Goal: Information Seeking & Learning: Learn about a topic

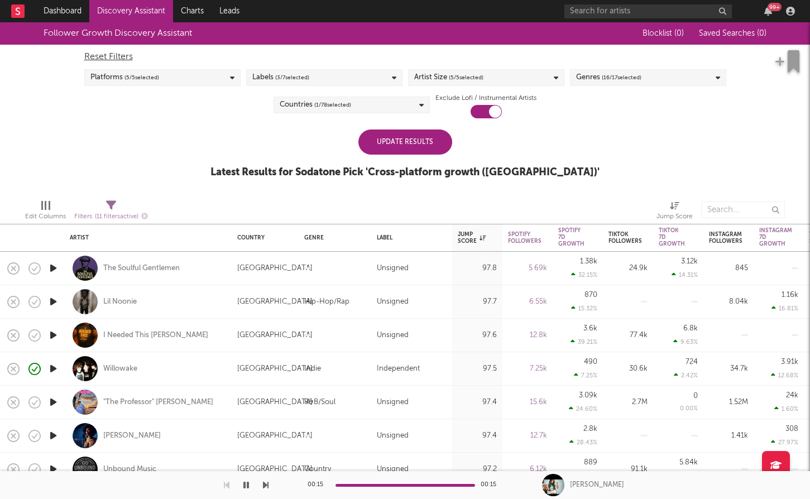
click at [415, 144] on div "Update Results" at bounding box center [406, 142] width 94 height 25
click at [654, 79] on div "Genres ( 16 / 17 selected)" at bounding box center [648, 77] width 156 height 17
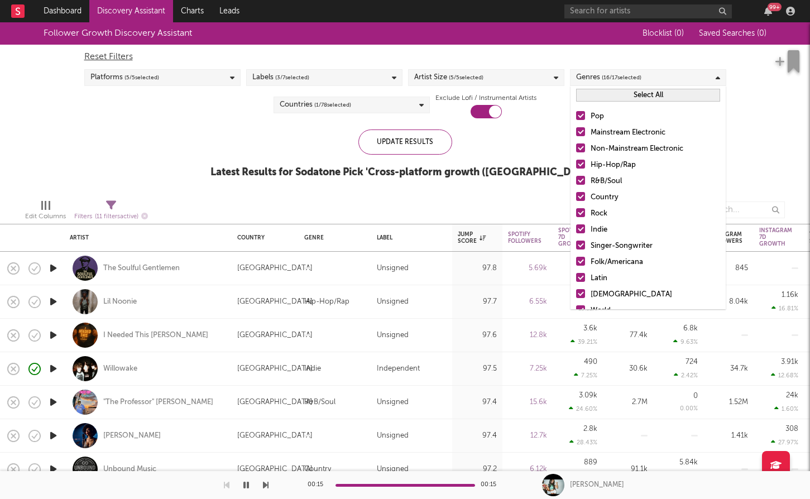
click at [653, 97] on button "Select All" at bounding box center [648, 95] width 144 height 13
click at [653, 96] on button "Deselect All" at bounding box center [648, 95] width 144 height 13
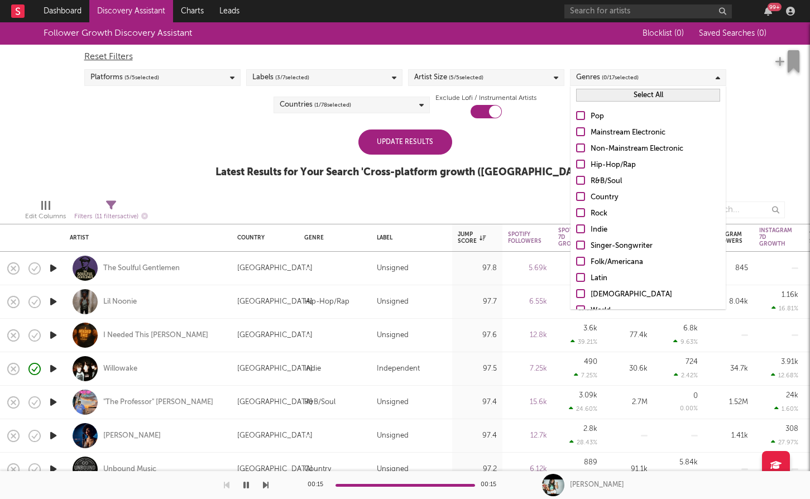
drag, startPoint x: 583, startPoint y: 114, endPoint x: 579, endPoint y: 132, distance: 17.8
click at [583, 114] on div at bounding box center [580, 115] width 9 height 9
click at [576, 114] on input "Pop" at bounding box center [576, 116] width 0 height 13
click at [579, 132] on div at bounding box center [580, 131] width 9 height 9
click at [576, 132] on input "Mainstream Electronic" at bounding box center [576, 132] width 0 height 13
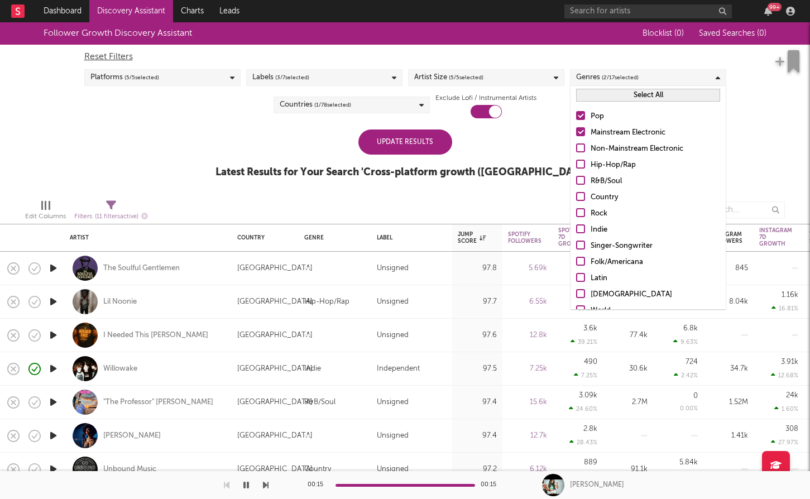
click at [579, 178] on div at bounding box center [580, 180] width 9 height 9
click at [576, 178] on input "R&B/Soul" at bounding box center [576, 181] width 0 height 13
click at [579, 197] on div at bounding box center [580, 196] width 9 height 9
click at [576, 197] on input "Country" at bounding box center [576, 197] width 0 height 13
click at [581, 214] on div at bounding box center [580, 212] width 9 height 9
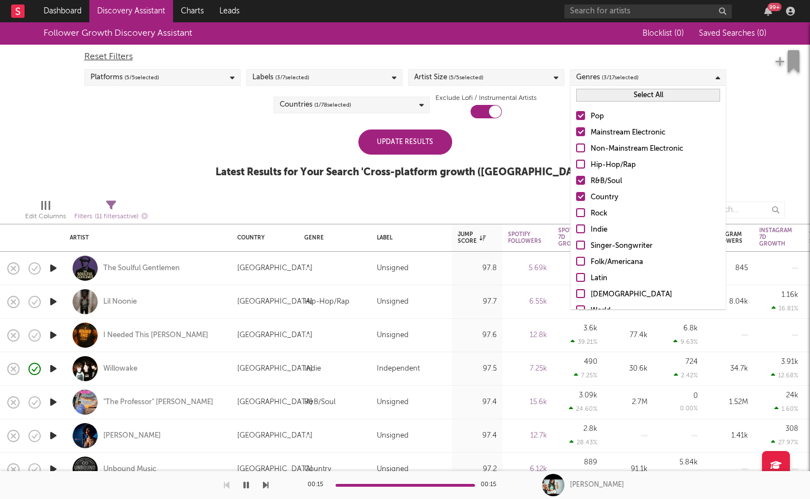
click at [576, 214] on input "Rock" at bounding box center [576, 213] width 0 height 13
click at [579, 226] on div at bounding box center [580, 229] width 9 height 9
click at [576, 226] on input "Indie" at bounding box center [576, 229] width 0 height 13
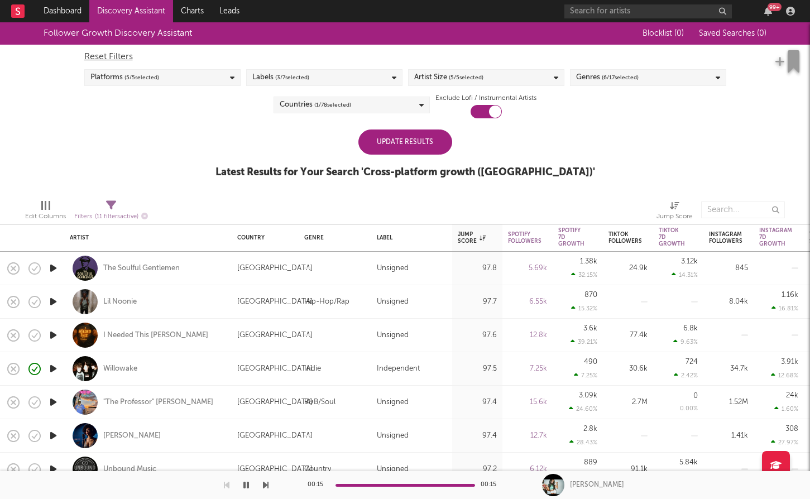
click at [546, 142] on div "Update Results Latest Results for Your Search ' Cross-platform growth (US) '" at bounding box center [406, 160] width 380 height 61
click at [451, 144] on div "Update Results" at bounding box center [406, 142] width 94 height 25
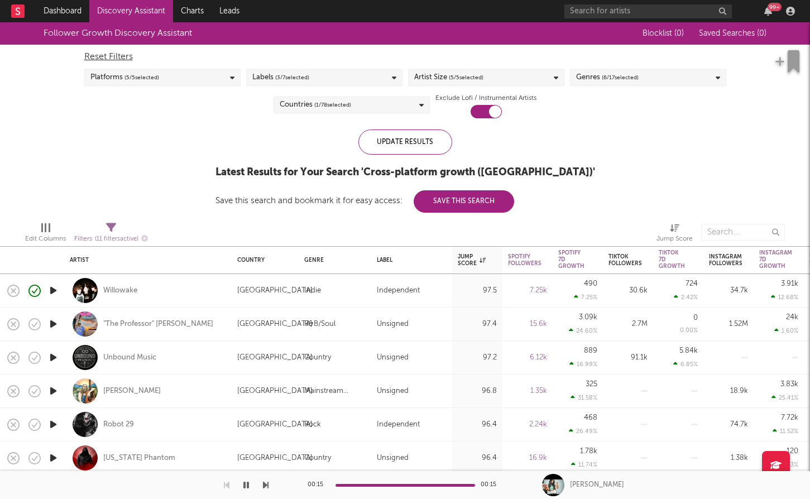
click at [615, 81] on span "( 6 / 17 selected)" at bounding box center [620, 77] width 37 height 13
click at [696, 80] on div "Genres ( 6 / 17 selected)" at bounding box center [648, 77] width 156 height 17
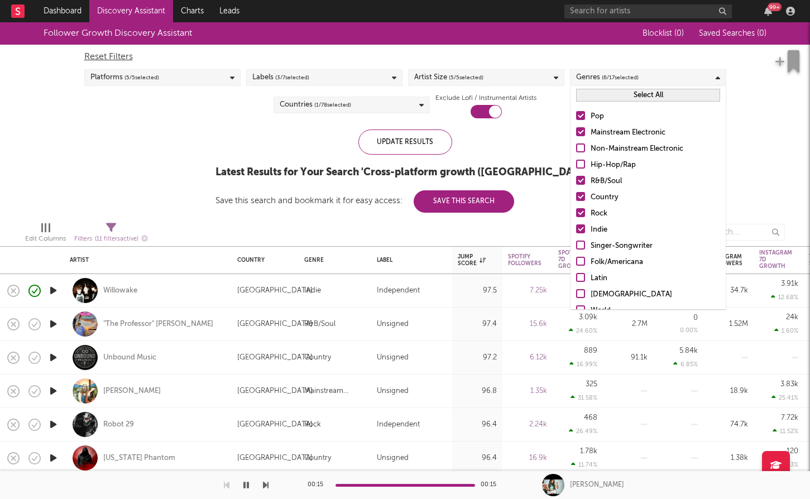
click at [581, 197] on div at bounding box center [580, 196] width 9 height 9
click at [576, 197] on input "Country" at bounding box center [576, 197] width 0 height 13
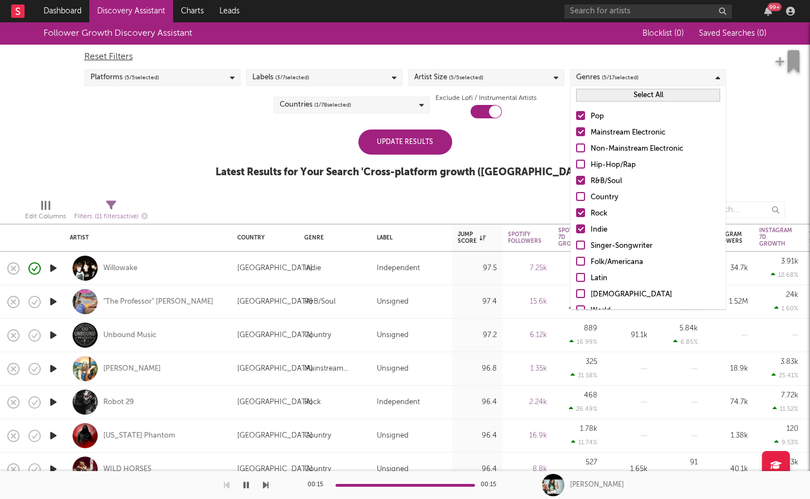
click at [436, 137] on div "Update Results" at bounding box center [406, 142] width 94 height 25
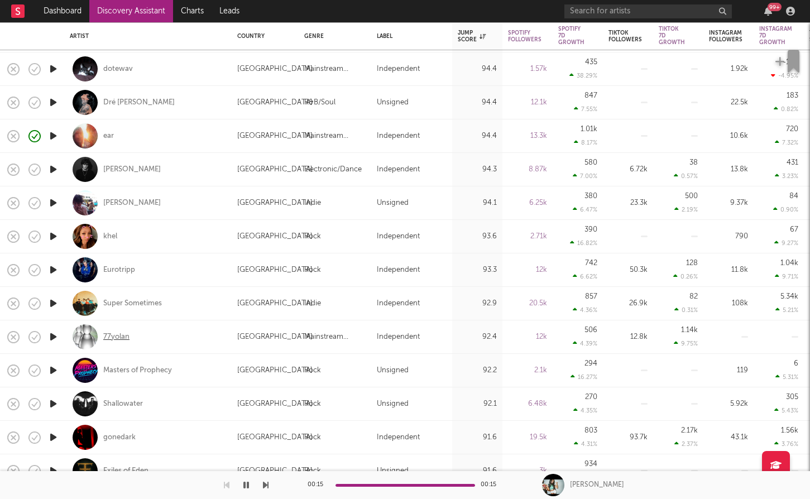
click at [123, 333] on div "77yolan" at bounding box center [116, 337] width 26 height 10
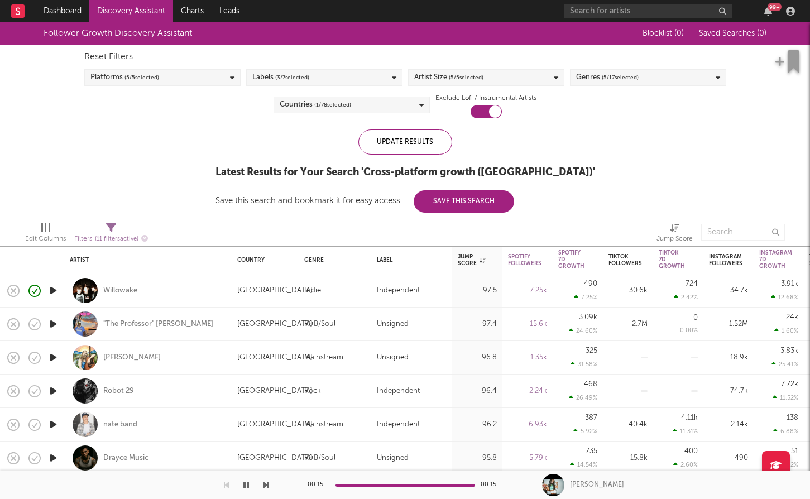
click at [142, 16] on link "Discovery Assistant" at bounding box center [131, 11] width 84 height 22
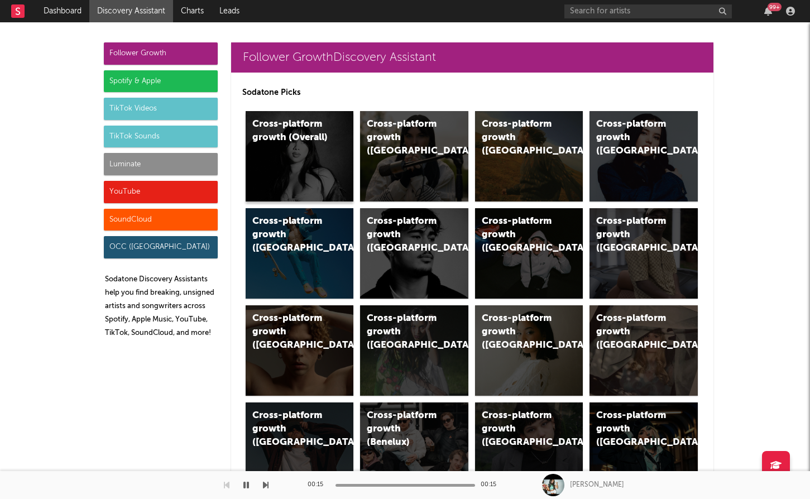
click at [309, 139] on div "Cross-platform growth (Overall)" at bounding box center [290, 131] width 76 height 27
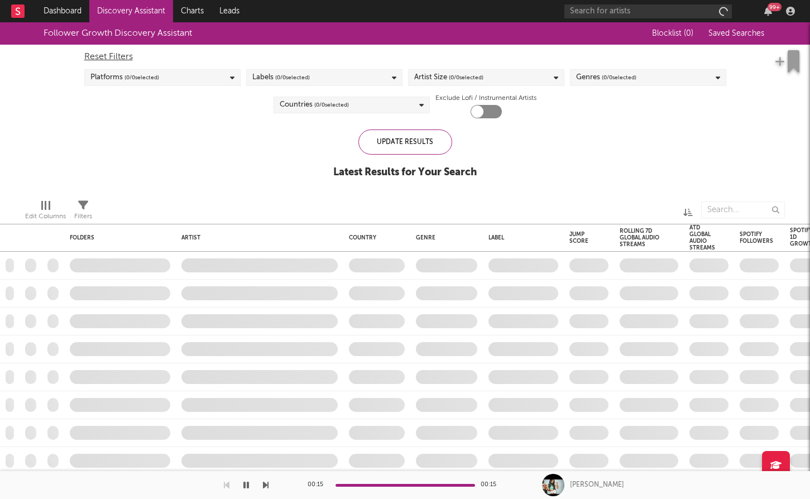
checkbox input "true"
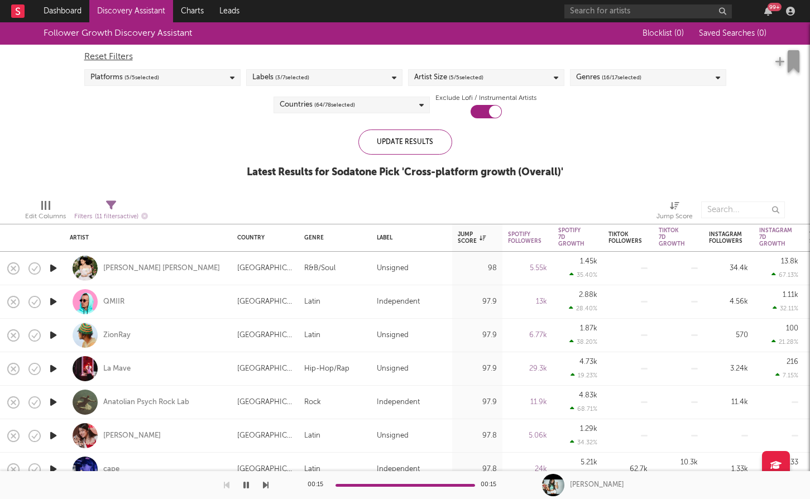
click at [485, 75] on div "Artist Size ( 5 / 5 selected)" at bounding box center [486, 77] width 156 height 17
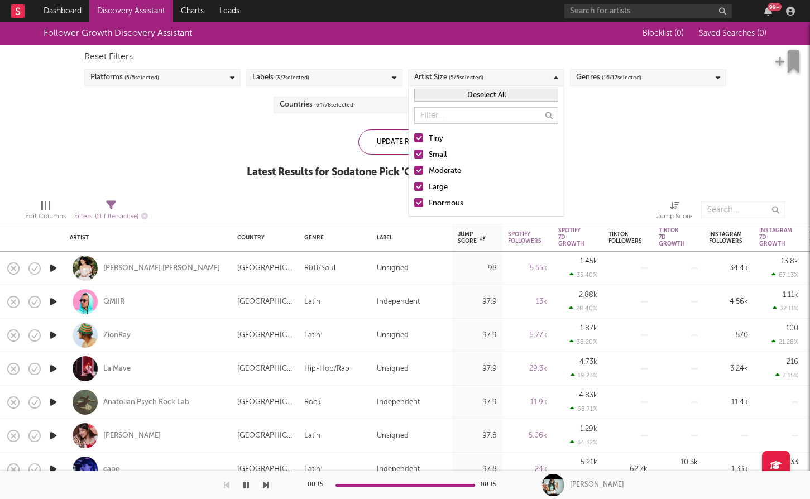
click at [326, 144] on div "Update Results Latest Results for Sodatone Pick ' Cross-platform growth (Overal…" at bounding box center [405, 160] width 317 height 61
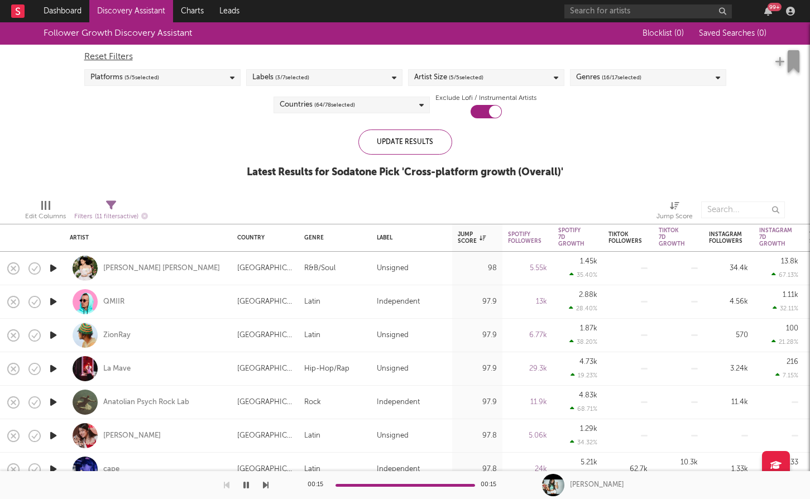
click at [326, 106] on span "( 64 / 78 selected)" at bounding box center [334, 104] width 41 height 13
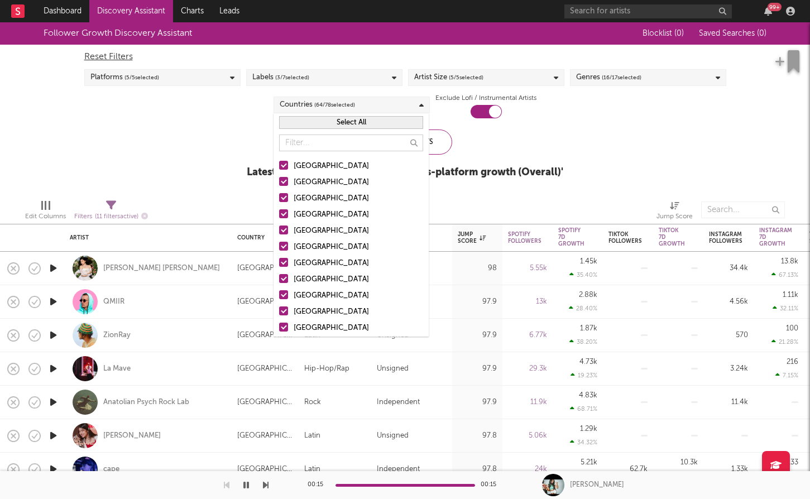
click at [389, 123] on button "Select All" at bounding box center [351, 122] width 144 height 13
click at [389, 123] on button "Deselect All" at bounding box center [351, 122] width 144 height 13
click at [288, 163] on div at bounding box center [283, 165] width 9 height 9
click at [279, 163] on input "United States" at bounding box center [279, 166] width 0 height 13
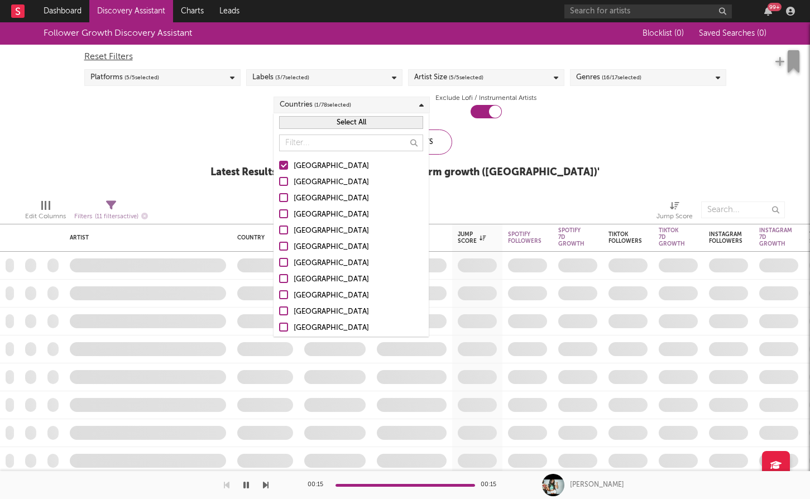
click at [284, 198] on div at bounding box center [283, 197] width 9 height 9
click at [279, 198] on input "[GEOGRAPHIC_DATA]" at bounding box center [279, 198] width 0 height 13
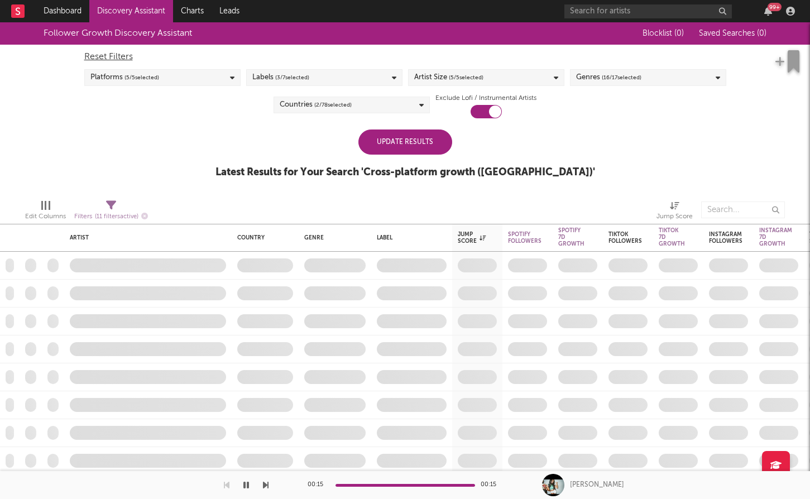
click at [445, 141] on div "Update Results" at bounding box center [406, 142] width 94 height 25
click at [417, 140] on div "Update Results" at bounding box center [406, 142] width 94 height 25
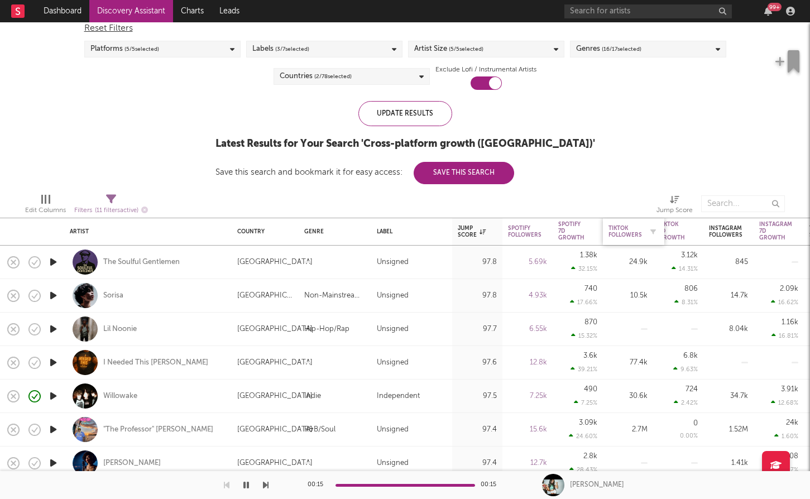
click at [630, 232] on div "Tiktok Followers" at bounding box center [626, 231] width 34 height 13
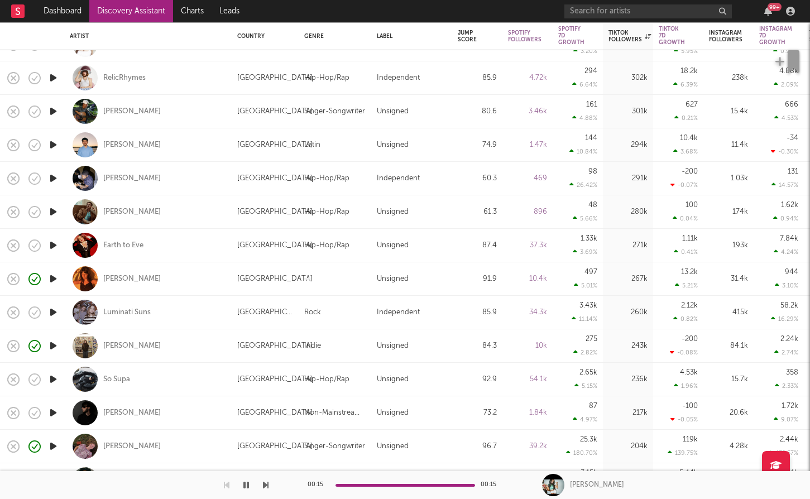
click at [58, 312] on icon "button" at bounding box center [53, 313] width 12 height 14
click at [50, 184] on icon "button" at bounding box center [53, 178] width 12 height 14
click at [58, 244] on icon "button" at bounding box center [53, 245] width 12 height 14
click at [53, 311] on icon "button" at bounding box center [53, 313] width 12 height 14
click at [54, 349] on icon "button" at bounding box center [53, 346] width 12 height 14
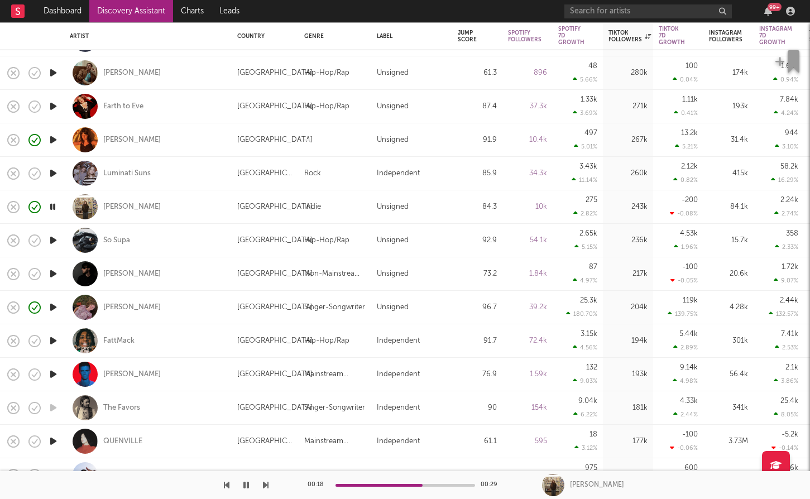
click at [56, 245] on icon "button" at bounding box center [53, 240] width 12 height 14
click at [53, 267] on icon "button" at bounding box center [53, 274] width 12 height 14
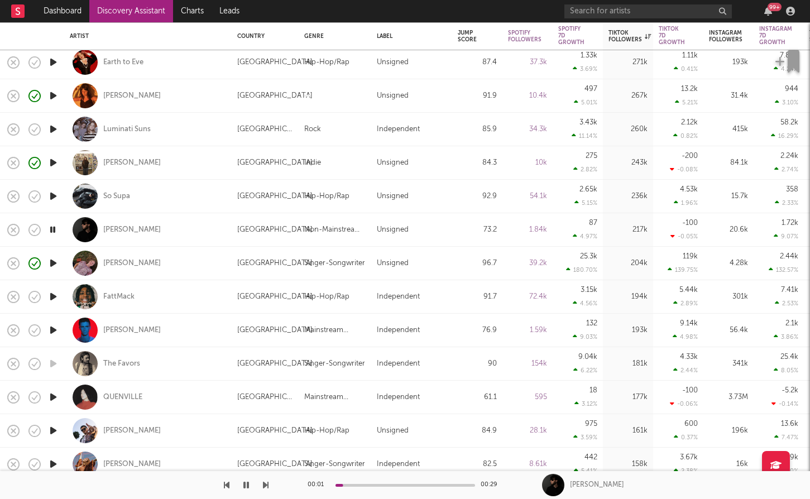
click at [58, 300] on icon "button" at bounding box center [53, 297] width 12 height 14
click at [51, 323] on icon "button" at bounding box center [53, 330] width 12 height 14
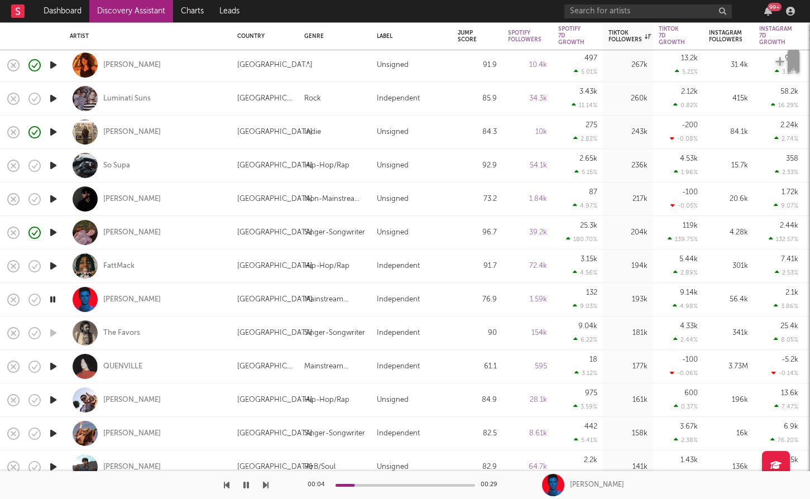
click at [56, 365] on icon "button" at bounding box center [53, 367] width 12 height 14
click at [126, 366] on div "QUENVILLE" at bounding box center [122, 367] width 39 height 10
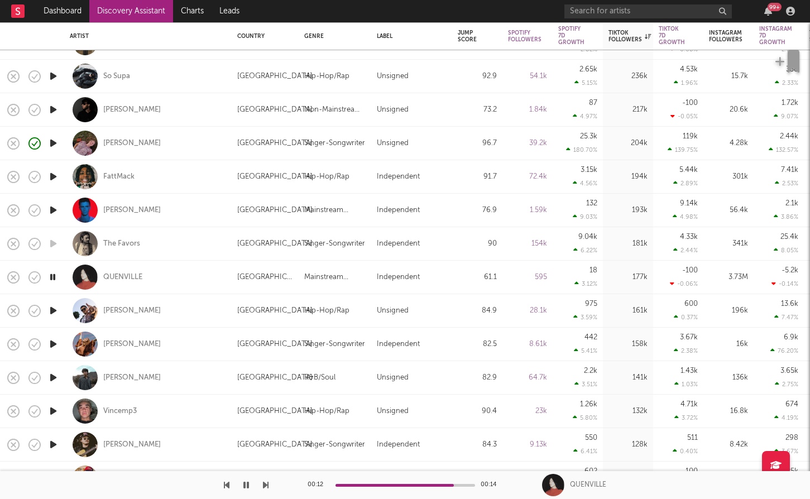
click at [55, 376] on icon "button" at bounding box center [53, 378] width 12 height 14
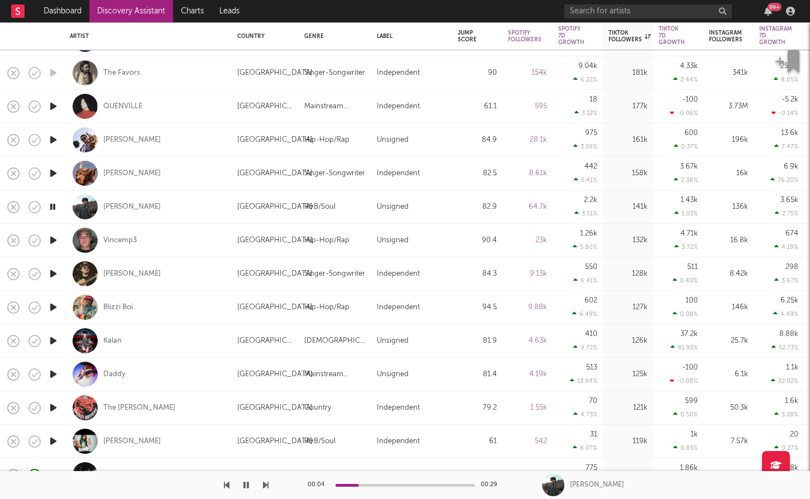
click at [55, 235] on icon "button" at bounding box center [53, 240] width 12 height 14
click at [52, 272] on icon "button" at bounding box center [53, 274] width 12 height 14
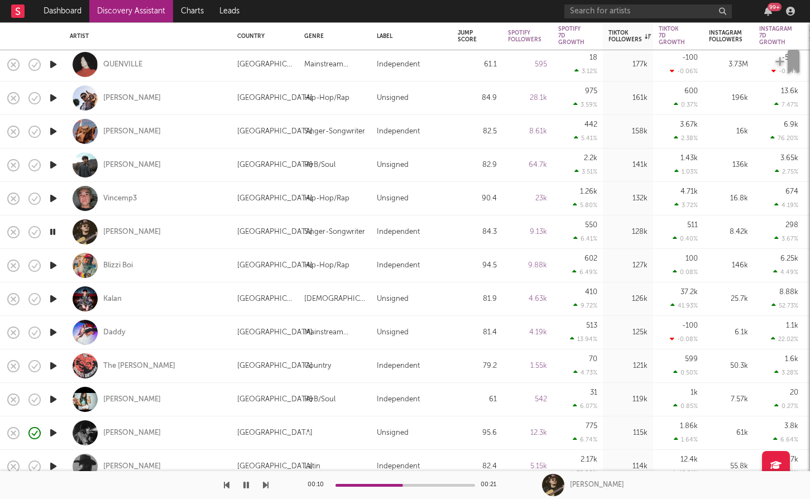
drag, startPoint x: 54, startPoint y: 265, endPoint x: 190, endPoint y: 264, distance: 136.3
click at [139, 235] on div "Colton Bowlin" at bounding box center [132, 232] width 58 height 10
click at [56, 265] on icon "button" at bounding box center [53, 266] width 12 height 14
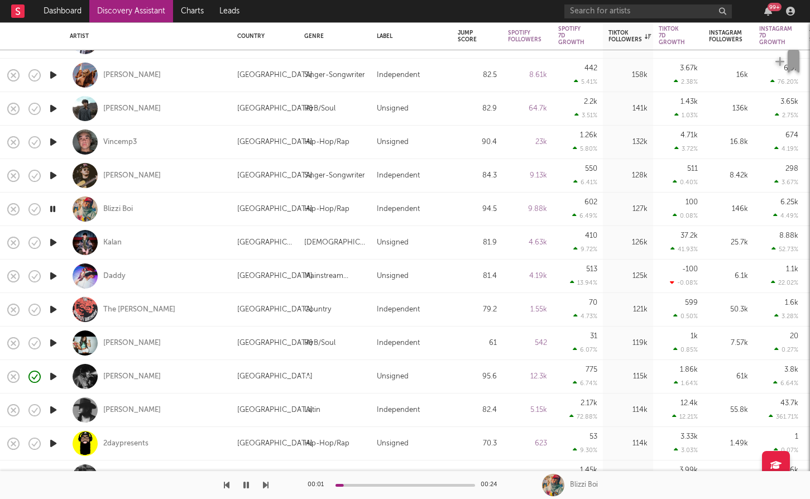
click at [56, 242] on icon "button" at bounding box center [53, 243] width 12 height 14
click at [60, 274] on div at bounding box center [53, 277] width 22 height 34
select select "1w"
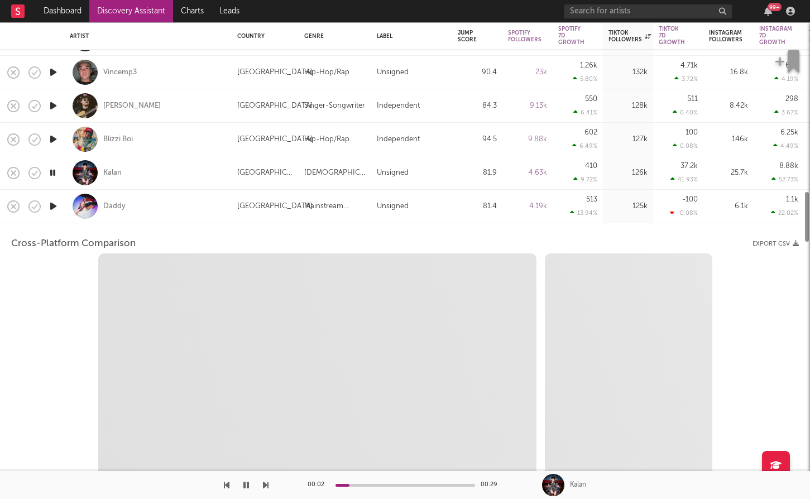
select select "1w"
click at [54, 208] on icon "button" at bounding box center [53, 206] width 12 height 14
click at [201, 213] on div "Daddy" at bounding box center [148, 205] width 156 height 33
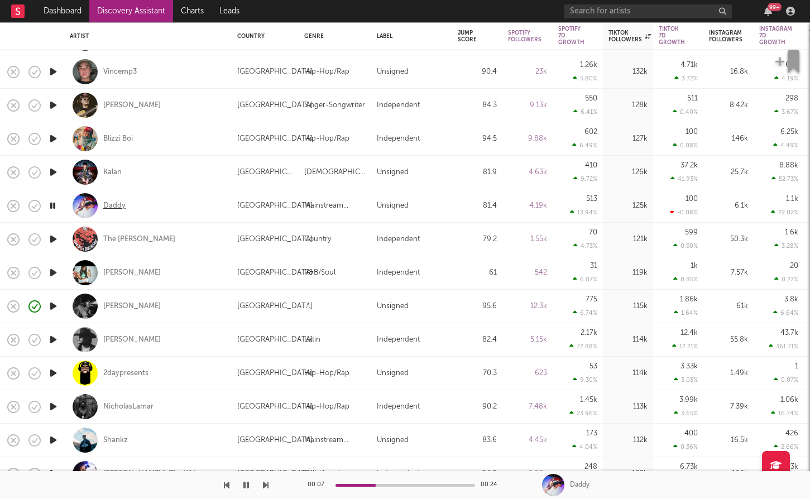
click at [117, 201] on div "Daddy" at bounding box center [114, 206] width 22 height 10
click at [58, 238] on icon "button" at bounding box center [53, 239] width 12 height 14
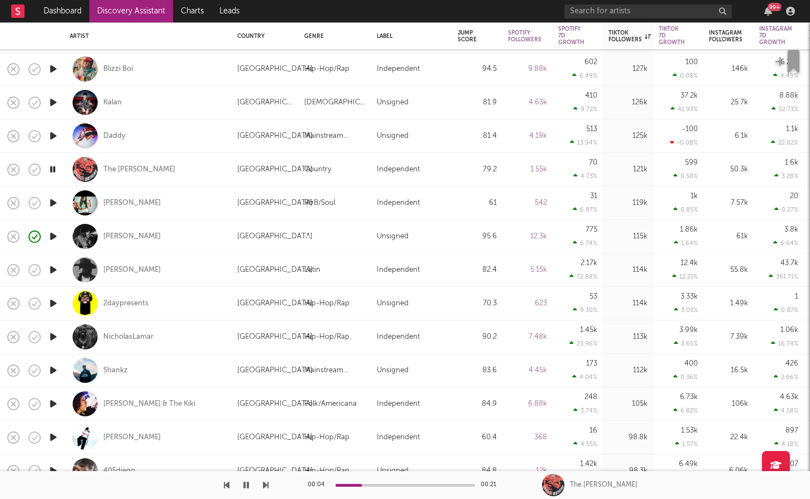
click at [51, 199] on icon "button" at bounding box center [53, 203] width 12 height 14
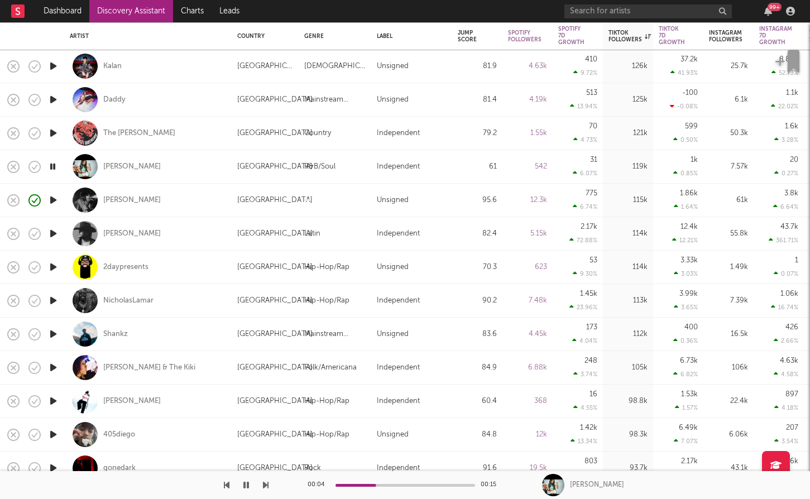
click at [62, 236] on div at bounding box center [53, 234] width 22 height 34
select select "1w"
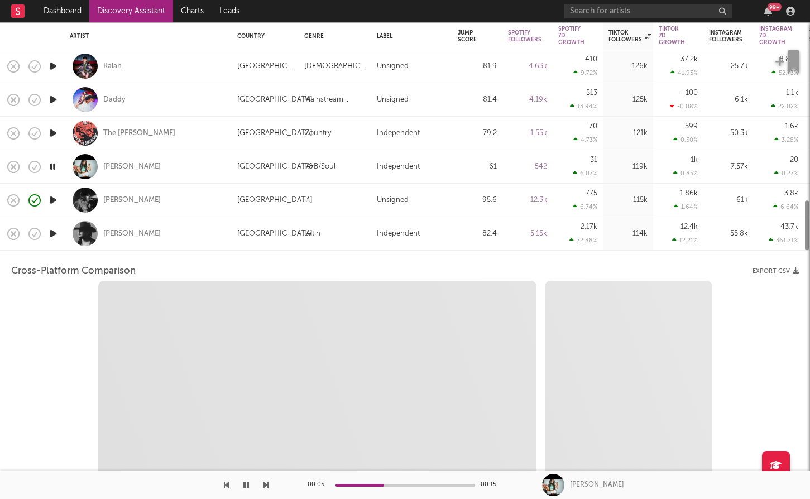
select select "1w"
click at [58, 235] on icon "button" at bounding box center [53, 234] width 12 height 14
click at [184, 229] on div "Cash Cortes" at bounding box center [148, 233] width 156 height 33
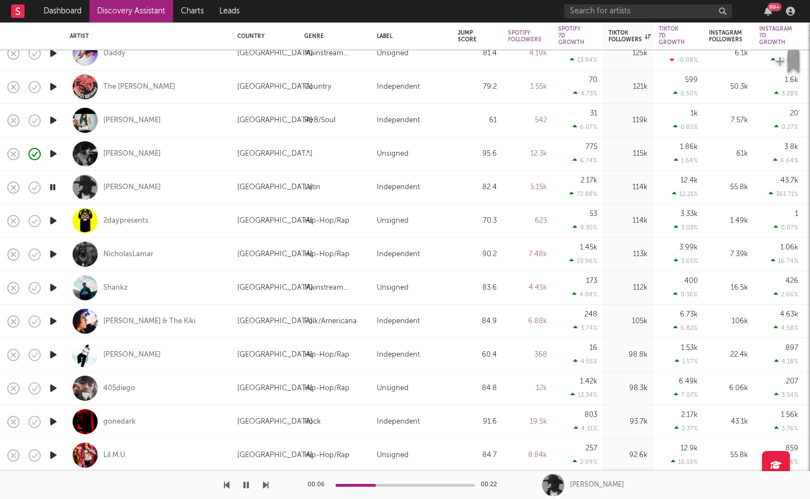
click at [55, 220] on icon "button" at bounding box center [53, 221] width 12 height 14
click at [58, 257] on icon "button" at bounding box center [53, 254] width 12 height 14
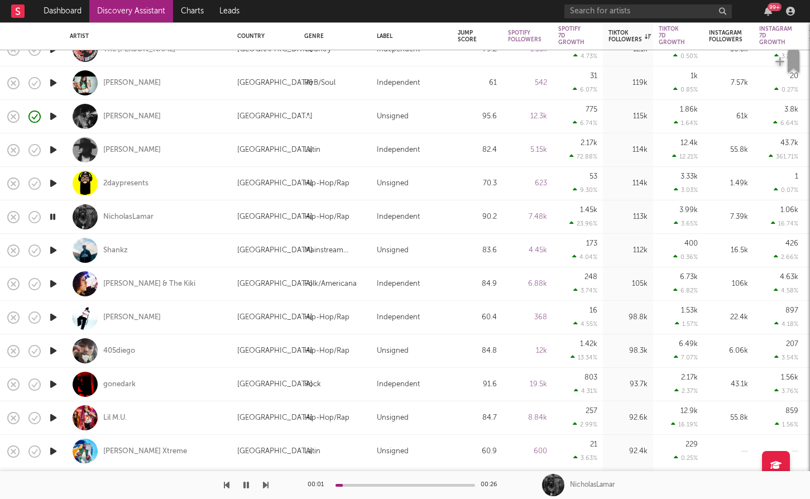
click at [56, 252] on icon "button" at bounding box center [53, 251] width 12 height 14
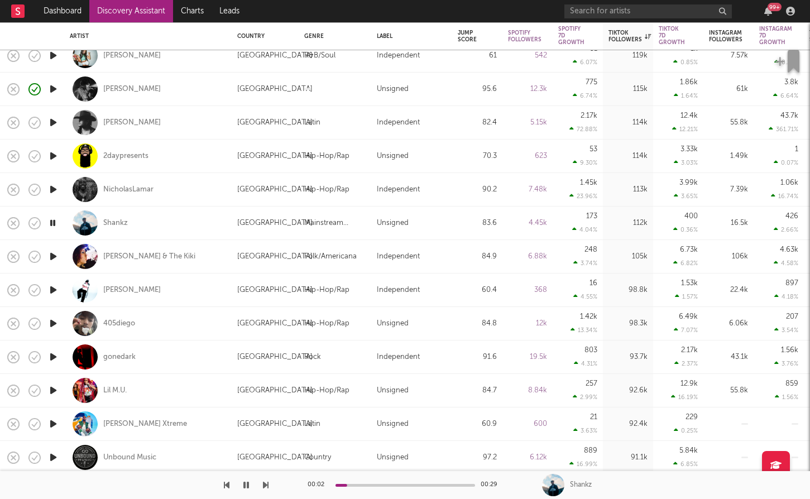
click at [56, 252] on icon "button" at bounding box center [53, 257] width 12 height 14
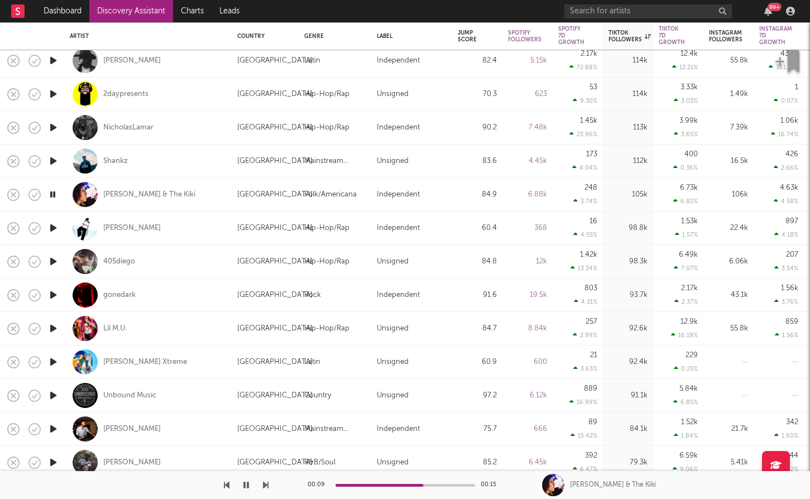
click at [52, 227] on icon "button" at bounding box center [53, 228] width 12 height 14
click at [54, 257] on icon "button" at bounding box center [53, 262] width 12 height 14
click at [56, 290] on icon "button" at bounding box center [53, 295] width 12 height 14
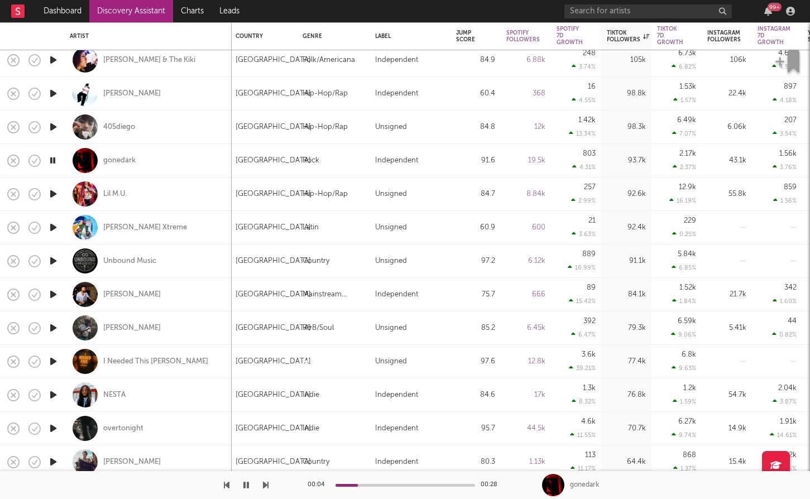
click at [52, 194] on icon "button" at bounding box center [53, 194] width 12 height 14
click at [54, 225] on icon "button" at bounding box center [53, 228] width 12 height 14
click at [55, 261] on icon "button" at bounding box center [53, 261] width 12 height 14
click at [60, 292] on div at bounding box center [53, 295] width 22 height 34
select select "1w"
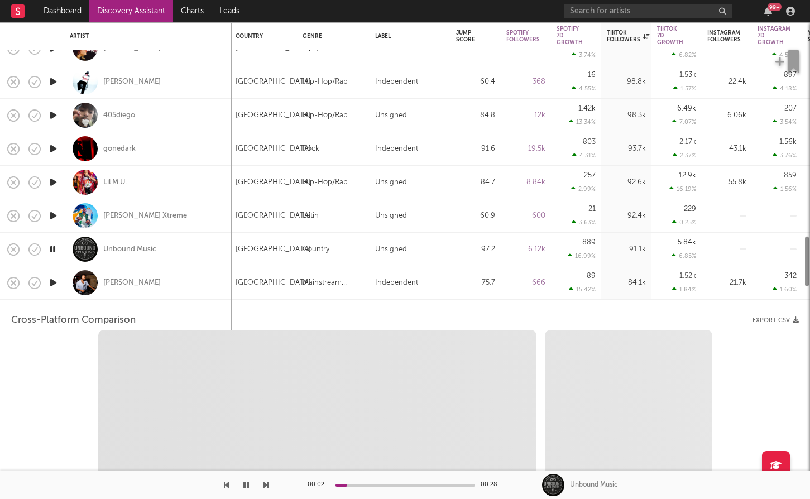
select select "1w"
click at [53, 287] on icon "button" at bounding box center [53, 283] width 12 height 14
click at [211, 287] on div "Sunny Lou" at bounding box center [148, 282] width 156 height 33
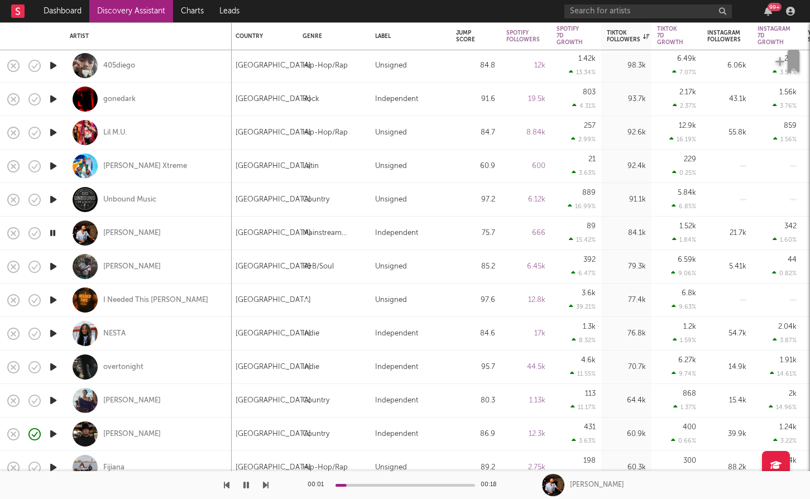
click at [55, 265] on icon "button" at bounding box center [53, 267] width 12 height 14
click at [122, 269] on div "Devin Shamel" at bounding box center [132, 267] width 58 height 10
click at [50, 337] on icon "button" at bounding box center [53, 334] width 12 height 14
click at [125, 332] on div "NESTA" at bounding box center [114, 334] width 22 height 10
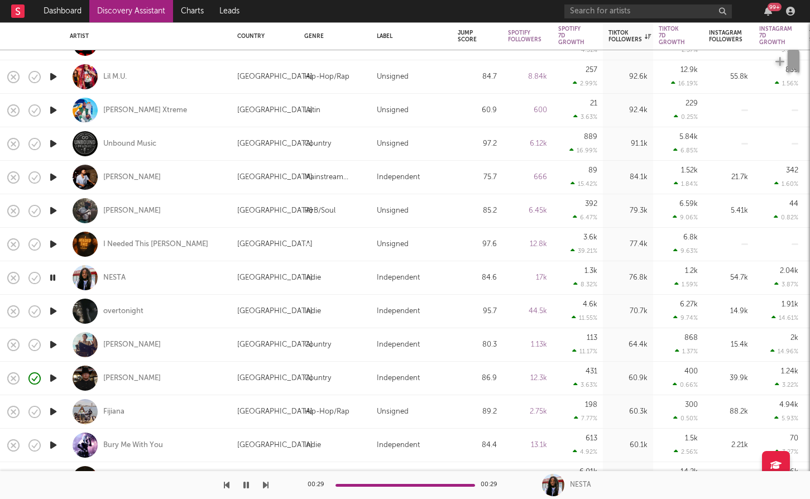
click at [56, 310] on icon "button" at bounding box center [53, 311] width 12 height 14
click at [52, 344] on icon "button" at bounding box center [53, 345] width 12 height 14
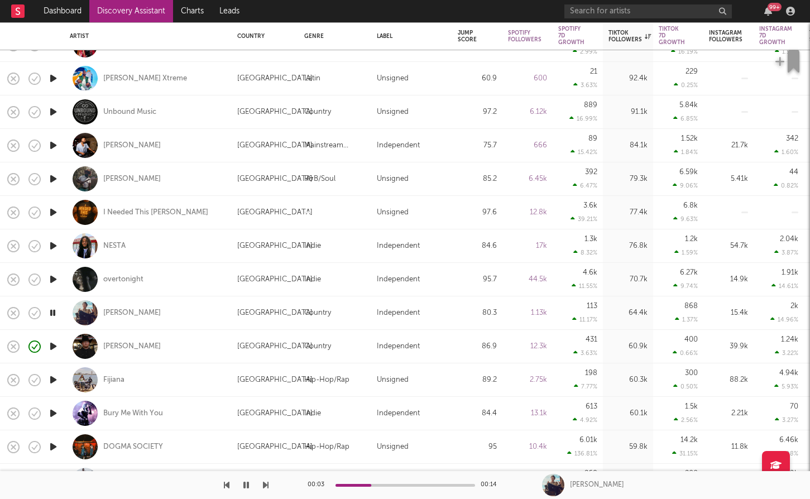
click at [55, 346] on icon "button" at bounding box center [53, 347] width 12 height 14
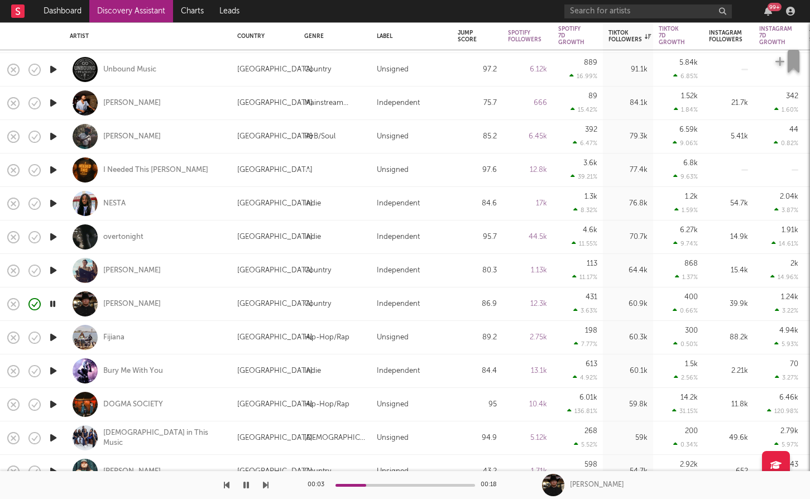
click at [54, 341] on icon "button" at bounding box center [53, 338] width 12 height 14
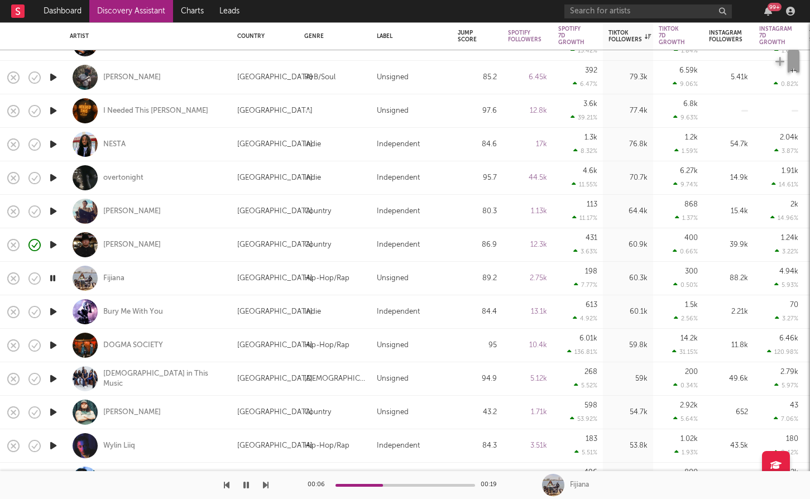
click at [54, 316] on icon "button" at bounding box center [53, 312] width 12 height 14
click at [47, 347] on icon "button" at bounding box center [53, 345] width 12 height 14
click at [55, 378] on icon "button" at bounding box center [53, 379] width 12 height 14
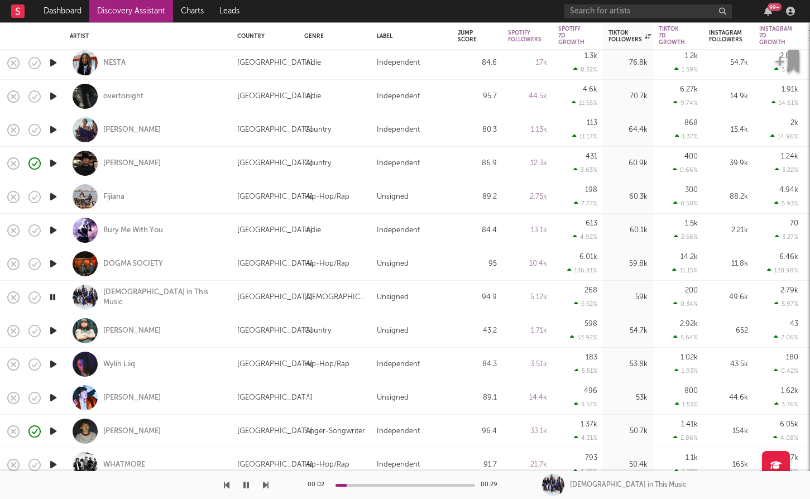
click at [53, 330] on icon "button" at bounding box center [53, 331] width 12 height 14
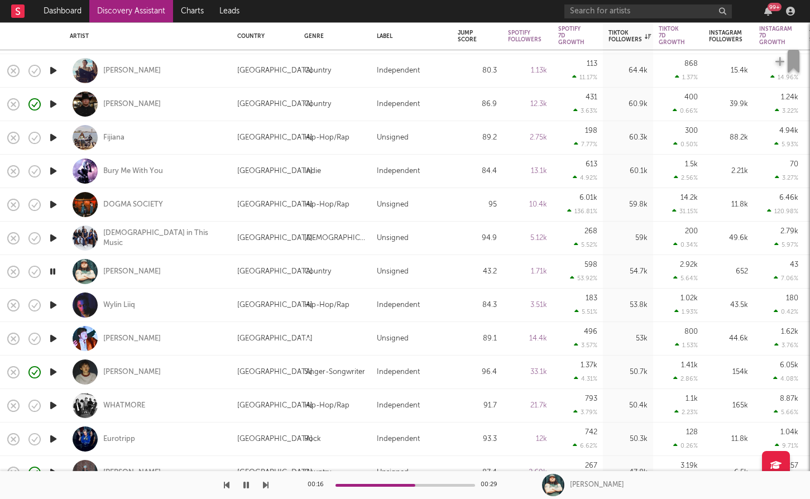
click at [55, 307] on icon "button" at bounding box center [53, 305] width 12 height 14
click at [53, 336] on icon "button" at bounding box center [53, 339] width 12 height 14
click at [124, 338] on div "Victor Jones" at bounding box center [132, 339] width 58 height 10
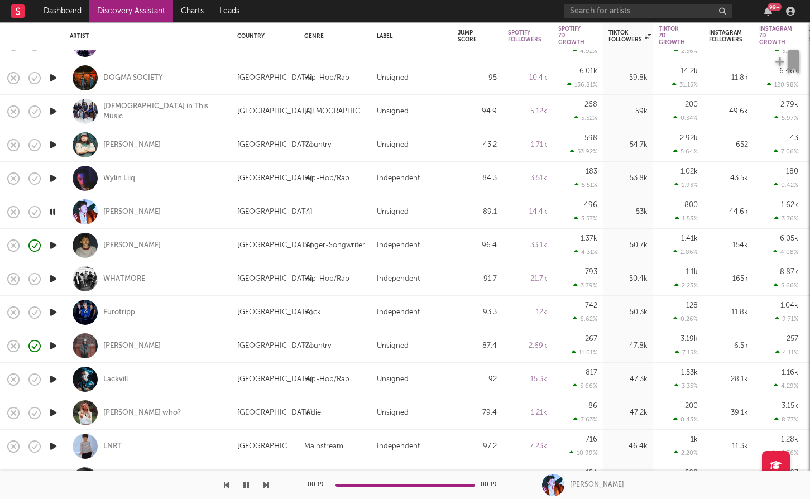
click at [55, 279] on icon "button" at bounding box center [53, 279] width 12 height 14
click at [145, 278] on div "WHATMORE" at bounding box center [124, 279] width 42 height 10
click at [52, 345] on icon "button" at bounding box center [53, 346] width 12 height 14
click at [143, 342] on div "Tristan Trincado" at bounding box center [132, 346] width 58 height 10
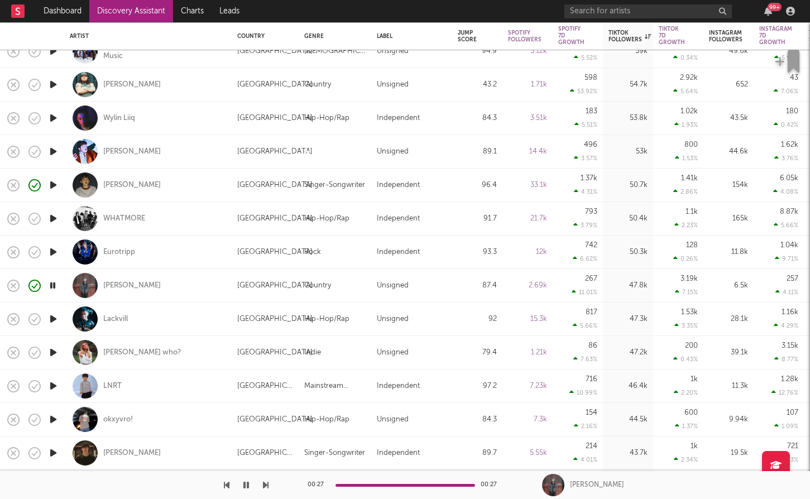
click at [59, 321] on icon "button" at bounding box center [53, 319] width 12 height 14
click at [54, 349] on icon "button" at bounding box center [53, 353] width 12 height 14
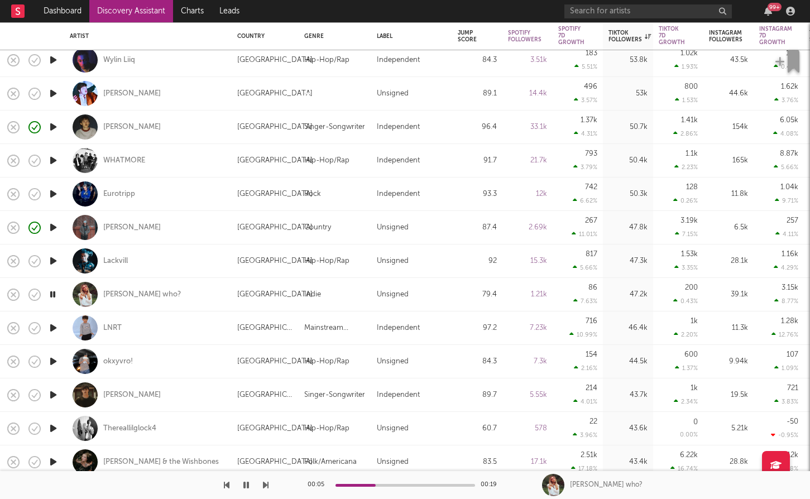
click at [61, 361] on div at bounding box center [53, 362] width 22 height 34
select select "1w"
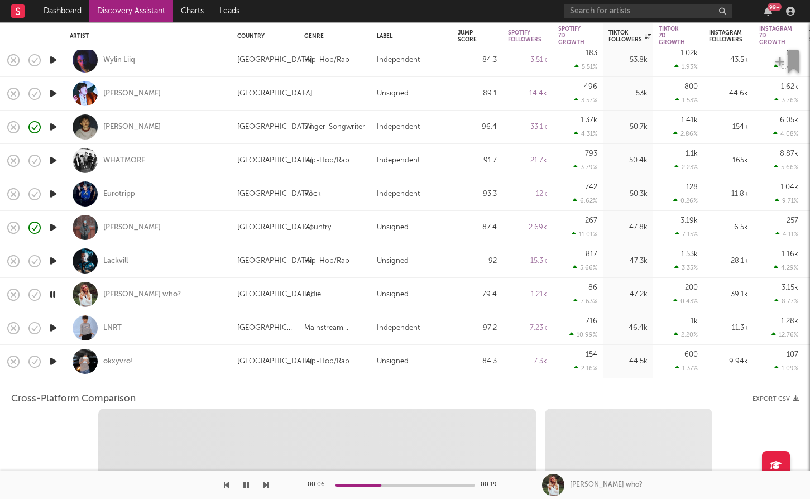
click at [56, 360] on icon "button" at bounding box center [53, 362] width 12 height 14
select select "1w"
click at [218, 361] on div "okxyvro!" at bounding box center [148, 361] width 156 height 33
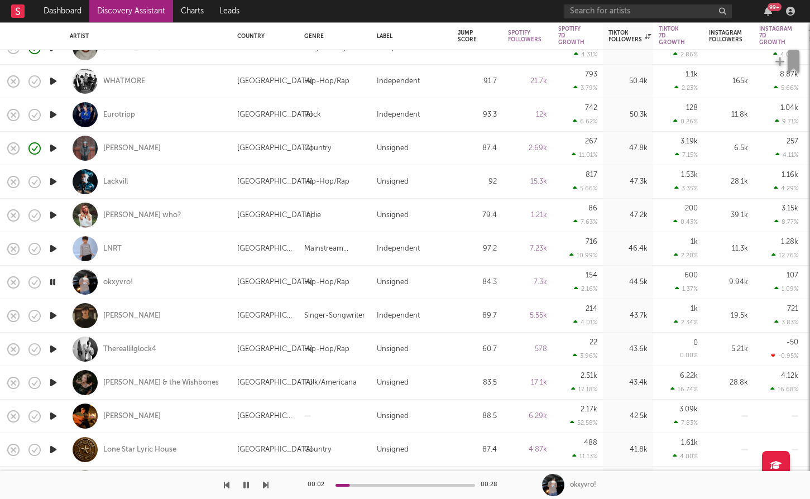
click at [56, 343] on icon "button" at bounding box center [53, 349] width 12 height 14
click at [57, 283] on icon "button" at bounding box center [53, 282] width 12 height 14
click at [57, 312] on icon "button" at bounding box center [53, 316] width 12 height 14
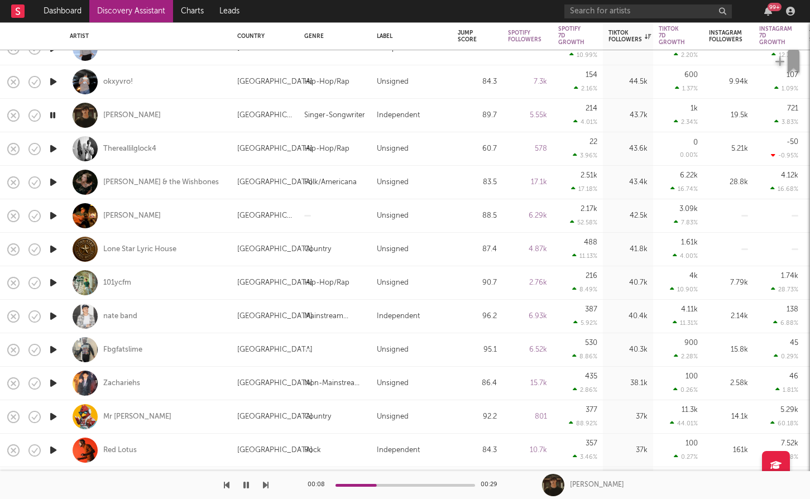
click at [57, 381] on icon "button" at bounding box center [53, 383] width 12 height 14
click at [54, 353] on icon "button" at bounding box center [53, 350] width 12 height 14
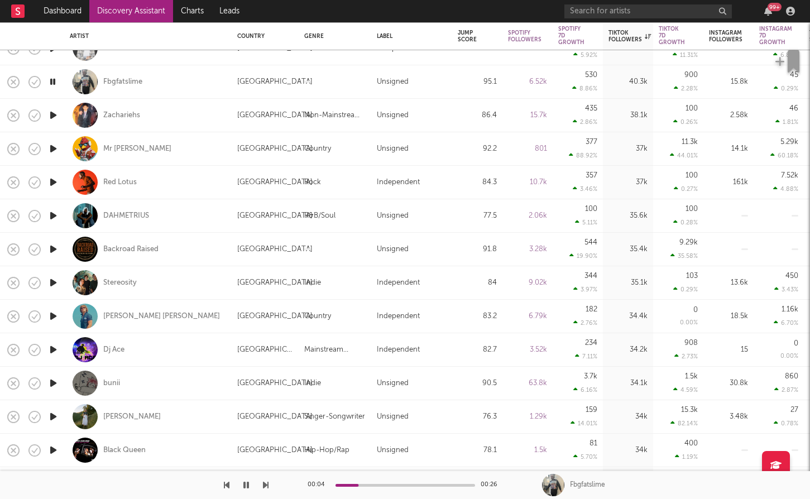
click at [48, 418] on icon "button" at bounding box center [53, 417] width 12 height 14
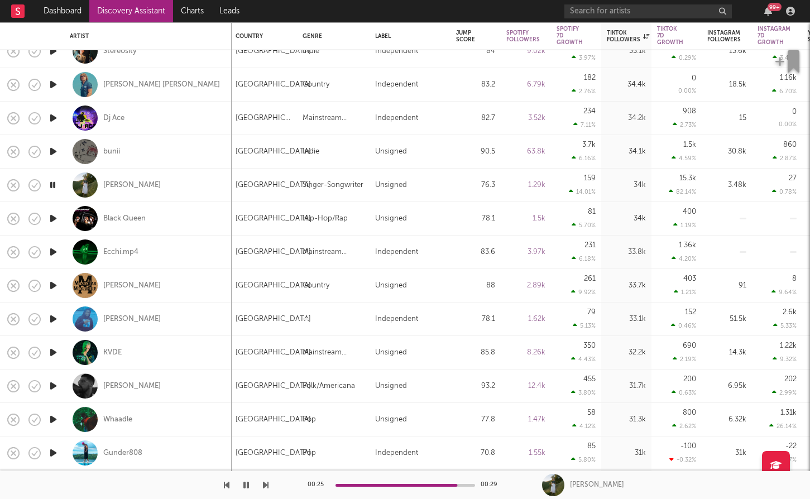
click at [56, 385] on icon "button" at bounding box center [53, 386] width 12 height 14
click at [122, 385] on div "Ivan Castro" at bounding box center [132, 386] width 58 height 10
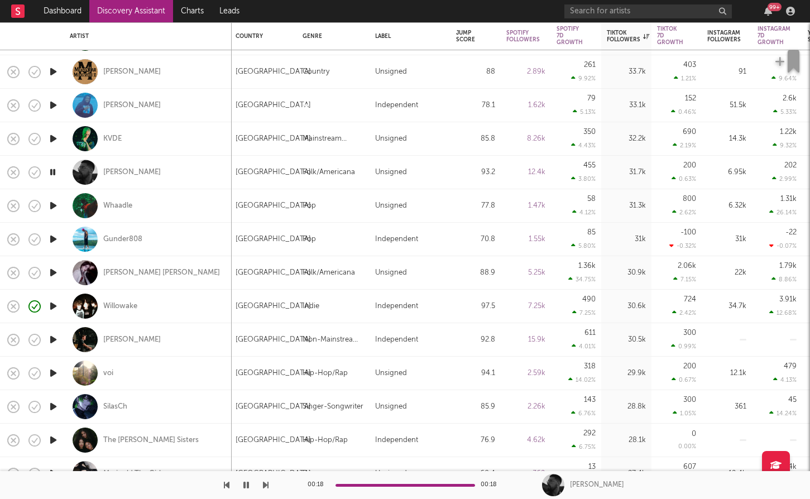
click at [53, 368] on icon "button" at bounding box center [53, 373] width 12 height 14
click at [109, 374] on div "voi" at bounding box center [108, 374] width 10 height 10
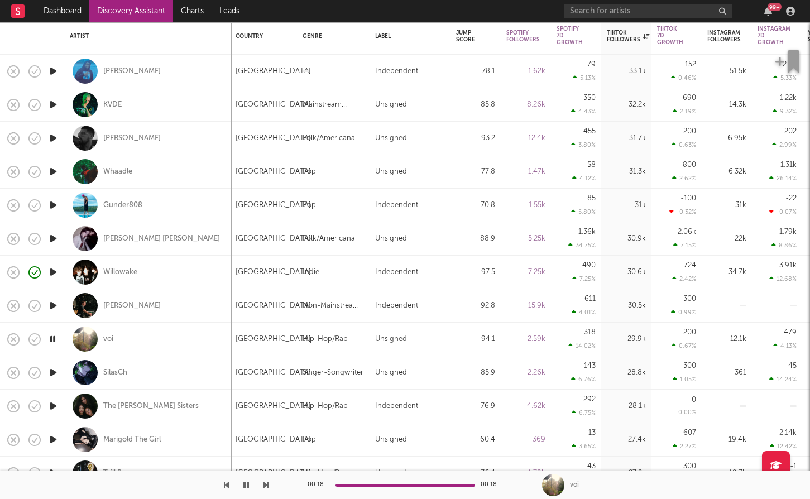
click at [56, 369] on icon "button" at bounding box center [53, 373] width 12 height 14
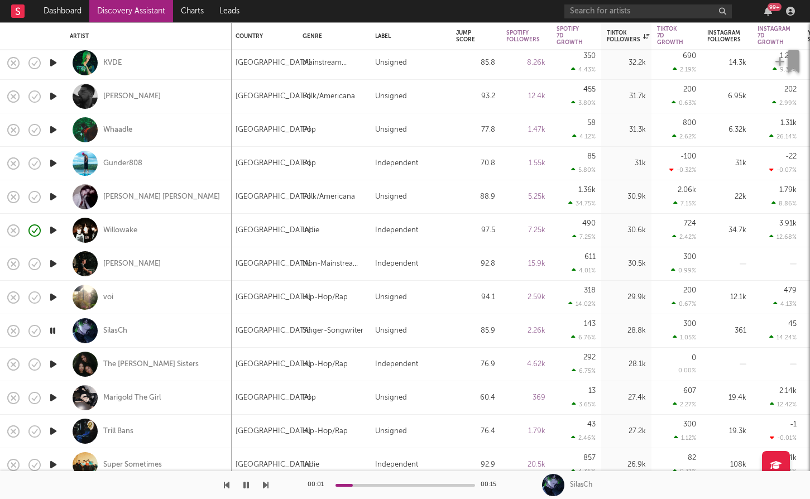
click at [52, 392] on icon "button" at bounding box center [53, 398] width 12 height 14
click at [130, 393] on div "Marigold The Girl" at bounding box center [132, 398] width 58 height 10
click at [53, 399] on icon "button" at bounding box center [52, 398] width 11 height 14
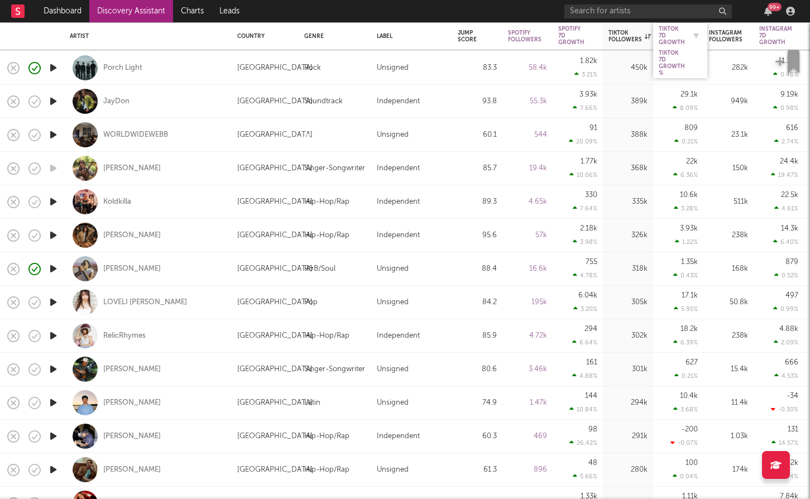
click at [678, 28] on div "Tiktok 7D Growth" at bounding box center [672, 36] width 26 height 20
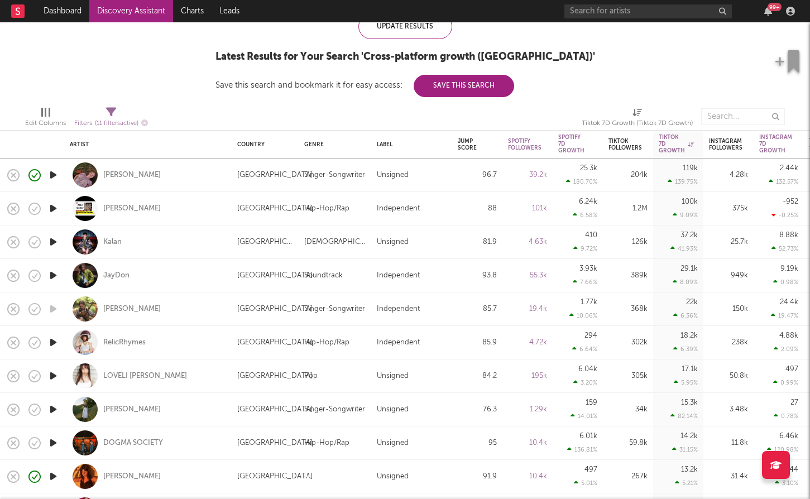
click at [55, 278] on icon "button" at bounding box center [53, 276] width 12 height 14
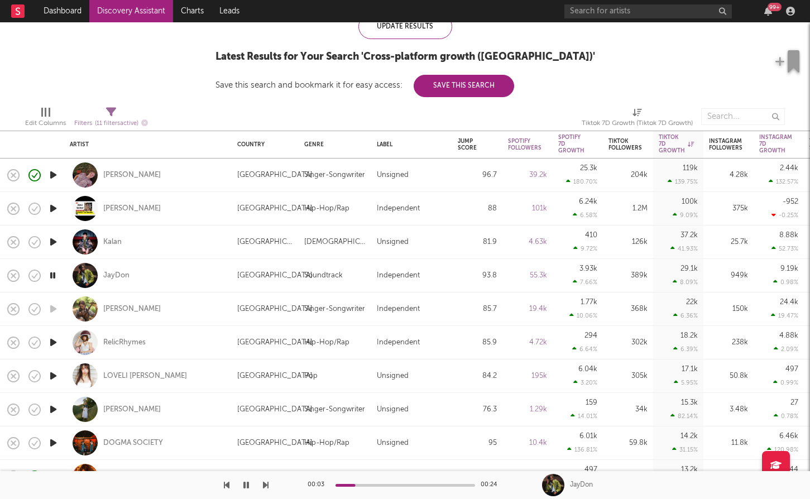
click at [49, 337] on icon "button" at bounding box center [53, 343] width 12 height 14
click at [51, 374] on icon "button" at bounding box center [53, 376] width 12 height 14
click at [53, 413] on icon "button" at bounding box center [53, 410] width 12 height 14
click at [112, 405] on div "Kacie Hill" at bounding box center [132, 410] width 58 height 10
click at [53, 307] on icon "button" at bounding box center [53, 309] width 12 height 14
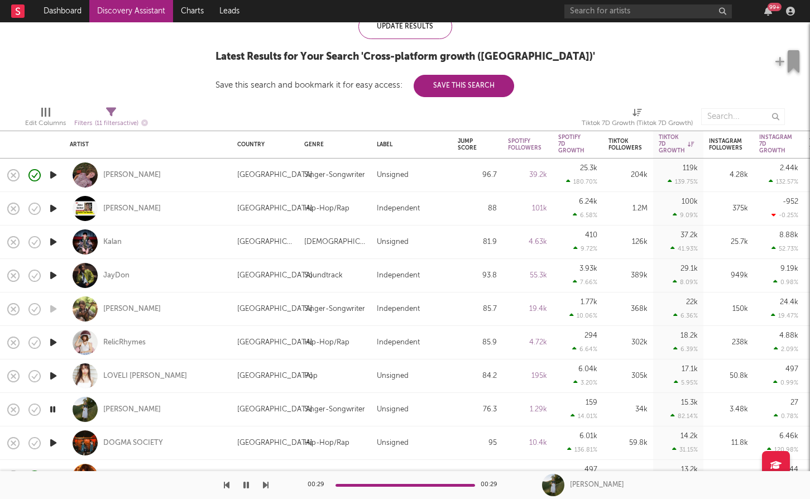
click at [182, 319] on div "gabrielle hope" at bounding box center [148, 309] width 156 height 33
select select "1w"
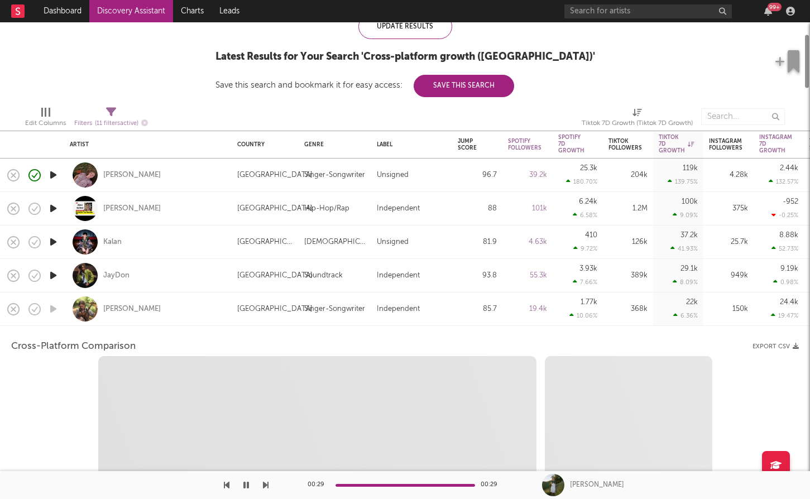
click at [151, 319] on div "gabrielle hope" at bounding box center [148, 309] width 156 height 33
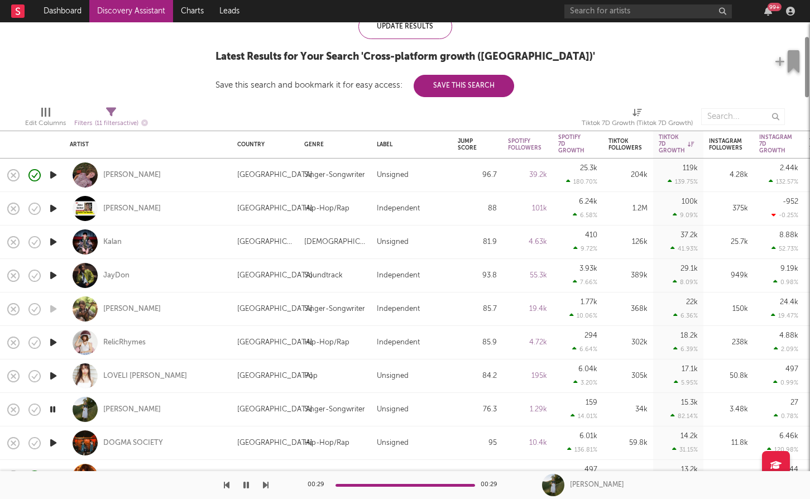
click at [147, 314] on div "gabrielle hope" at bounding box center [148, 309] width 156 height 33
select select "1w"
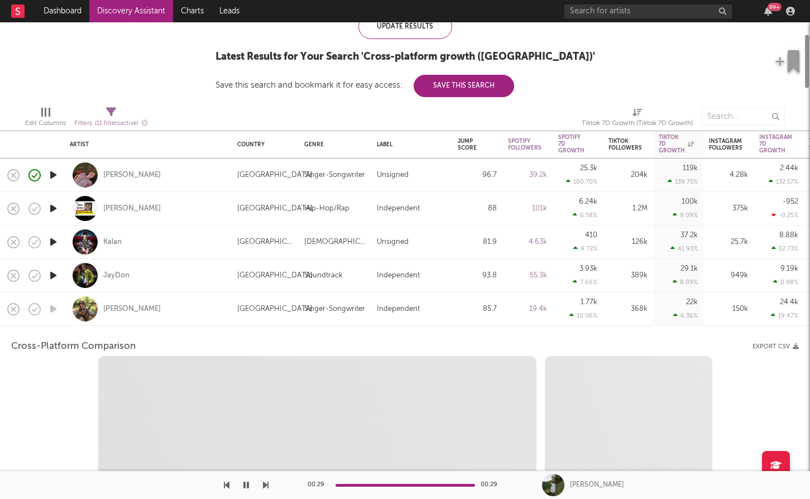
select select "6m"
select select "1m"
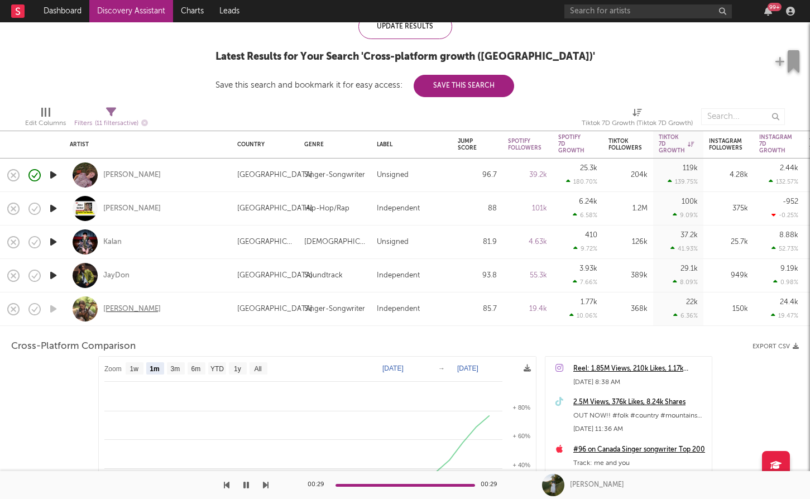
click at [141, 308] on div "gabrielle hope" at bounding box center [132, 309] width 58 height 10
click at [206, 308] on div "gabrielle hope" at bounding box center [148, 309] width 156 height 33
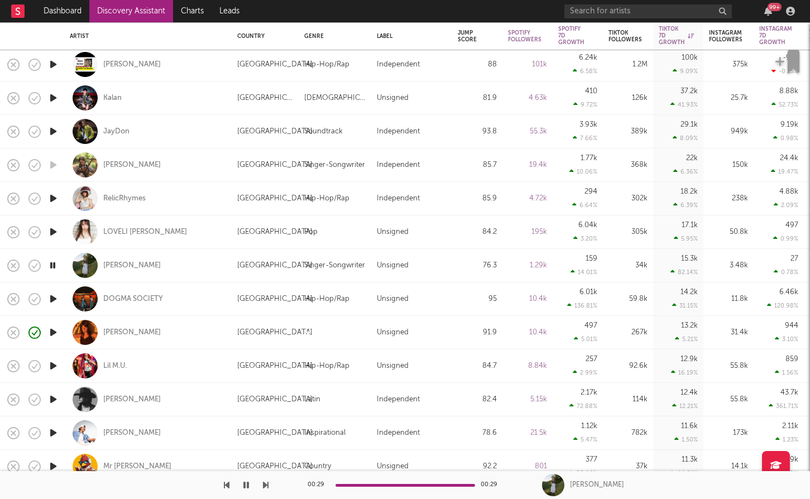
click at [56, 298] on icon "button" at bounding box center [53, 299] width 12 height 14
click at [56, 298] on icon "button" at bounding box center [52, 299] width 11 height 14
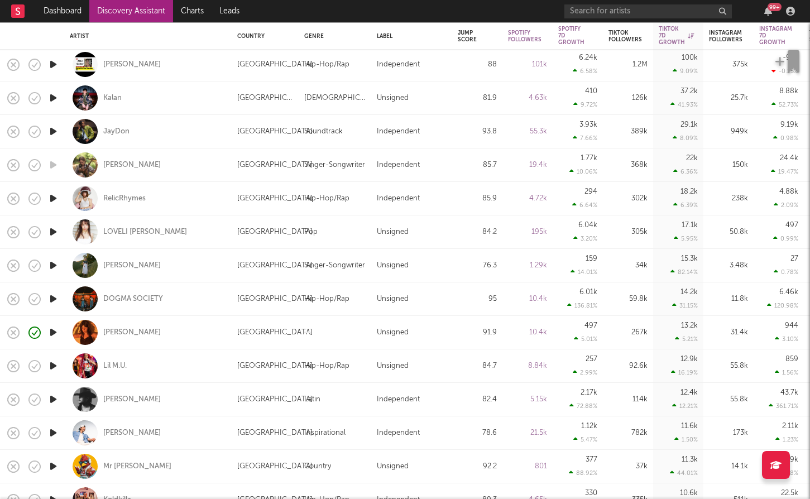
click at [63, 365] on div at bounding box center [53, 367] width 22 height 34
select select "1w"
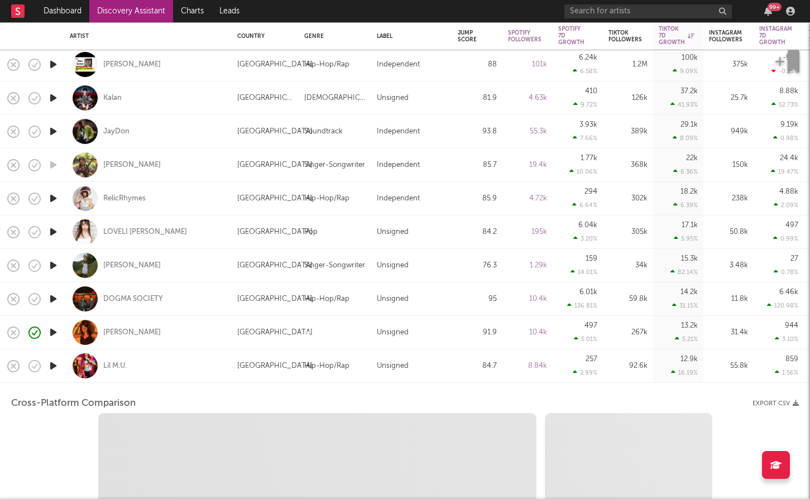
click at [55, 364] on icon "button" at bounding box center [53, 366] width 12 height 14
select select "6m"
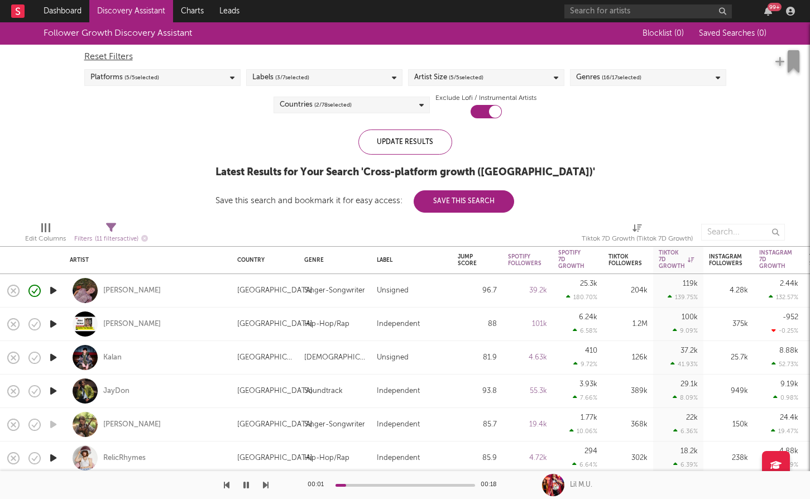
click at [667, 71] on div "Genres ( 16 / 17 selected)" at bounding box center [648, 77] width 156 height 17
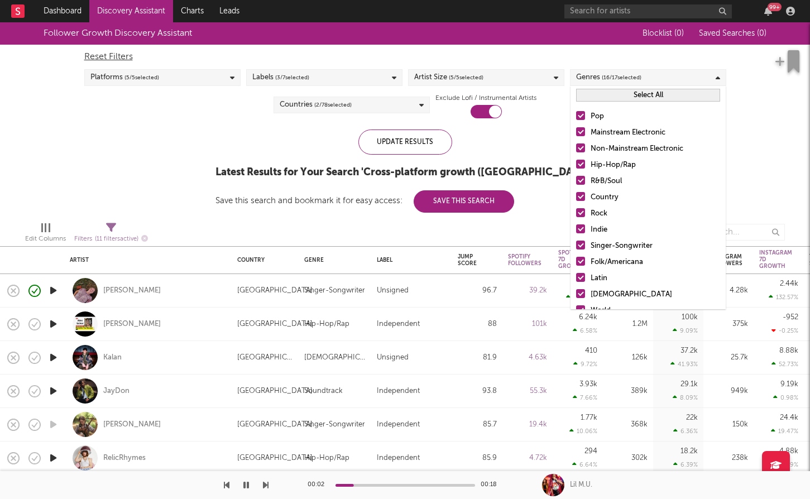
click at [643, 90] on button "Select All" at bounding box center [648, 95] width 144 height 13
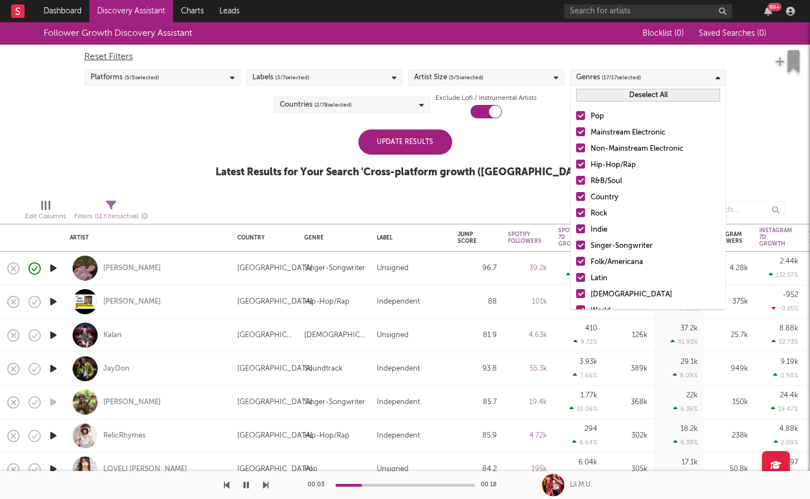
click at [643, 90] on button "Deselect All" at bounding box center [648, 95] width 144 height 13
click at [587, 113] on label "Pop" at bounding box center [648, 116] width 144 height 13
click at [576, 113] on input "Pop" at bounding box center [576, 116] width 0 height 13
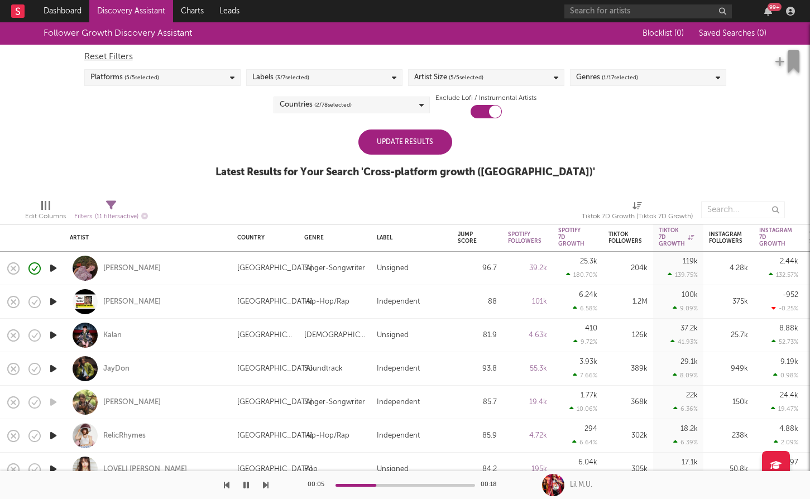
click at [446, 142] on div "Update Results" at bounding box center [406, 142] width 94 height 25
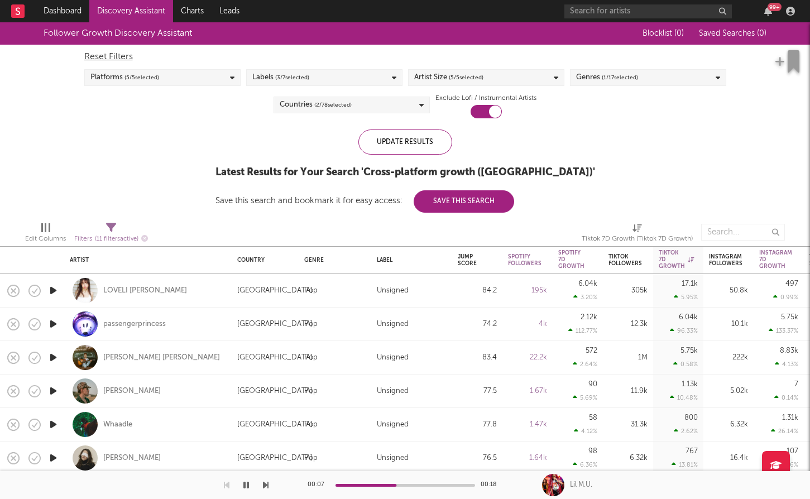
click at [365, 78] on div "Labels ( 3 / 7 selected)" at bounding box center [324, 77] width 156 height 17
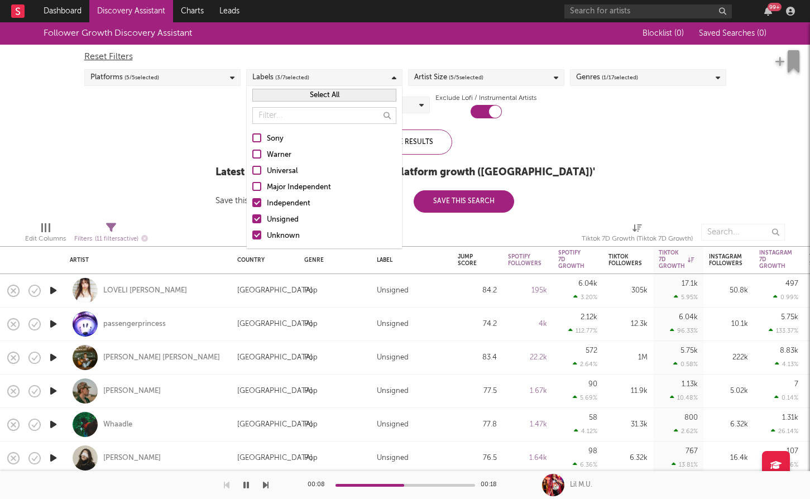
click at [260, 201] on div at bounding box center [256, 202] width 9 height 9
click at [252, 201] on input "Independent" at bounding box center [252, 203] width 0 height 13
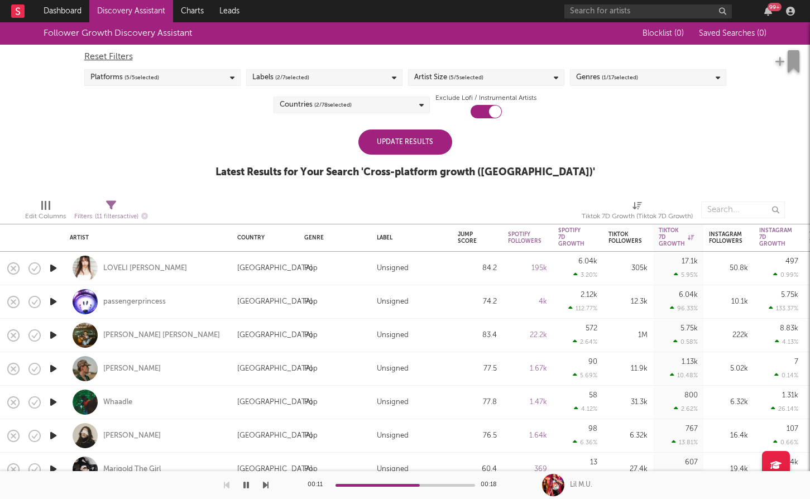
click at [434, 143] on div "Update Results" at bounding box center [406, 142] width 94 height 25
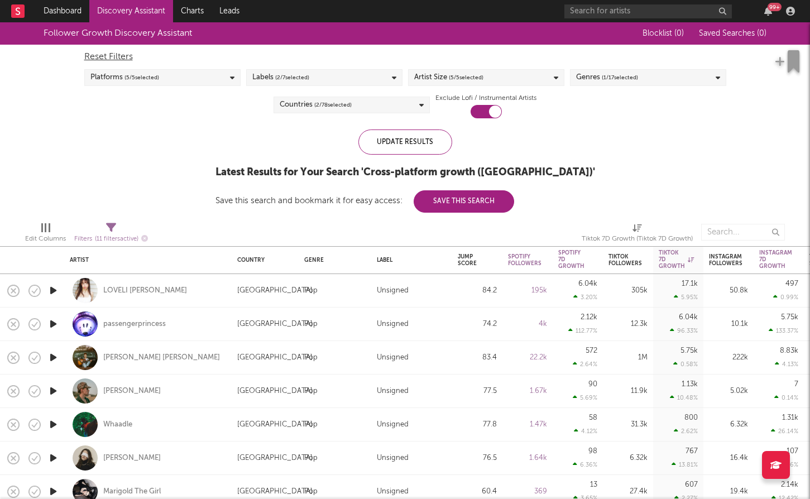
click at [51, 326] on icon "button" at bounding box center [53, 324] width 12 height 14
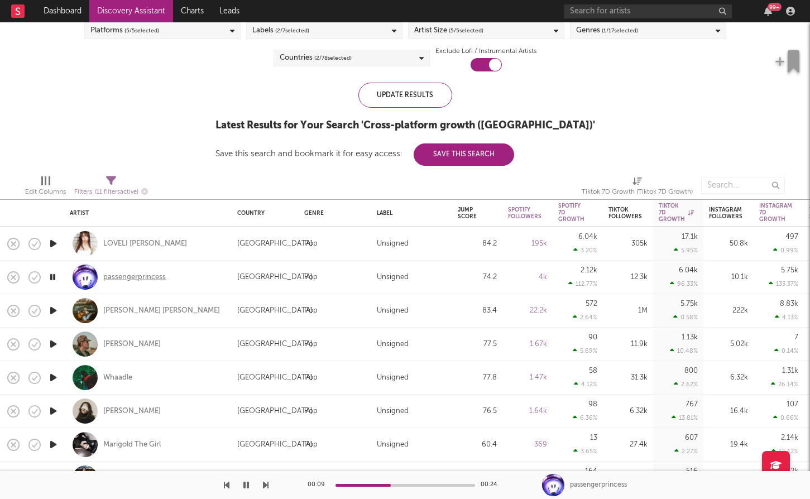
click at [133, 279] on div "passengerprincess" at bounding box center [134, 278] width 63 height 10
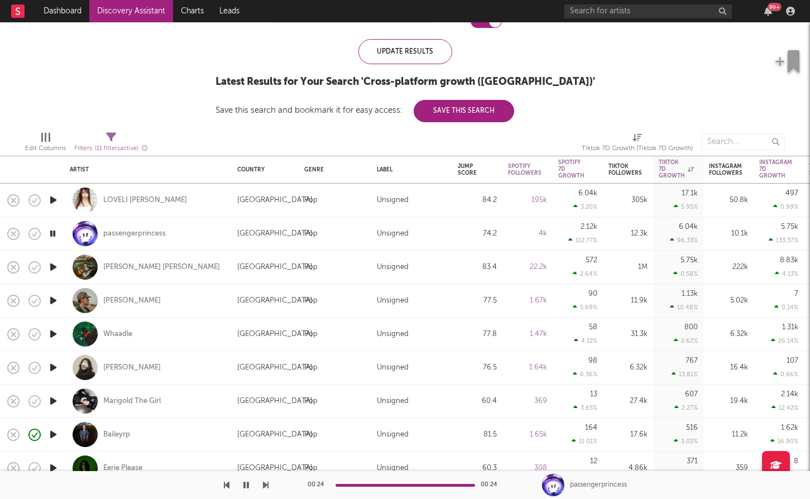
click at [51, 268] on icon "button" at bounding box center [53, 267] width 12 height 14
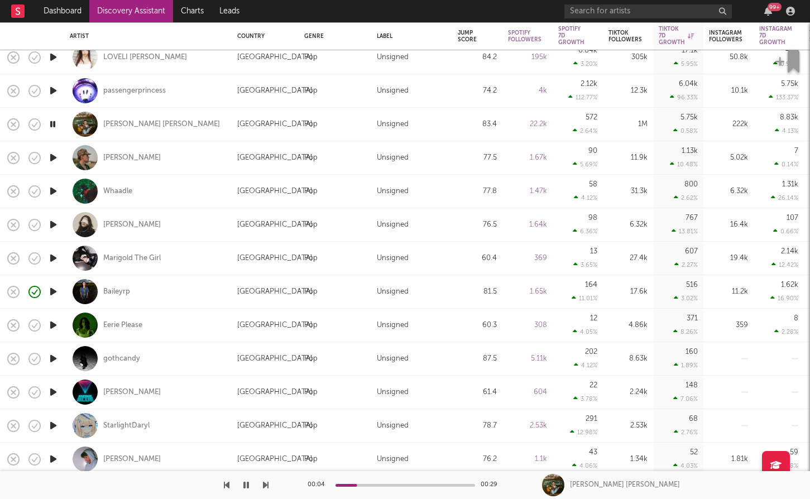
click at [54, 160] on icon "button" at bounding box center [53, 158] width 12 height 14
click at [53, 193] on icon "button" at bounding box center [53, 191] width 12 height 14
click at [56, 222] on icon "button" at bounding box center [53, 225] width 12 height 14
click at [58, 292] on icon "button" at bounding box center [53, 292] width 12 height 14
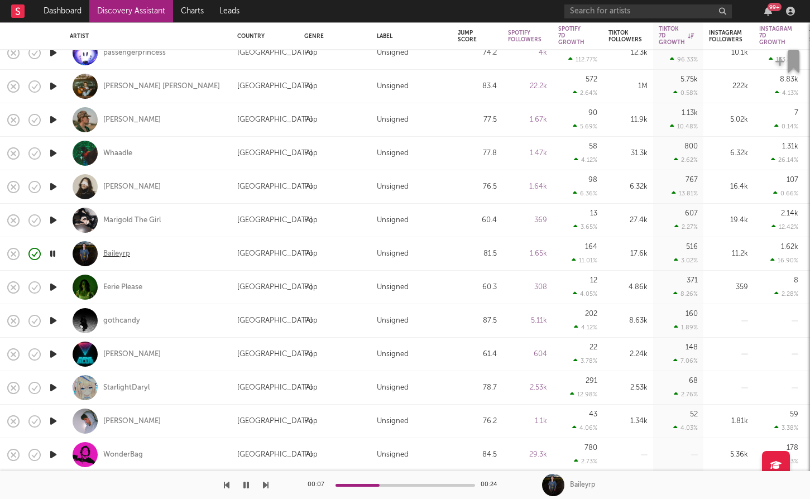
click at [117, 256] on div "Baileyrp" at bounding box center [116, 254] width 27 height 10
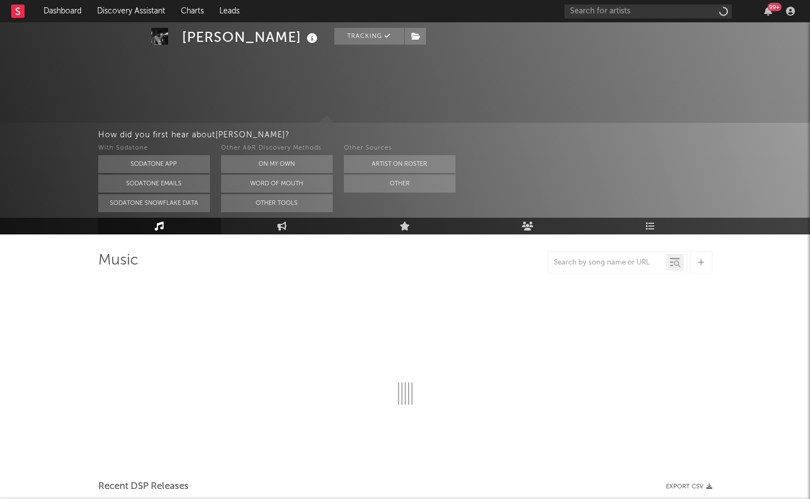
scroll to position [50, 0]
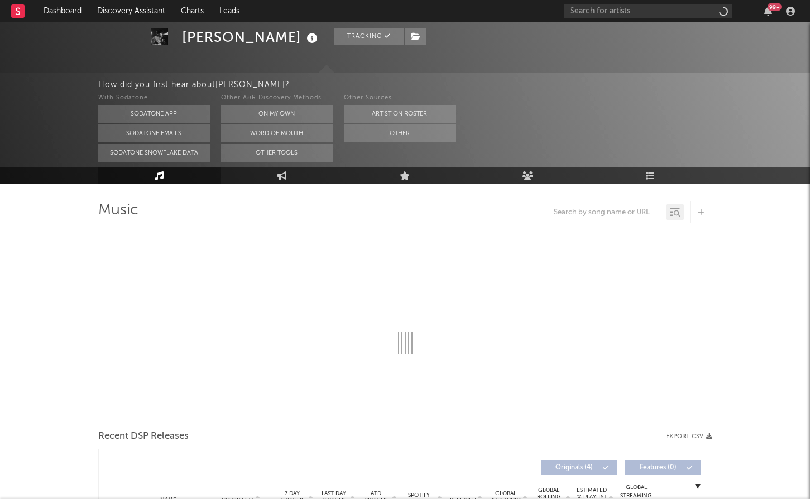
select select "6m"
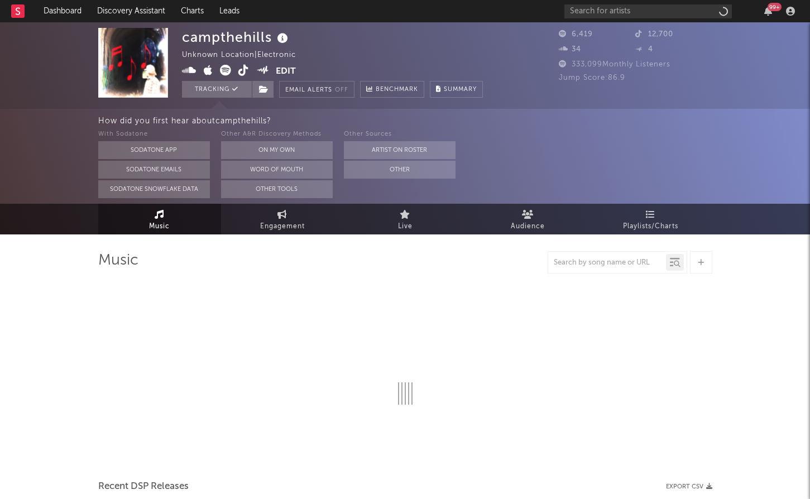
select select "6m"
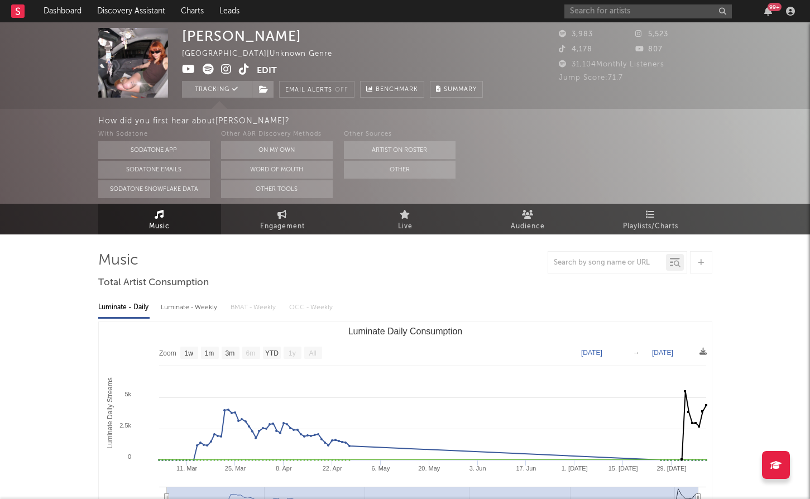
select select "1w"
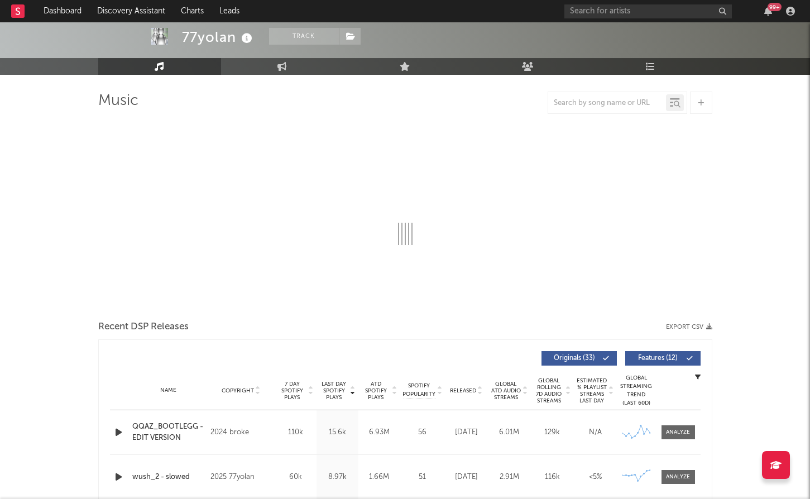
scroll to position [69, 0]
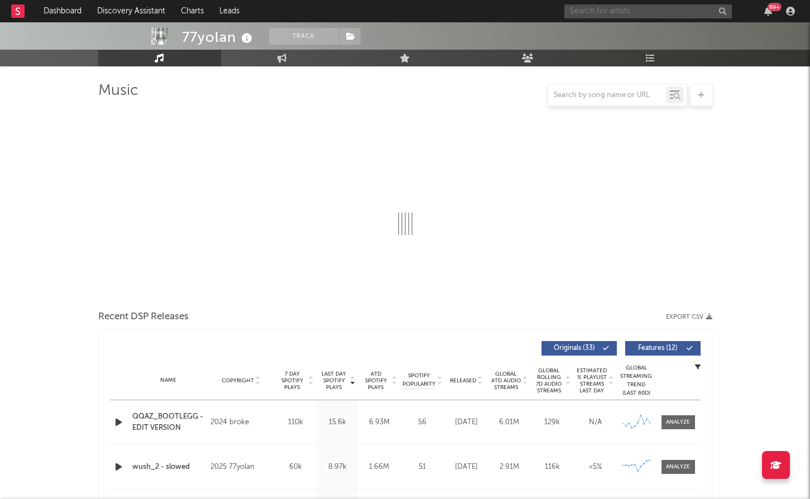
click at [637, 12] on input "text" at bounding box center [649, 11] width 168 height 14
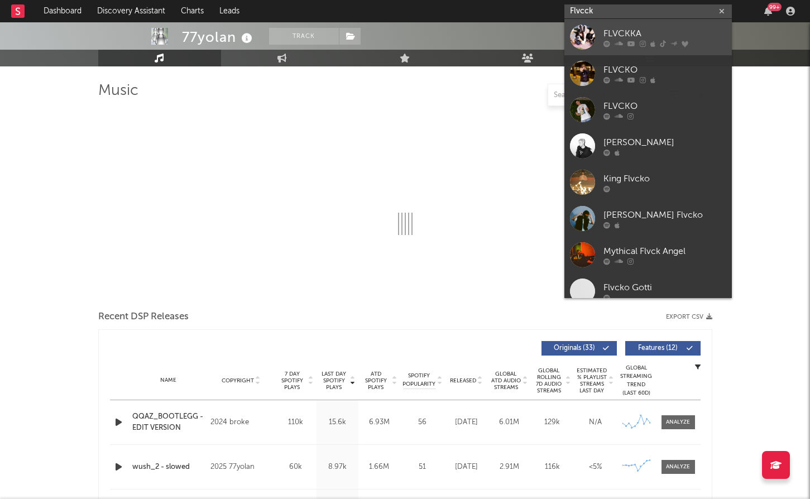
type input "Flvcck"
click at [667, 31] on div "FLVCKKA" at bounding box center [665, 33] width 123 height 13
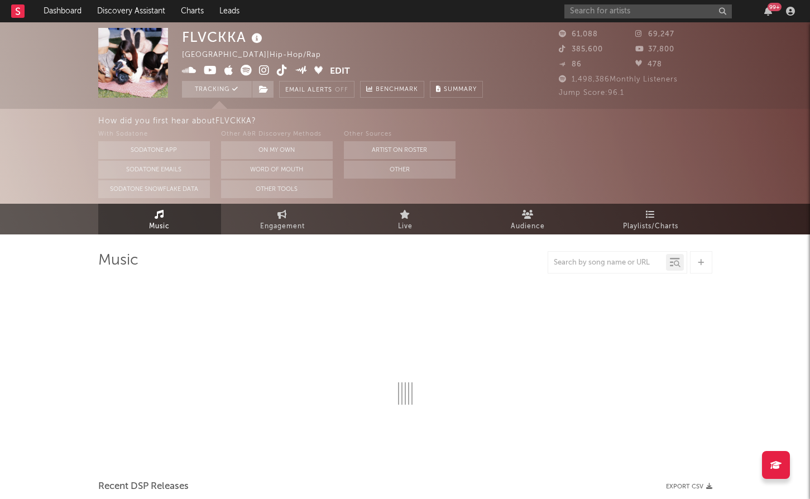
select select "6m"
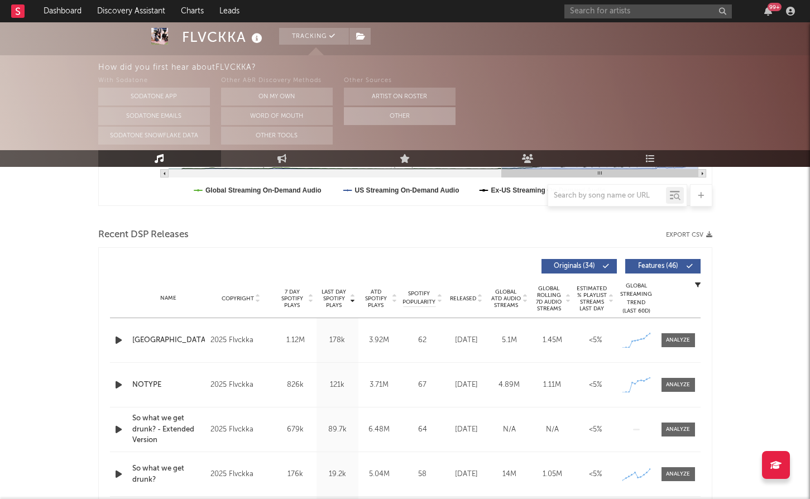
scroll to position [342, 0]
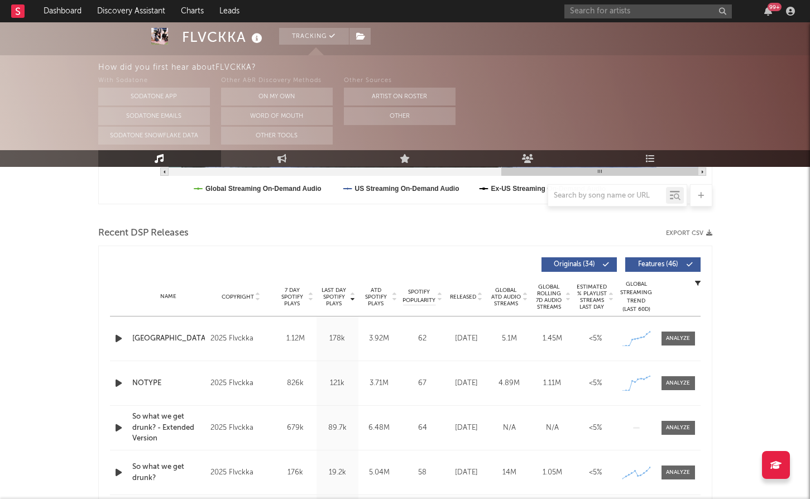
click at [594, 265] on span "Originals ( 34 )" at bounding box center [574, 264] width 51 height 7
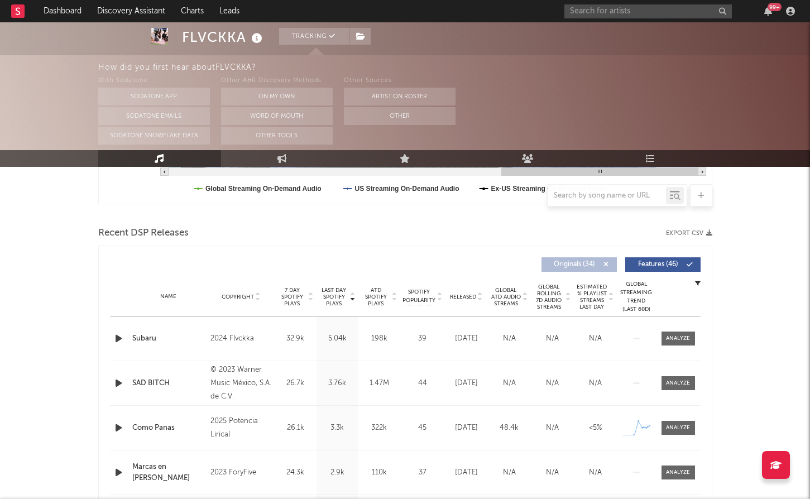
drag, startPoint x: 603, startPoint y: 262, endPoint x: 610, endPoint y: 262, distance: 7.8
click at [603, 262] on icon at bounding box center [606, 264] width 7 height 7
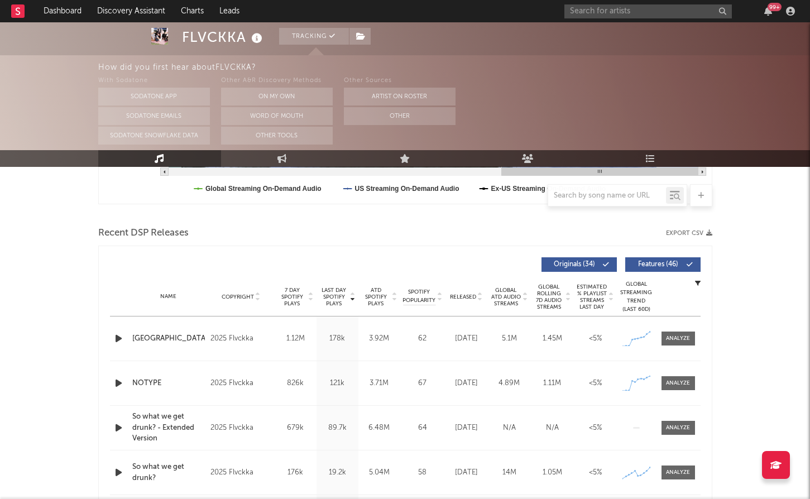
click at [647, 262] on span "Features ( 46 )" at bounding box center [658, 264] width 51 height 7
click at [376, 295] on span "ATD Spotify Plays" at bounding box center [376, 297] width 30 height 20
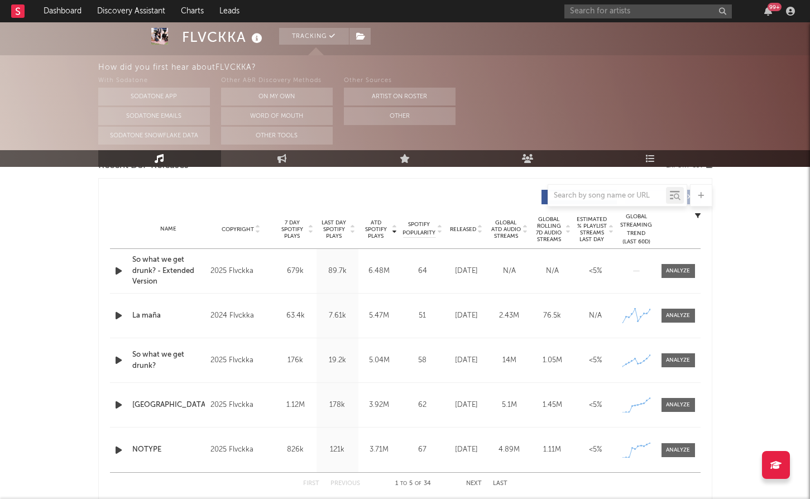
scroll to position [410, 0]
click at [499, 228] on span "Global ATD Audio Streams" at bounding box center [506, 229] width 31 height 20
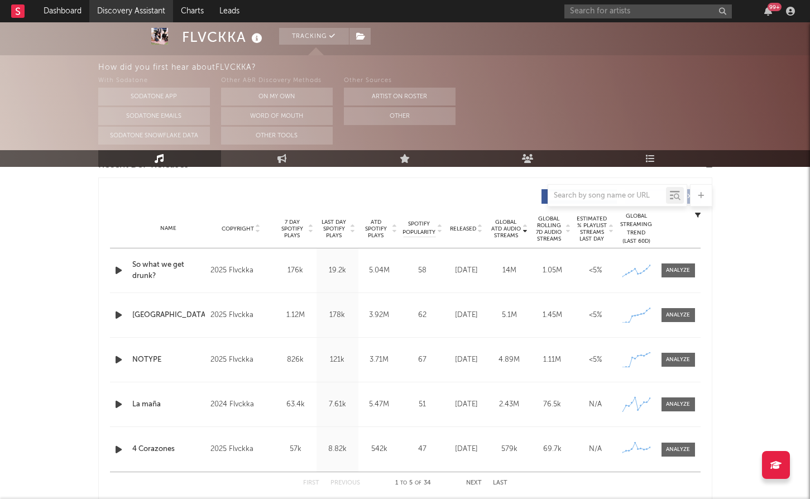
click at [118, 9] on link "Discovery Assistant" at bounding box center [131, 11] width 84 height 22
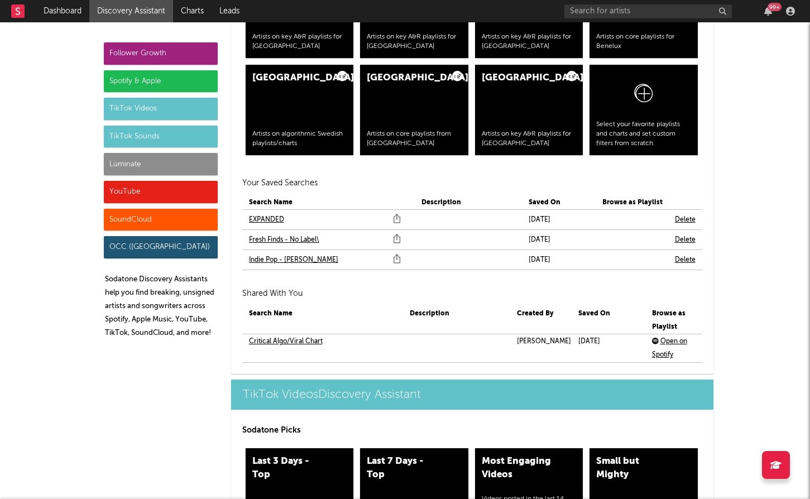
scroll to position [2342, 0]
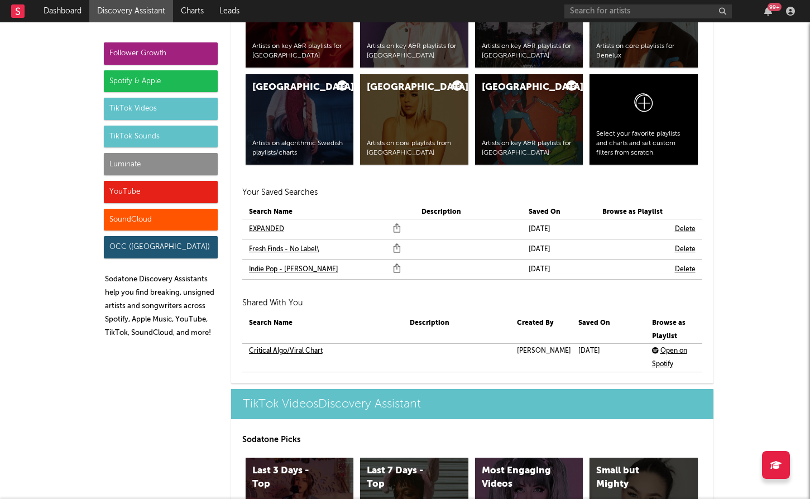
click at [274, 228] on link "EXPANDED" at bounding box center [266, 229] width 35 height 13
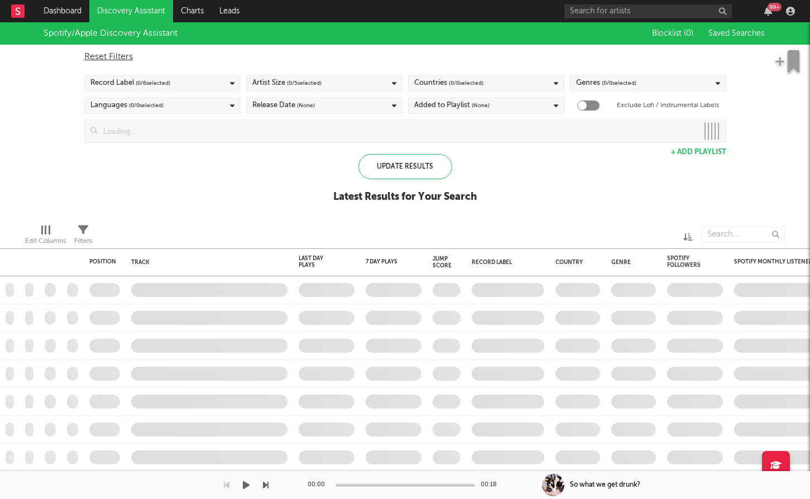
checkbox input "true"
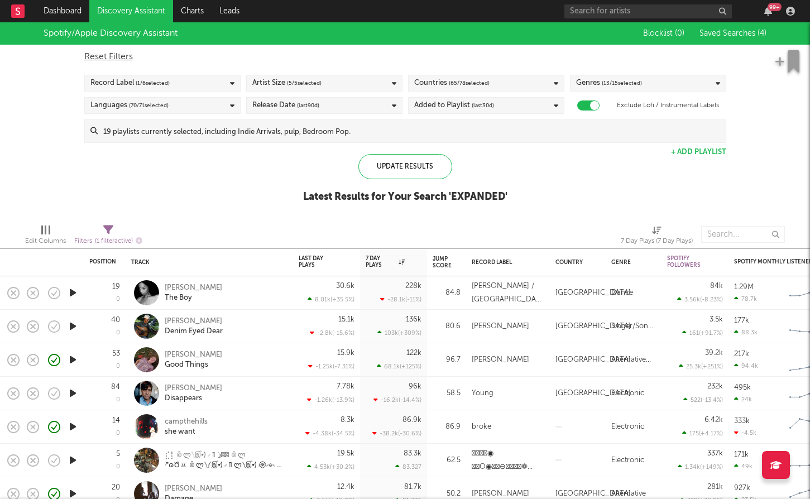
click at [460, 85] on span "( 65 / 78 selected)" at bounding box center [469, 83] width 41 height 13
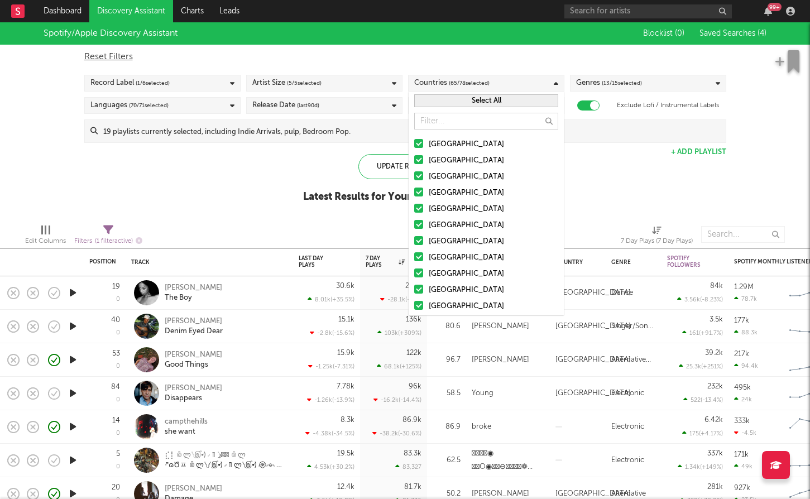
click at [479, 102] on button "Select All" at bounding box center [486, 100] width 144 height 13
click at [479, 102] on button "Deselect All" at bounding box center [486, 100] width 144 height 13
click at [422, 144] on div at bounding box center [418, 143] width 9 height 9
click at [414, 144] on input "United States" at bounding box center [414, 144] width 0 height 13
click at [418, 170] on label "[GEOGRAPHIC_DATA]" at bounding box center [486, 176] width 144 height 13
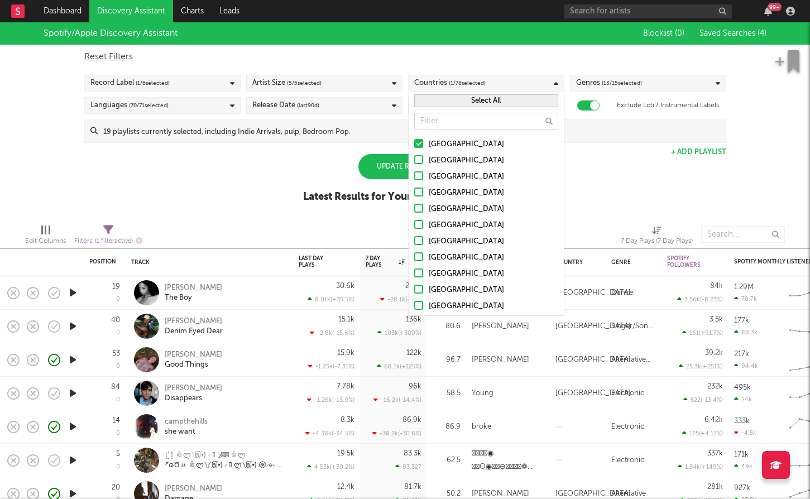
click at [414, 170] on input "[GEOGRAPHIC_DATA]" at bounding box center [414, 176] width 0 height 13
click at [384, 173] on div "Update Results" at bounding box center [406, 166] width 94 height 25
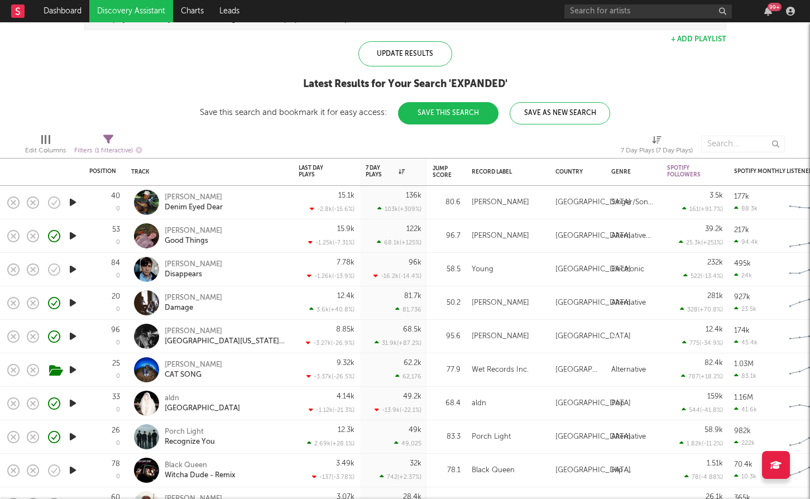
click at [74, 371] on icon "button" at bounding box center [73, 370] width 12 height 14
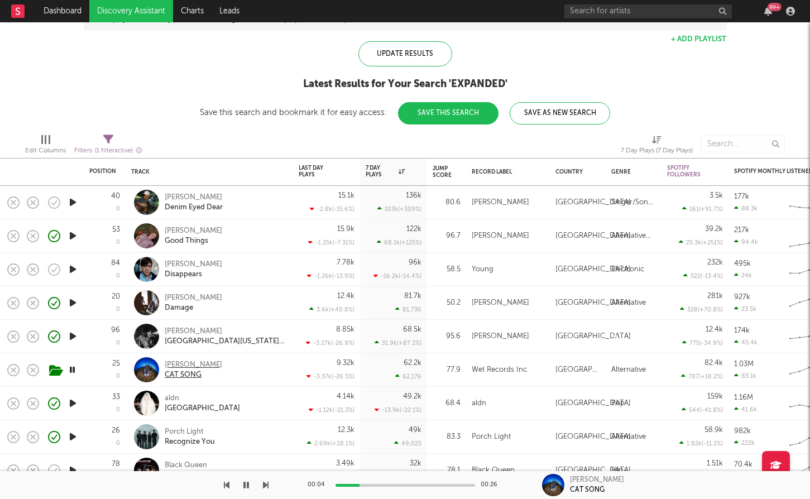
click at [188, 372] on div "CAT SONG" at bounding box center [194, 375] width 58 height 10
click at [178, 362] on div "[PERSON_NAME]" at bounding box center [194, 365] width 58 height 10
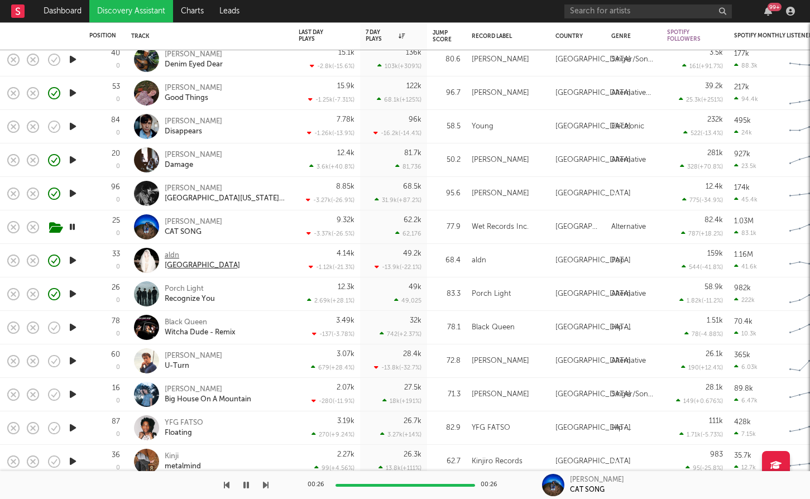
click at [180, 265] on div "detroit" at bounding box center [202, 266] width 75 height 10
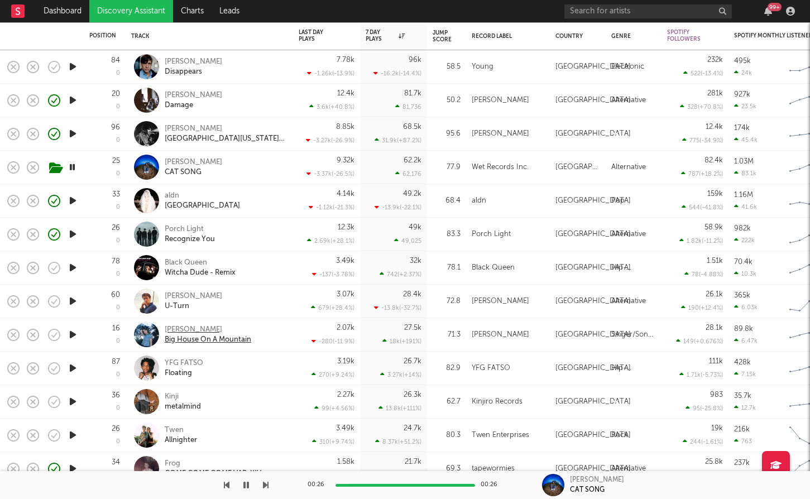
click at [241, 335] on div "Big House On A Mountain" at bounding box center [208, 340] width 87 height 10
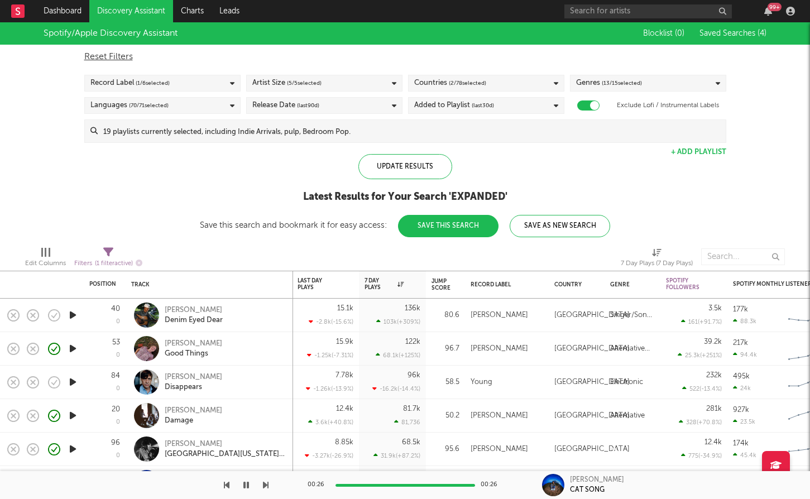
click at [671, 84] on div "Genres ( 13 / 15 selected)" at bounding box center [648, 83] width 156 height 17
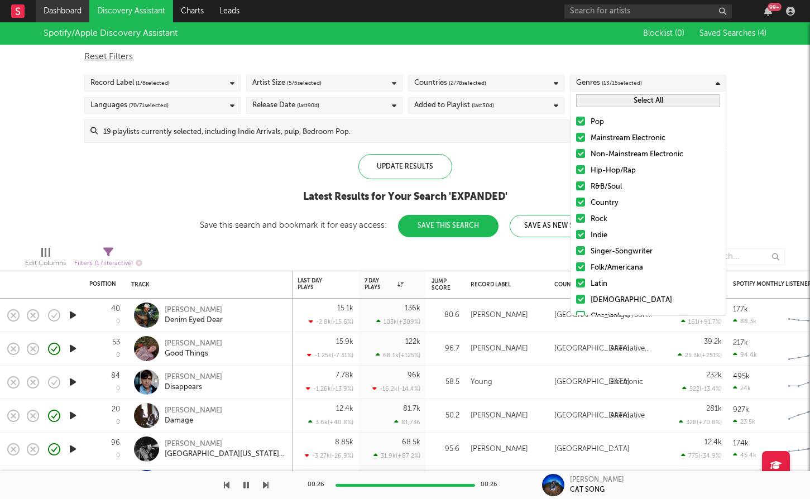
click at [71, 15] on link "Dashboard" at bounding box center [63, 11] width 54 height 22
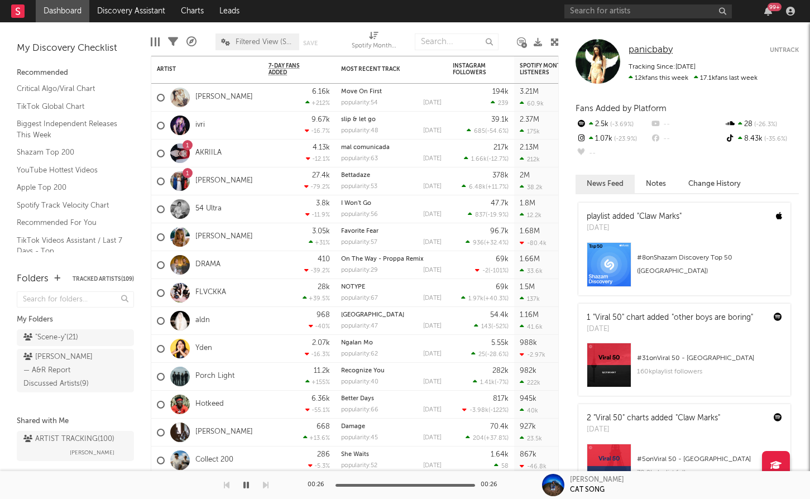
click at [647, 50] on span "panicbaby" at bounding box center [651, 49] width 44 height 9
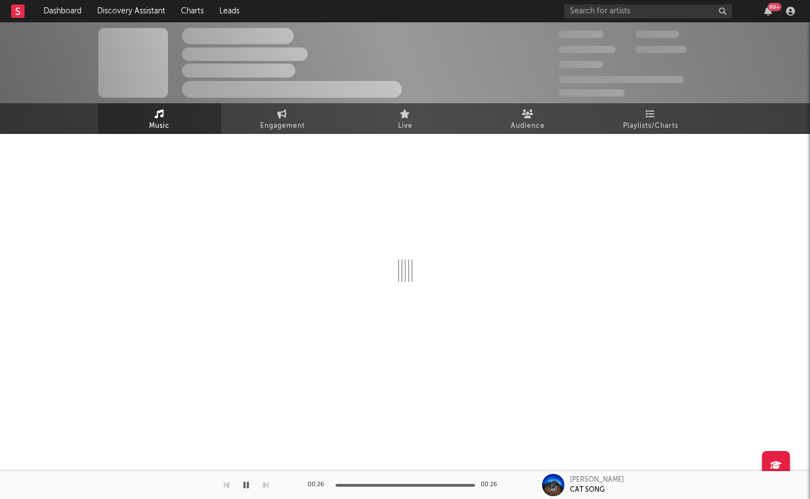
select select "1w"
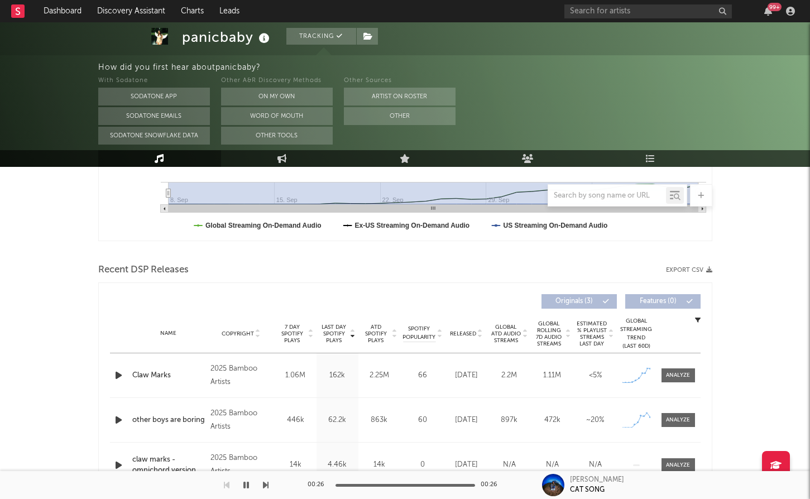
scroll to position [144, 0]
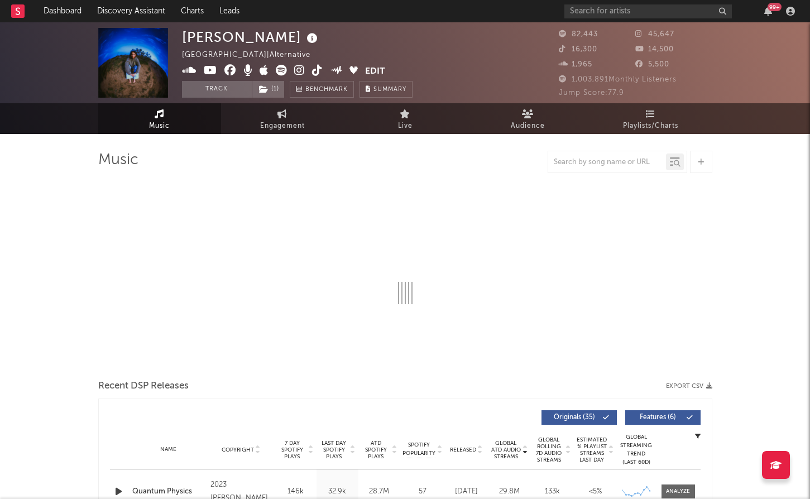
select select "6m"
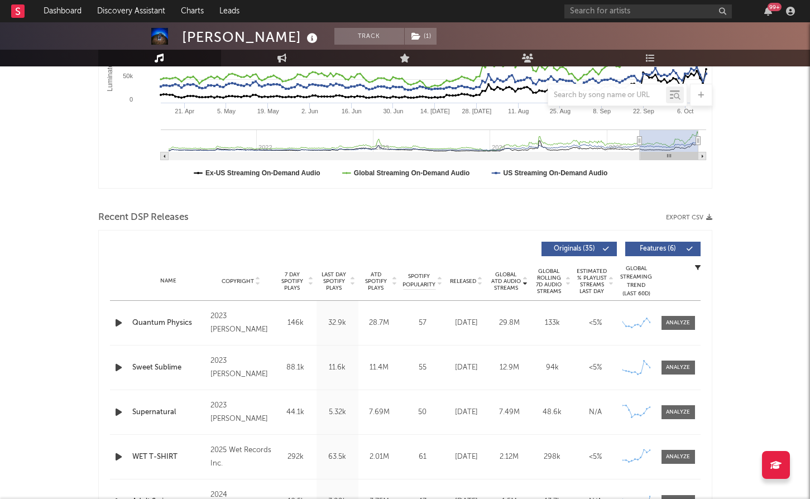
scroll to position [251, 0]
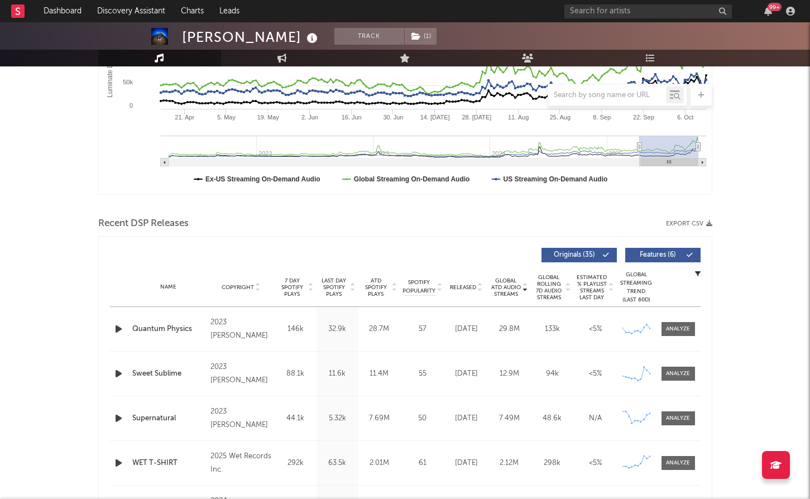
click at [459, 292] on div "Name Copyright Label Album Names Composer Names 7 Day Spotify Plays Last Day Sp…" at bounding box center [405, 287] width 591 height 39
click at [459, 287] on span "Released" at bounding box center [463, 287] width 26 height 7
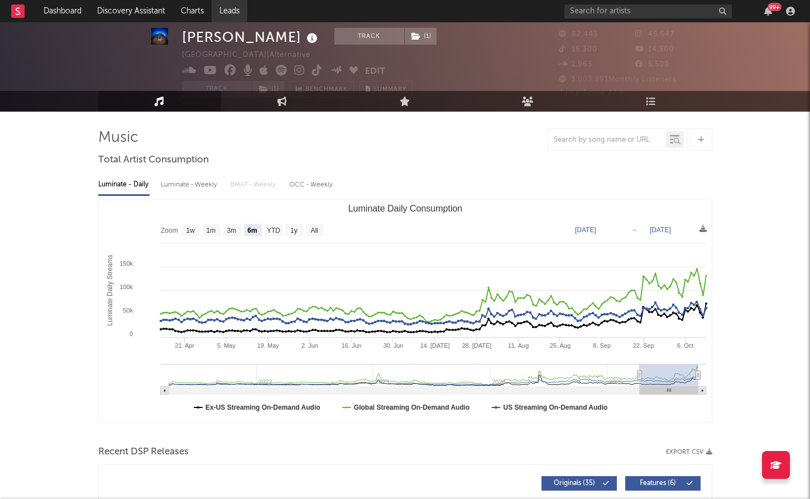
scroll to position [22, 0]
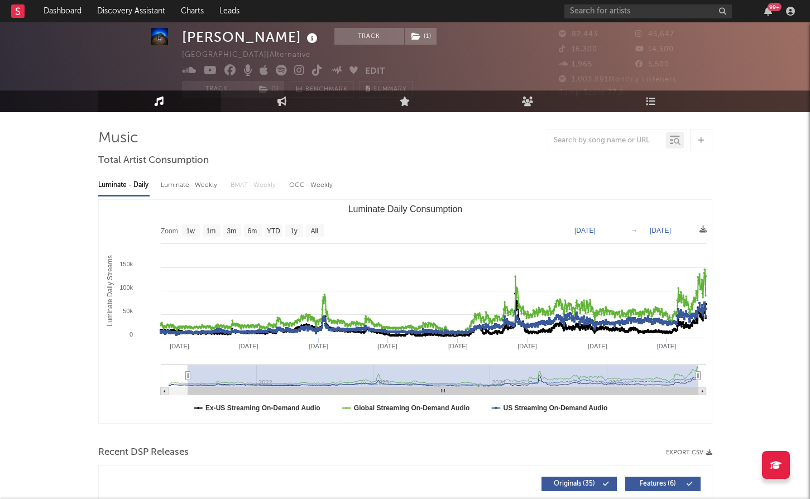
type input "2021-11-12"
drag, startPoint x: 637, startPoint y: 374, endPoint x: 156, endPoint y: 368, distance: 480.9
click at [156, 368] on icon "Created with Highcharts 10.3.3 Luminate Daily Streams Luminate Daily Consumptio…" at bounding box center [405, 311] width 613 height 223
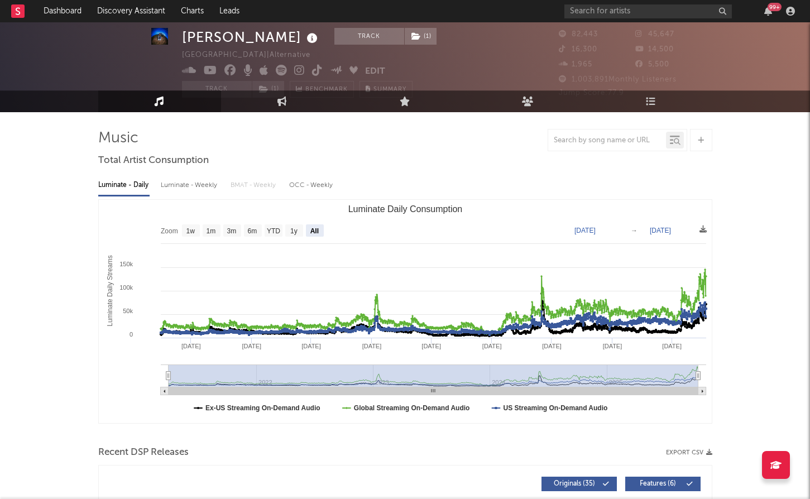
select select "All"
type input "2021-03-31"
drag, startPoint x: 170, startPoint y: 376, endPoint x: 564, endPoint y: 283, distance: 404.5
click at [122, 376] on icon "Created with Highcharts 10.3.3 Luminate Daily Streams Luminate Daily Consumptio…" at bounding box center [405, 311] width 613 height 223
select select "All"
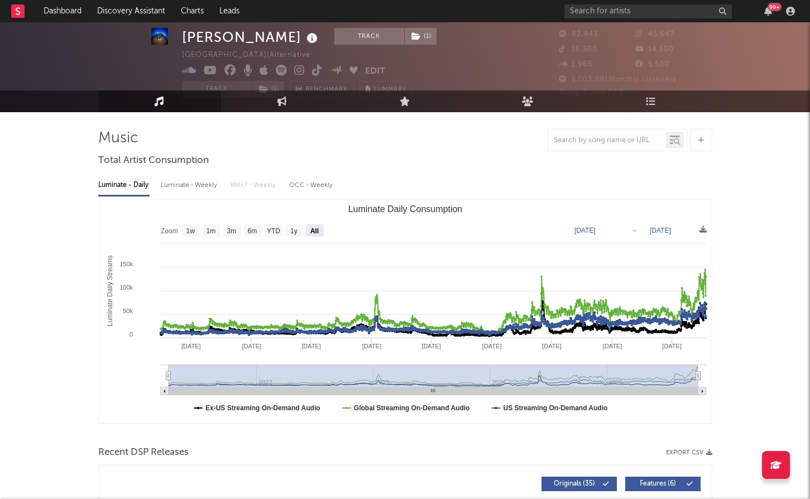
type input "2021-03-31"
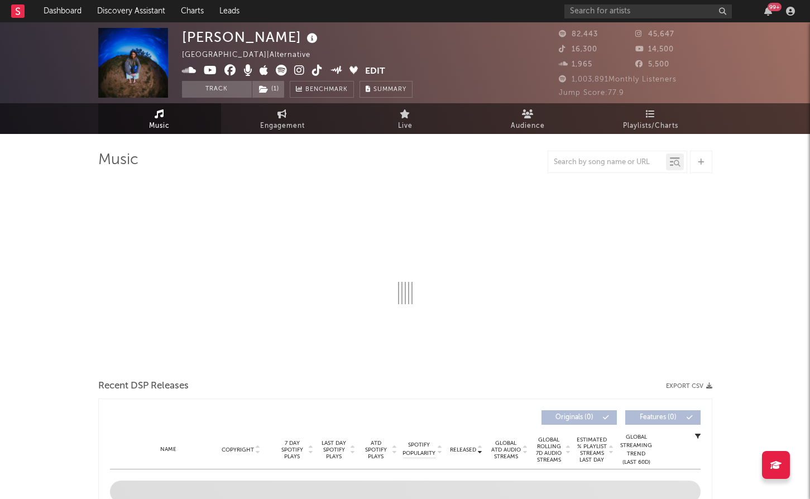
scroll to position [94, 0]
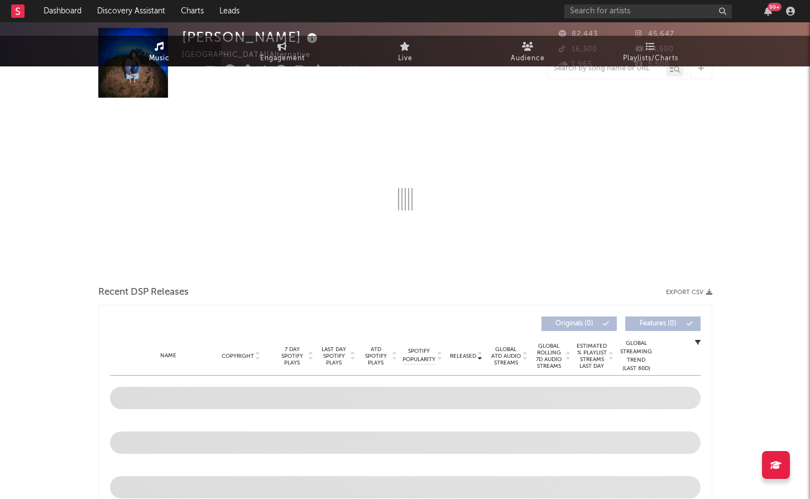
select select "6m"
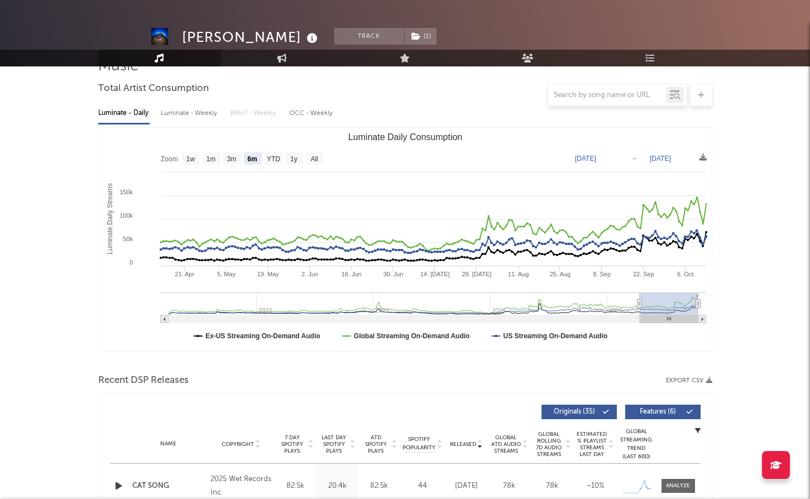
scroll to position [209, 0]
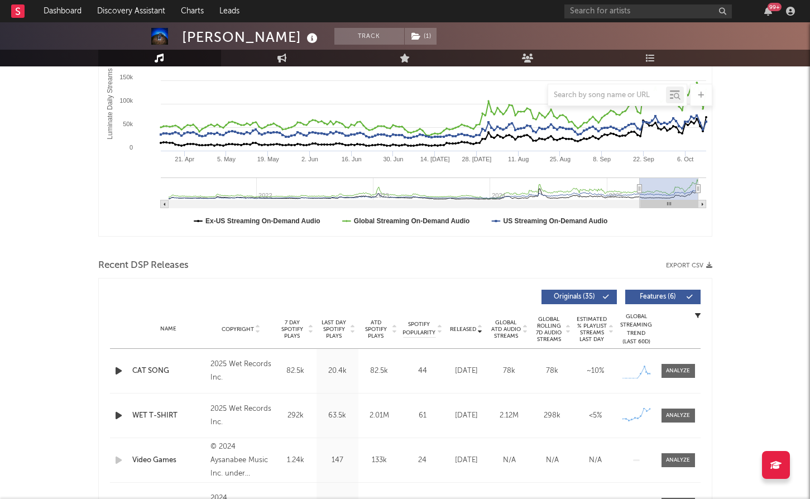
click at [378, 326] on span "ATD Spotify Plays" at bounding box center [376, 329] width 30 height 20
click at [378, 325] on span "ATD Spotify Plays" at bounding box center [376, 329] width 30 height 20
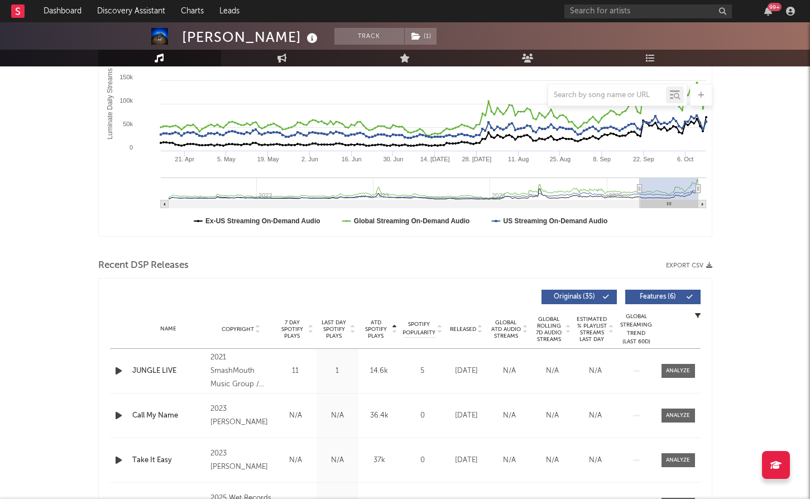
click at [470, 329] on span "Released" at bounding box center [463, 329] width 26 height 7
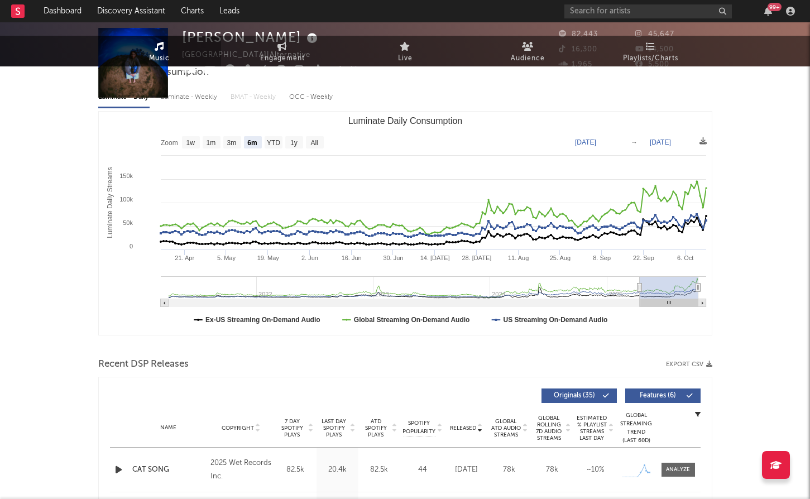
scroll to position [0, 0]
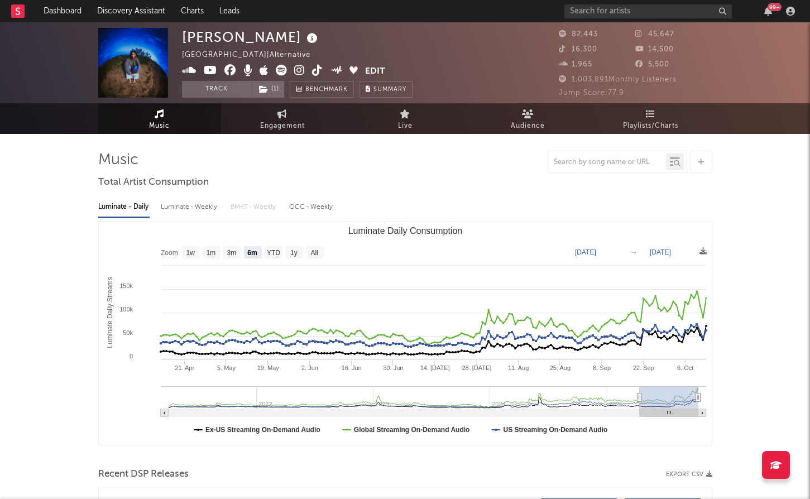
click at [299, 70] on icon at bounding box center [299, 70] width 11 height 11
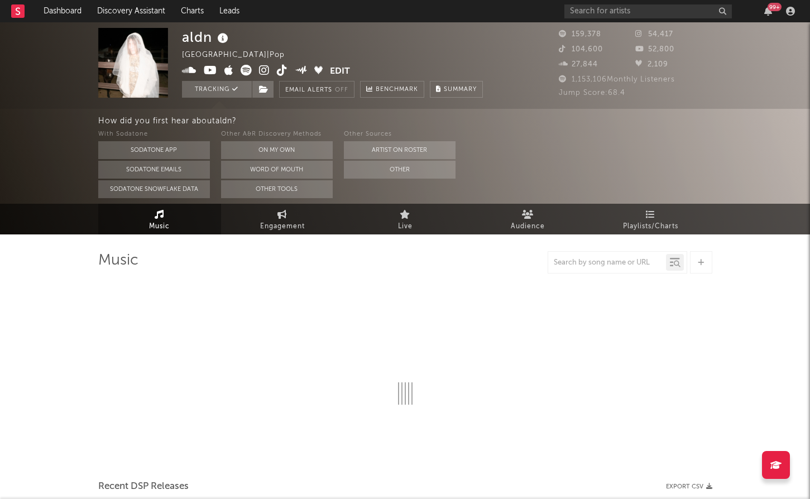
select select "6m"
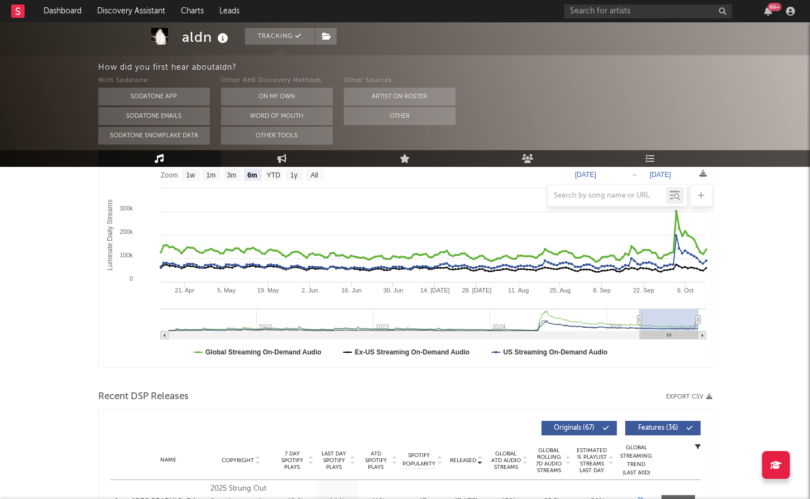
scroll to position [176, 0]
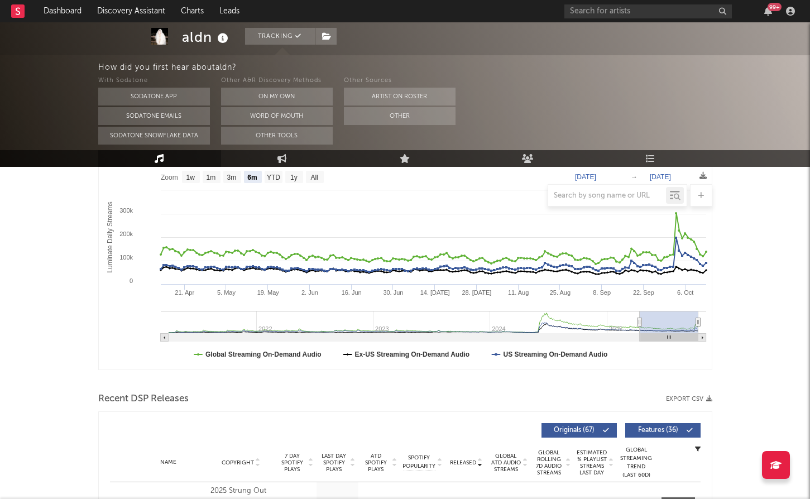
drag, startPoint x: 640, startPoint y: 324, endPoint x: 312, endPoint y: 321, distance: 327.9
click at [637, 321] on icon "Luminate Daily Consumption" at bounding box center [639, 322] width 4 height 8
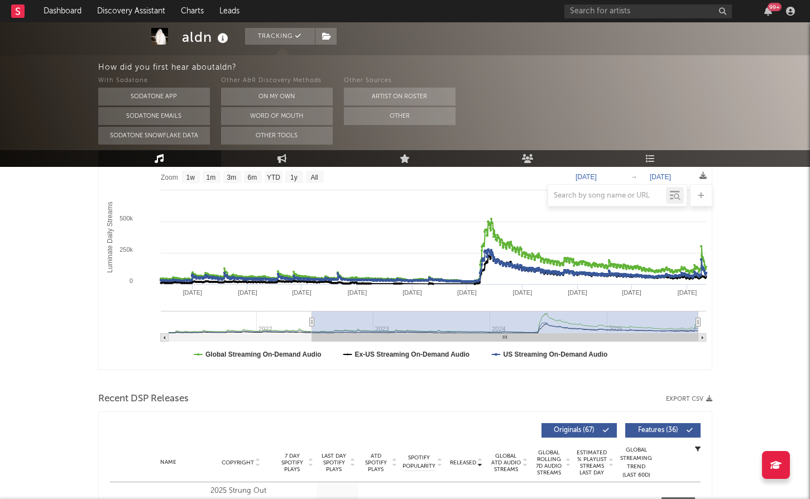
type input "[DATE]"
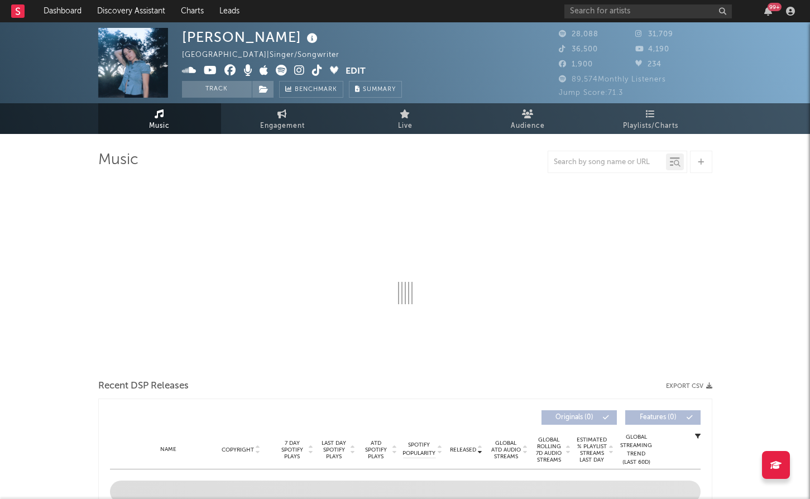
select select "6m"
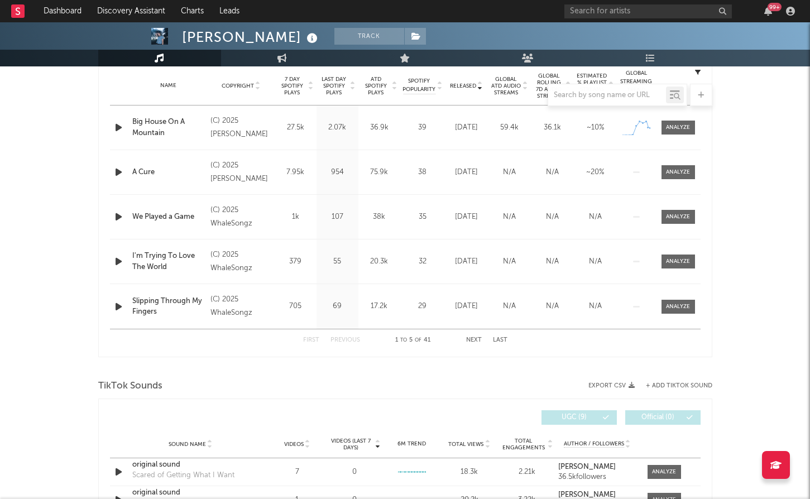
scroll to position [476, 0]
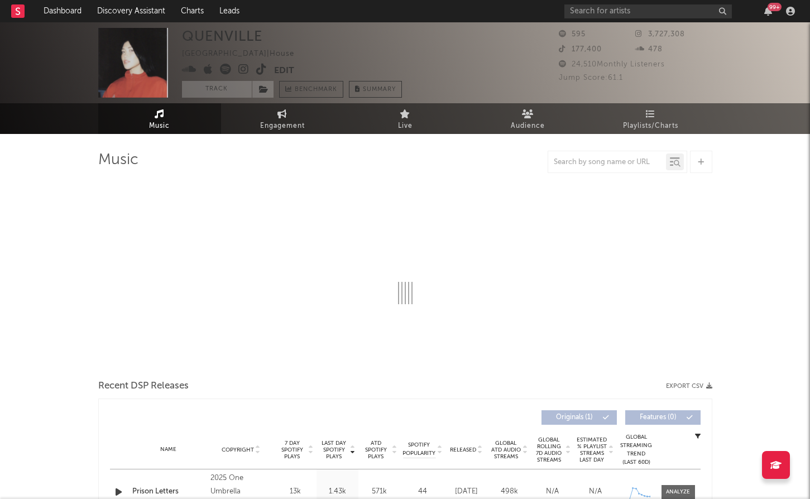
select select "1w"
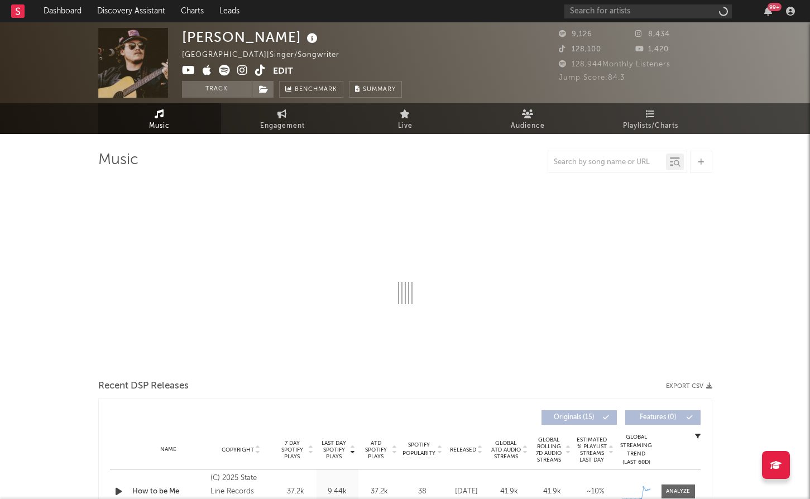
select select "6m"
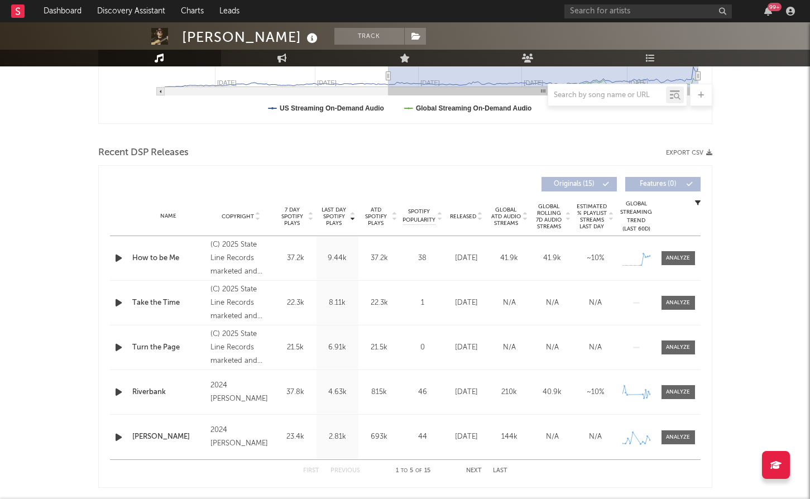
scroll to position [323, 0]
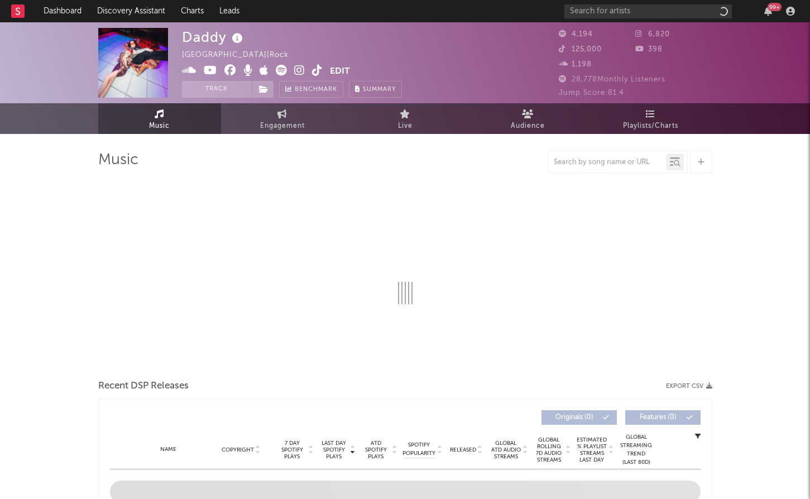
select select "1w"
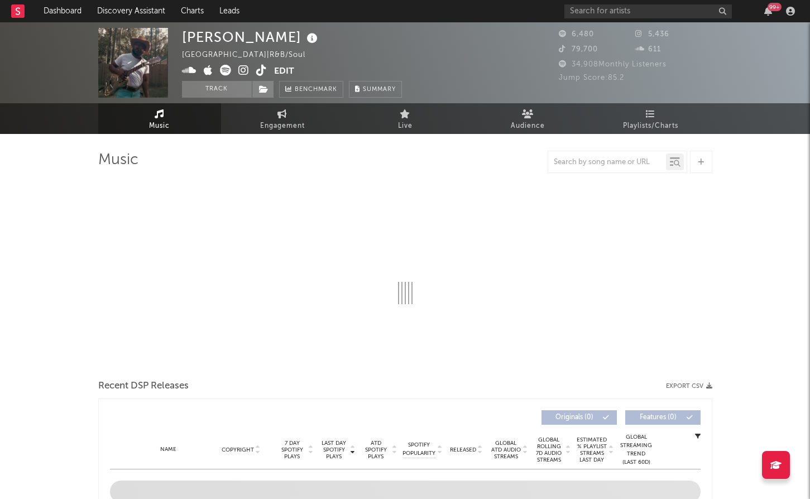
select select "1w"
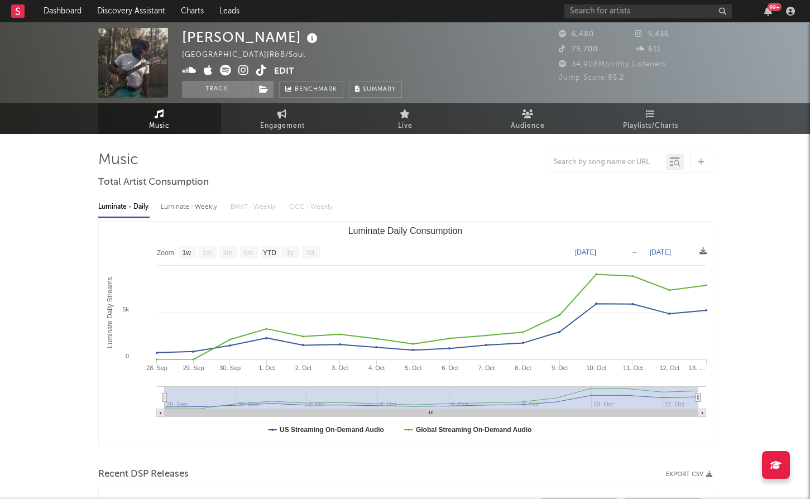
click at [248, 66] on icon at bounding box center [243, 70] width 11 height 11
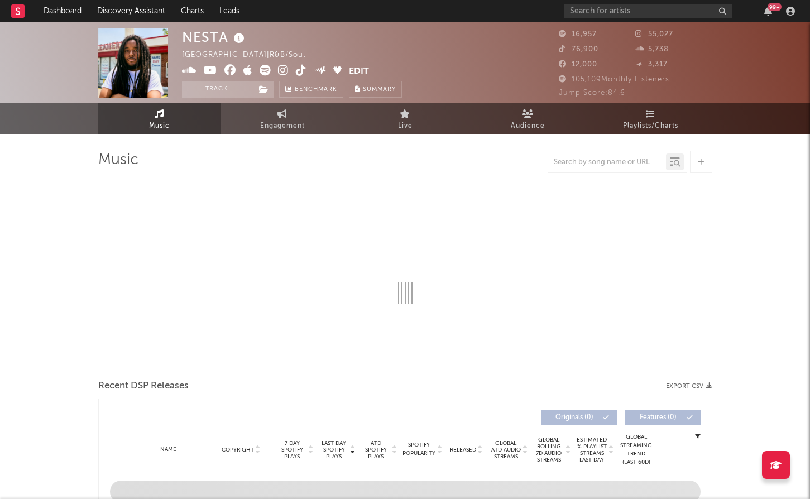
select select "6m"
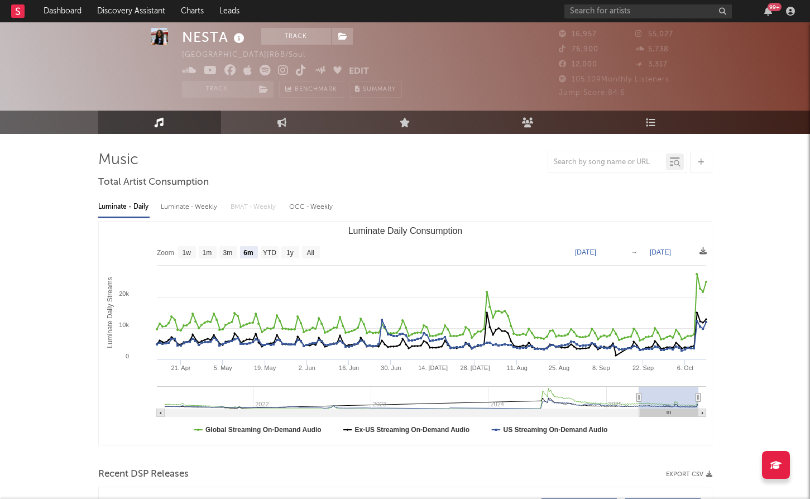
scroll to position [18, 0]
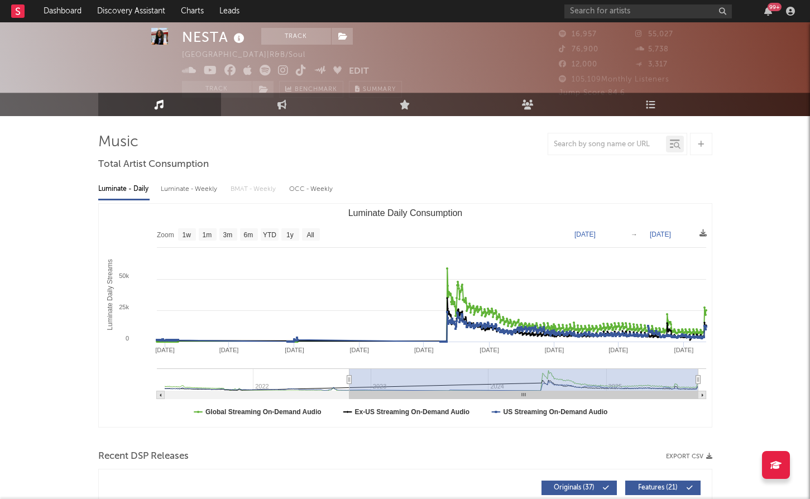
drag, startPoint x: 641, startPoint y: 377, endPoint x: 339, endPoint y: 366, distance: 301.8
click at [339, 366] on icon "Created with Highcharts 10.3.3 Luminate Daily Streams Luminate Daily Consumptio…" at bounding box center [405, 315] width 613 height 223
type input "2022-09-24"
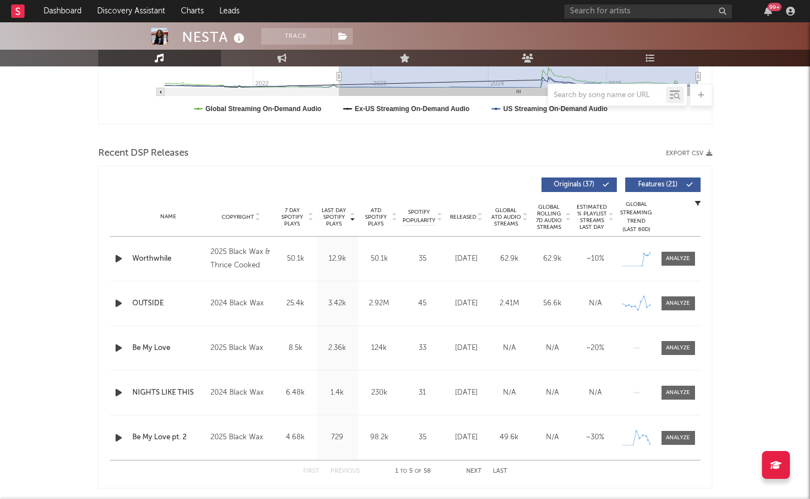
scroll to position [0, 0]
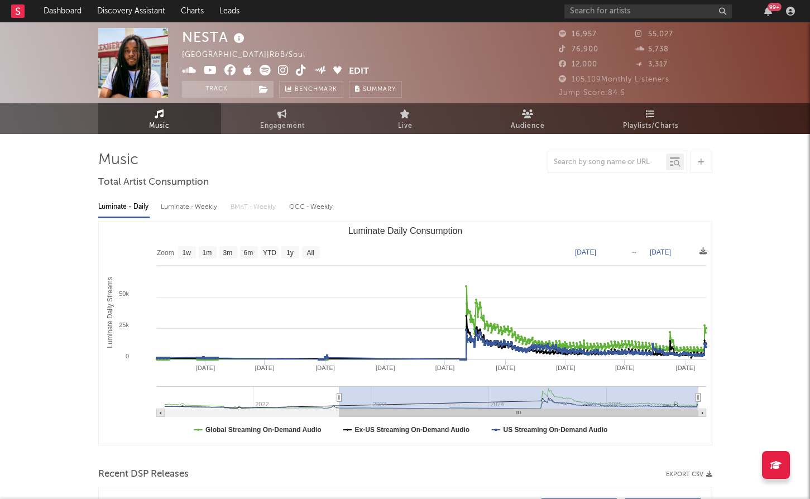
click at [285, 70] on icon at bounding box center [283, 70] width 11 height 11
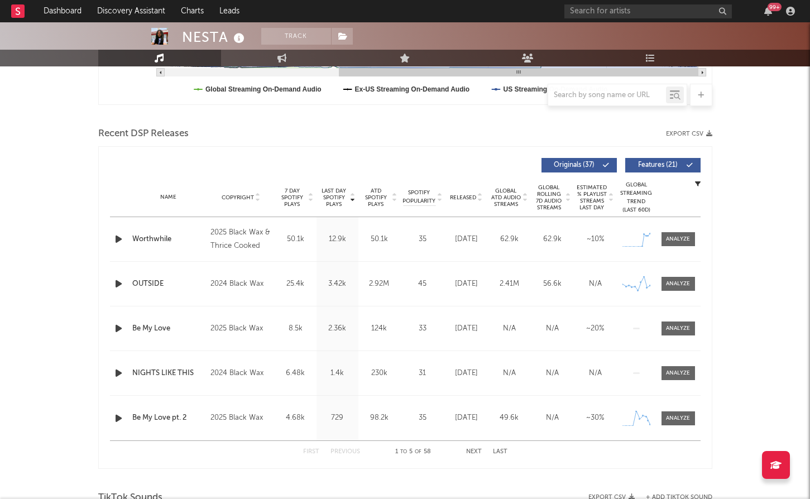
scroll to position [341, 0]
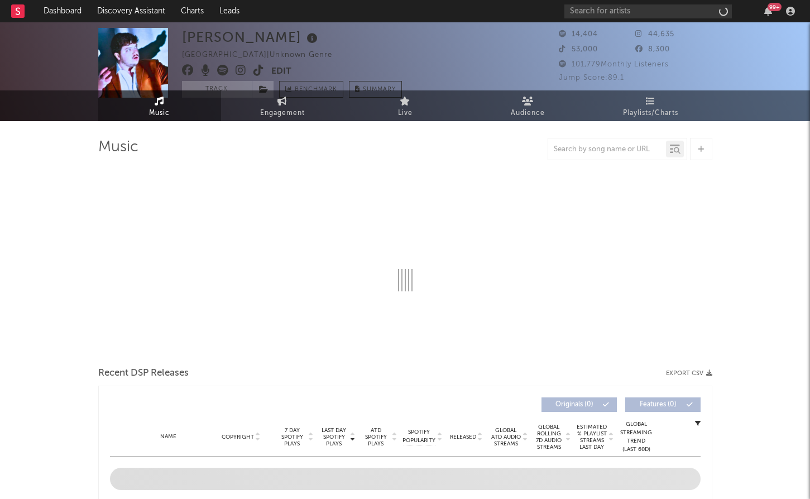
select select "6m"
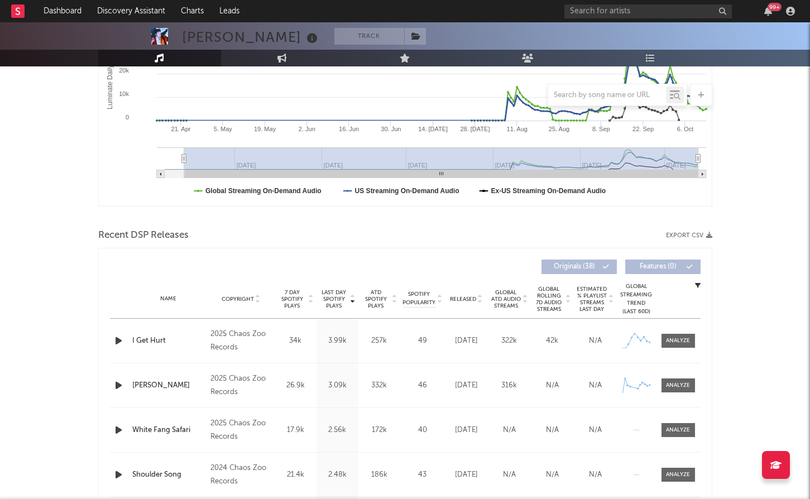
scroll to position [246, 0]
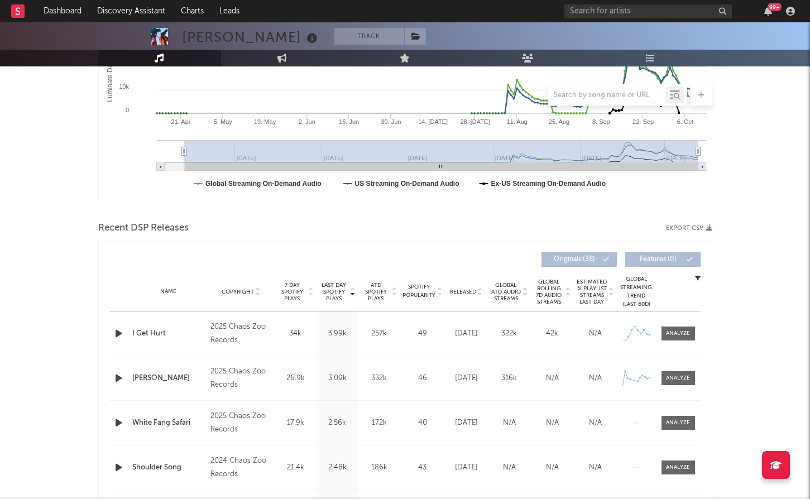
click at [125, 331] on div at bounding box center [120, 334] width 14 height 14
click at [118, 332] on icon "button" at bounding box center [119, 334] width 12 height 14
click at [116, 378] on icon "button" at bounding box center [119, 378] width 12 height 14
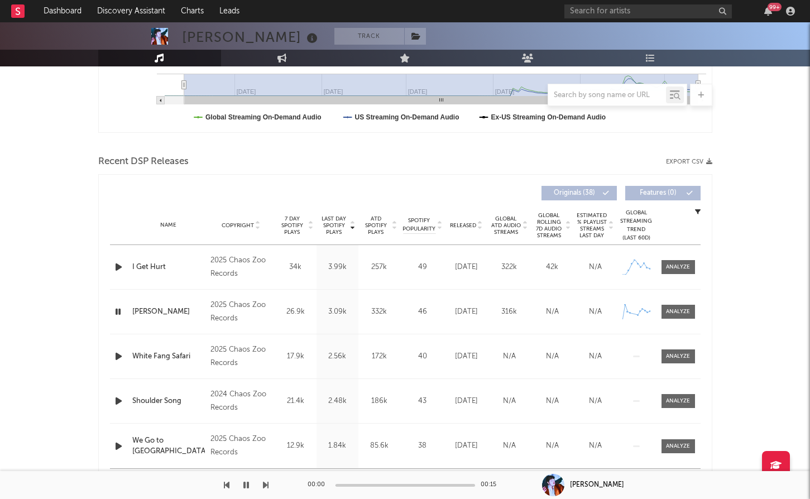
scroll to position [316, 0]
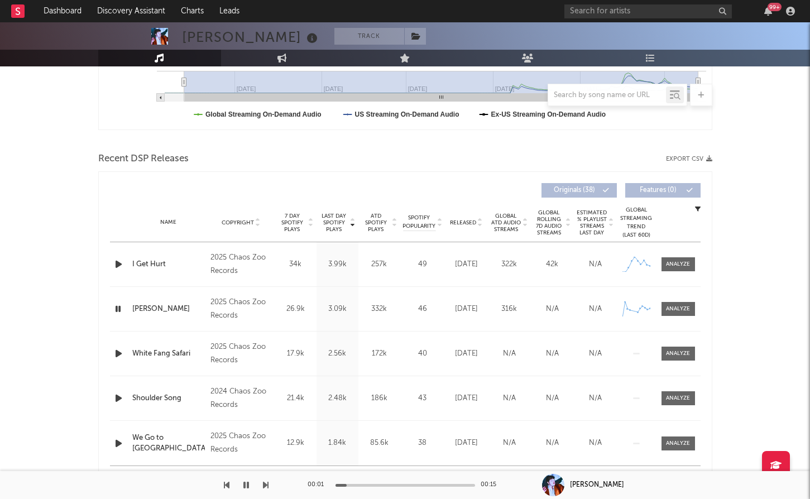
click at [117, 356] on icon "button" at bounding box center [119, 354] width 12 height 14
click at [121, 440] on icon "button" at bounding box center [119, 443] width 12 height 14
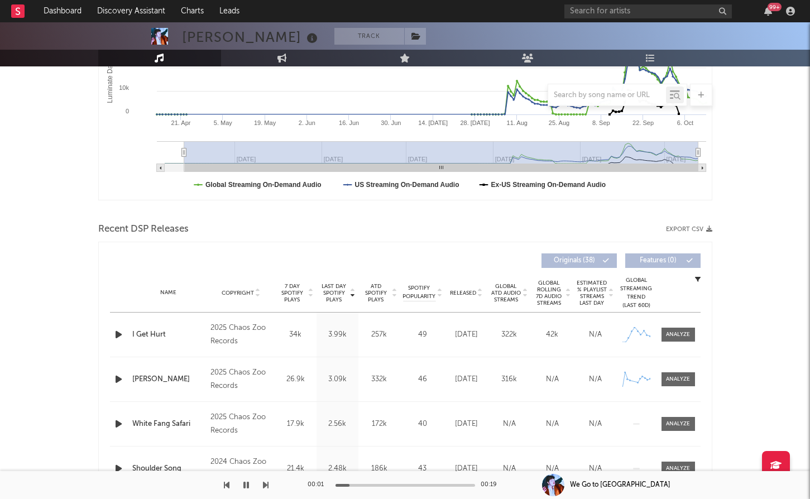
scroll to position [155, 0]
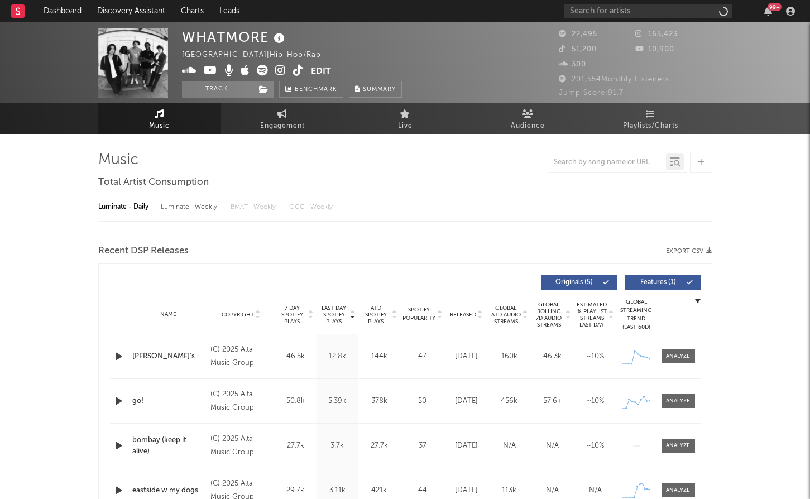
select select "1w"
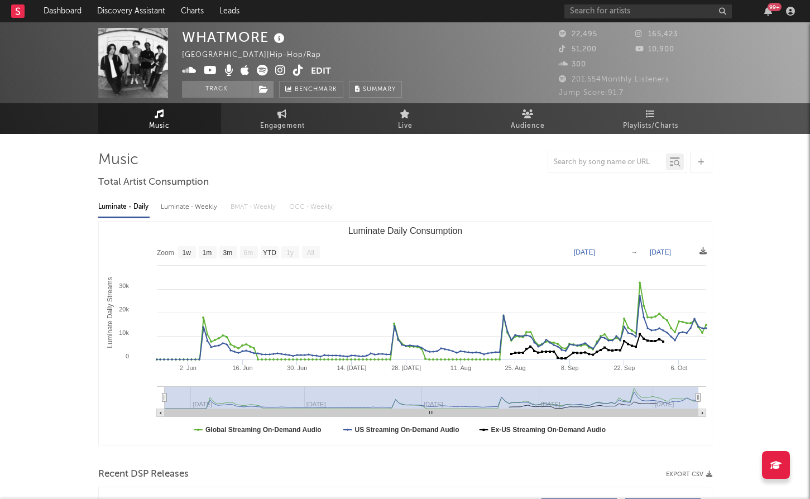
click at [279, 69] on icon at bounding box center [280, 70] width 11 height 11
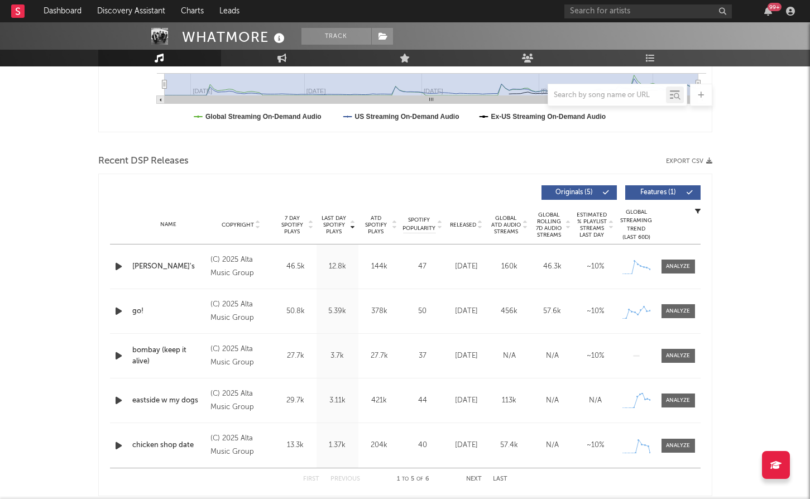
scroll to position [313, 0]
click at [469, 229] on div "Released" at bounding box center [466, 225] width 37 height 8
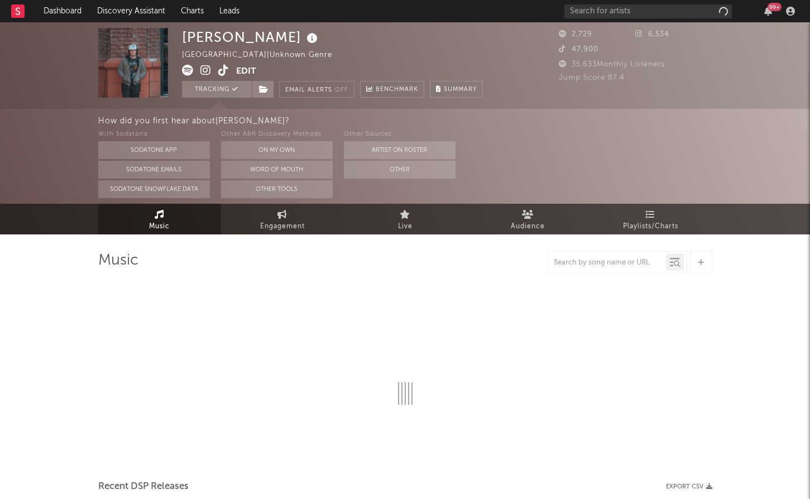
select select "1w"
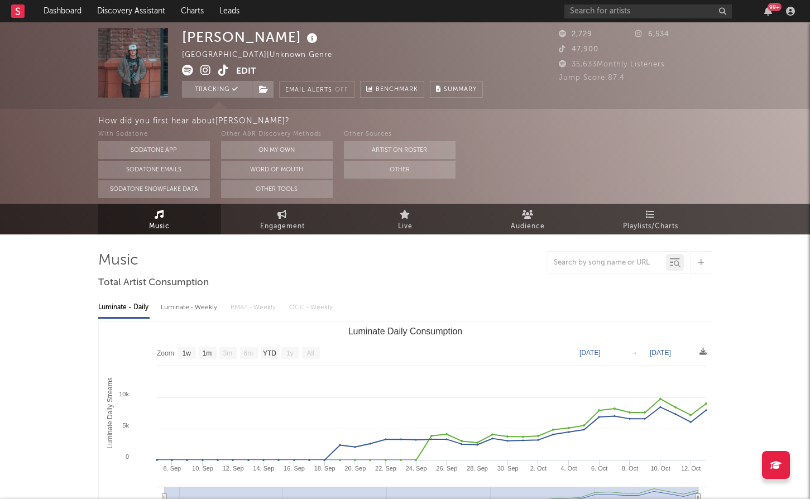
click at [206, 67] on icon at bounding box center [206, 70] width 11 height 11
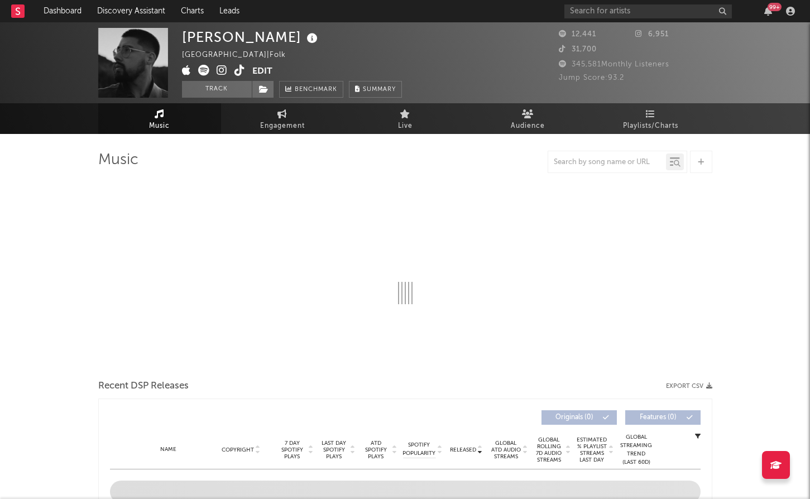
select select "1w"
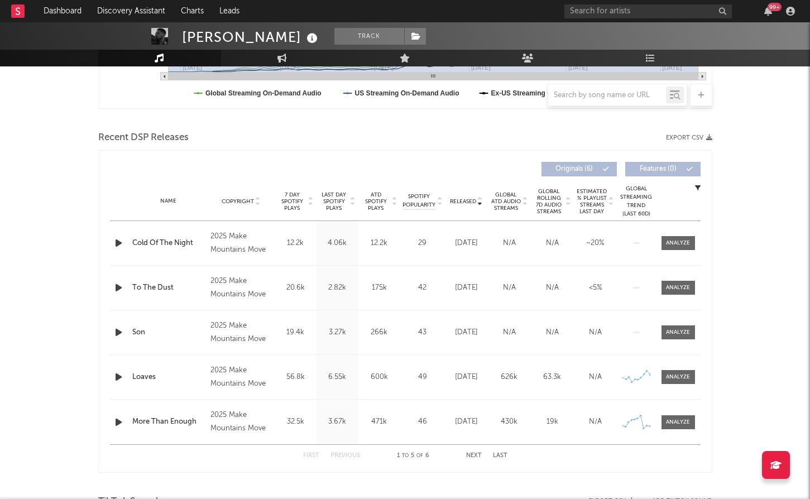
scroll to position [338, 0]
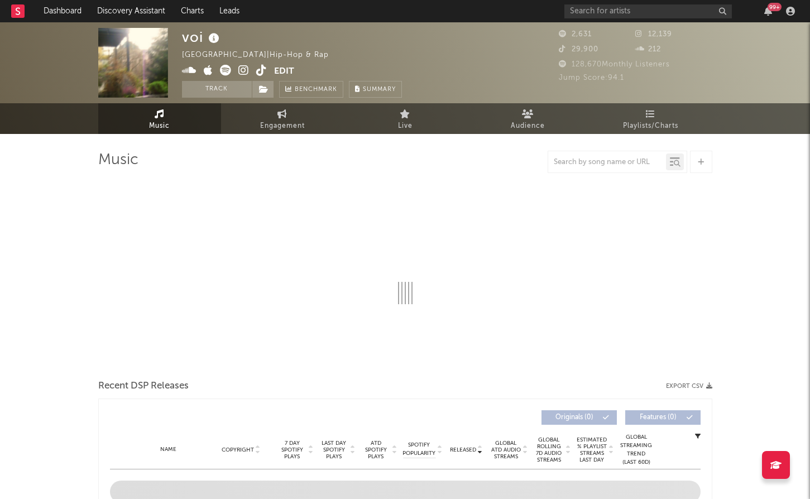
select select "1w"
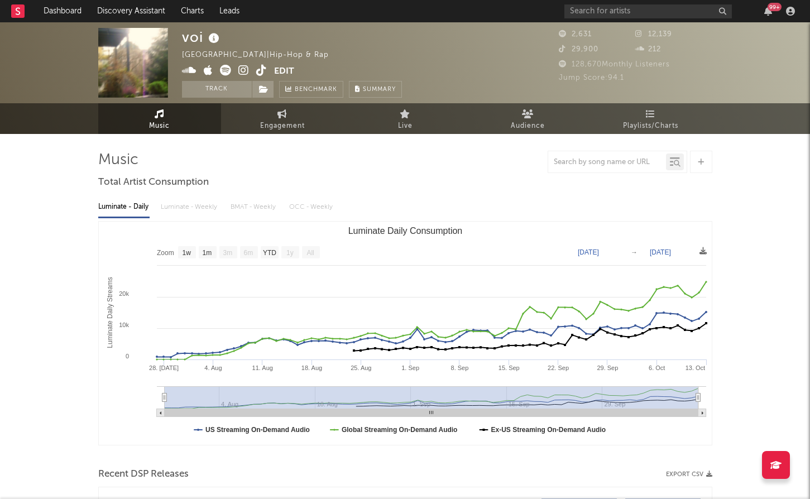
click at [247, 70] on icon at bounding box center [243, 70] width 11 height 11
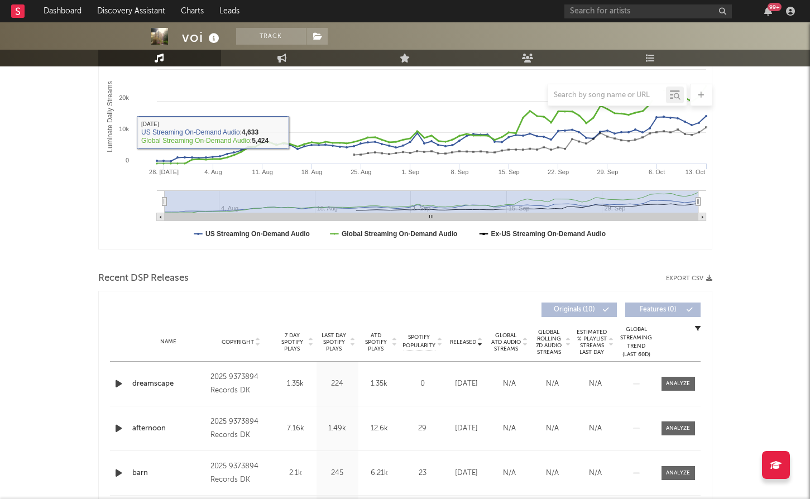
scroll to position [199, 0]
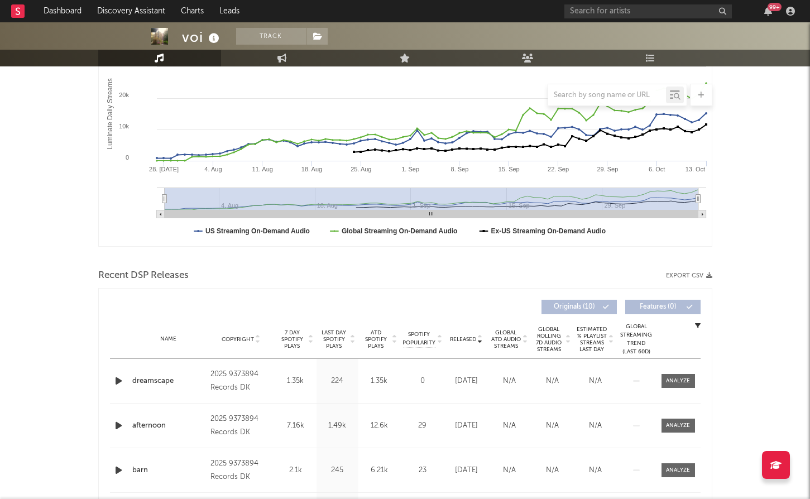
click at [116, 374] on icon "button" at bounding box center [119, 381] width 12 height 14
click at [398, 486] on div at bounding box center [406, 485] width 140 height 3
click at [122, 426] on icon "button" at bounding box center [119, 426] width 12 height 14
click at [376, 484] on div at bounding box center [406, 485] width 140 height 3
click at [401, 484] on div at bounding box center [406, 485] width 140 height 3
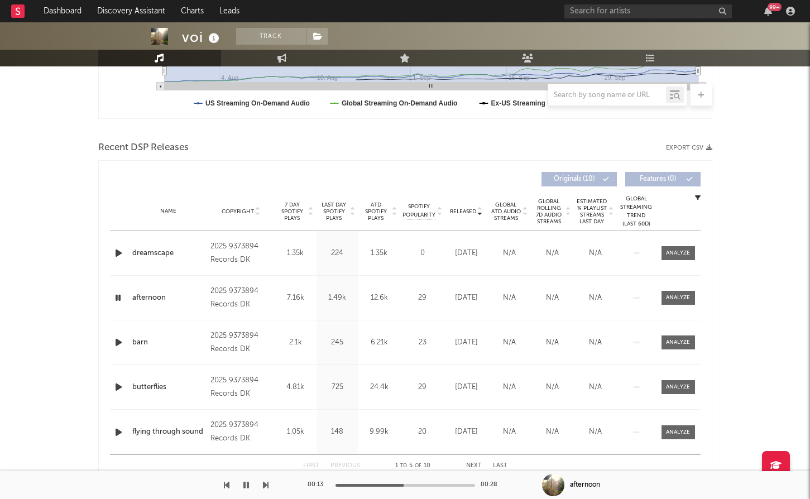
scroll to position [330, 0]
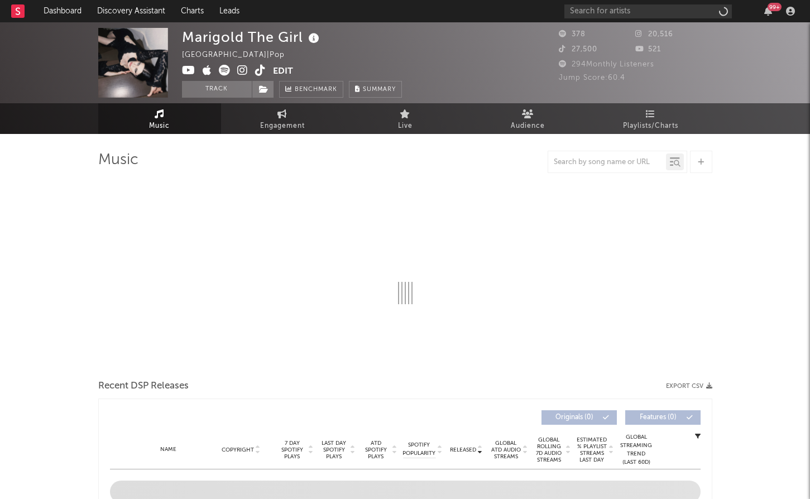
select select "6m"
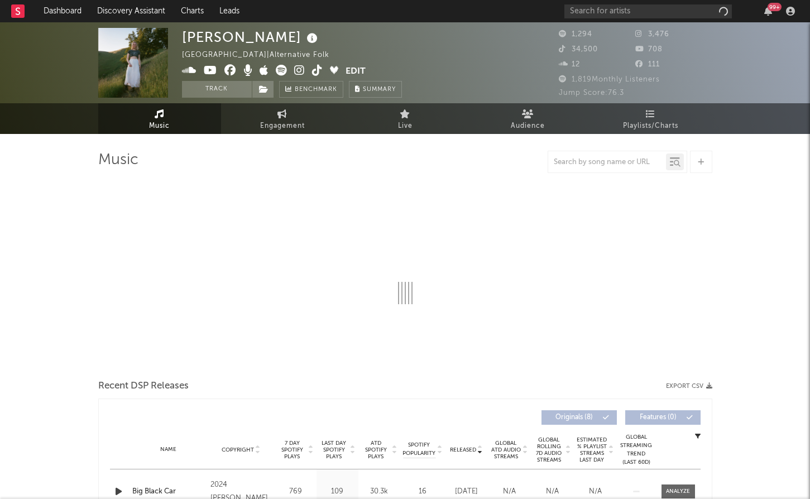
select select "6m"
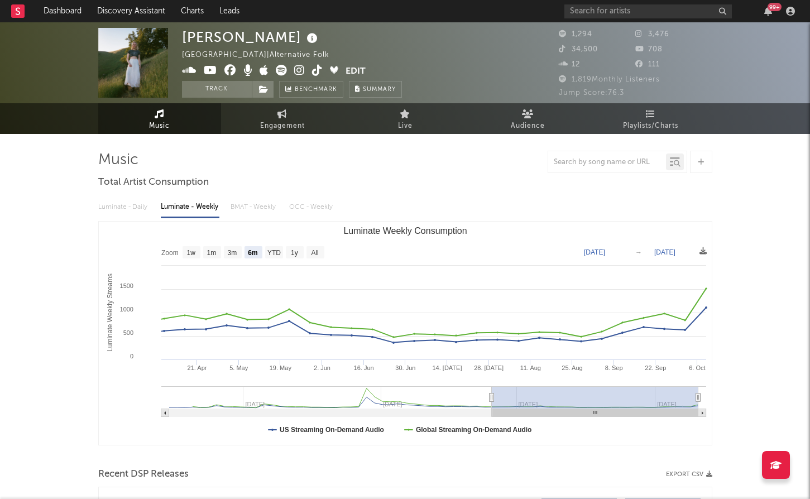
click at [297, 69] on icon at bounding box center [299, 70] width 11 height 11
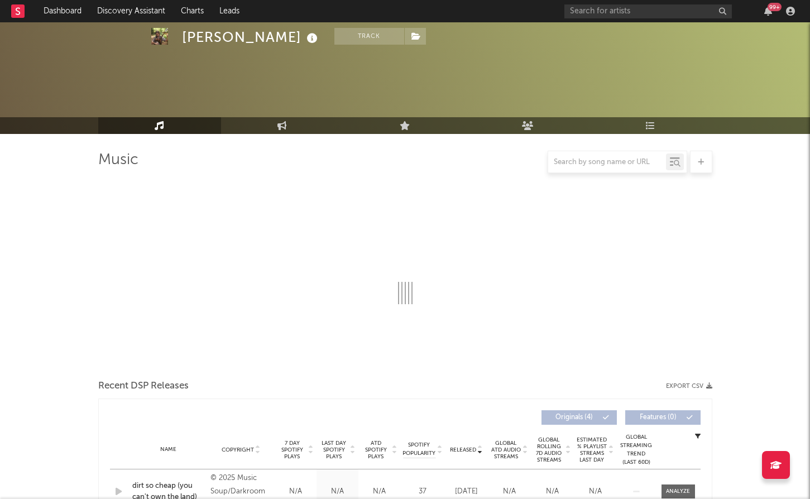
select select "6m"
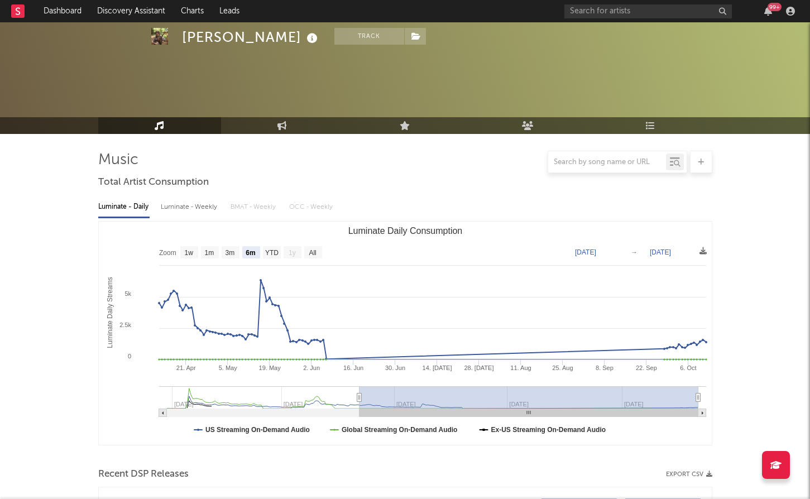
scroll to position [170, 0]
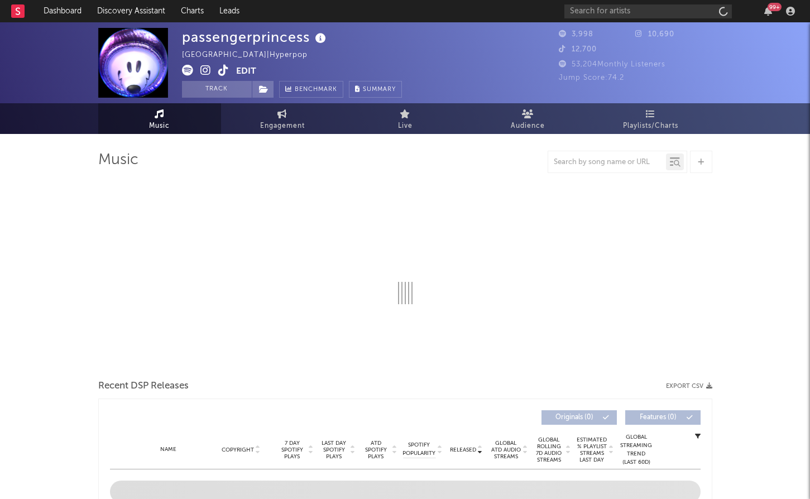
select select "1w"
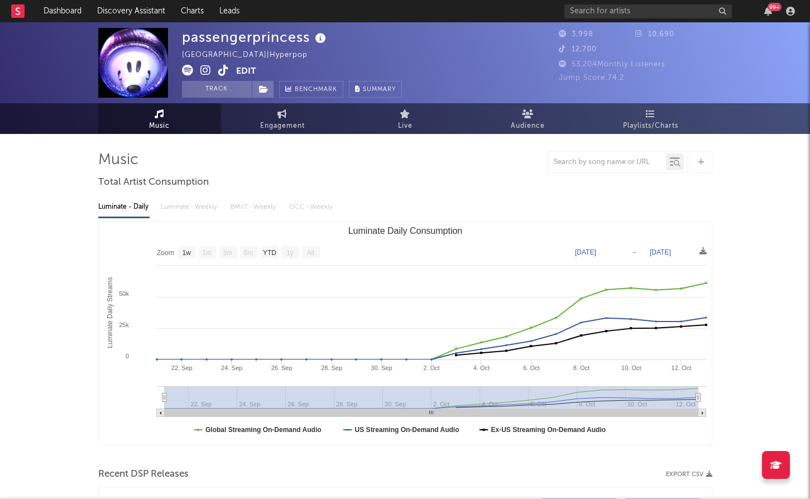
click at [208, 69] on icon at bounding box center [206, 70] width 11 height 11
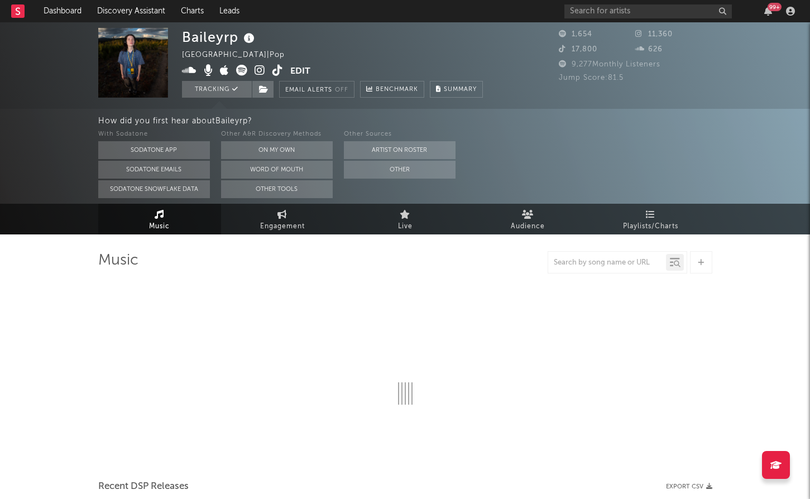
select select "6m"
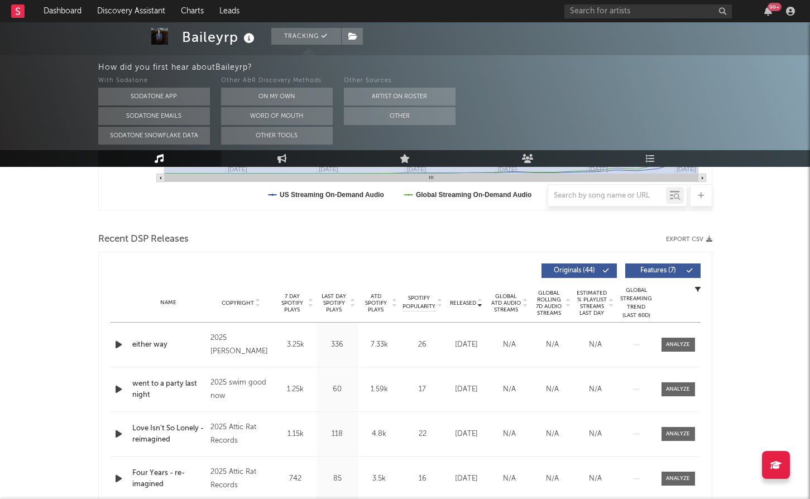
scroll to position [336, 0]
click at [472, 303] on span "Released" at bounding box center [463, 302] width 26 height 7
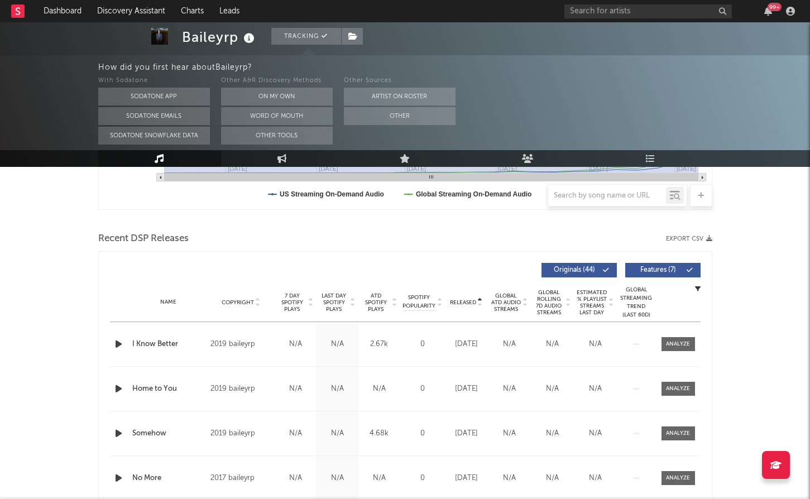
click at [472, 303] on span "Released" at bounding box center [463, 302] width 26 height 7
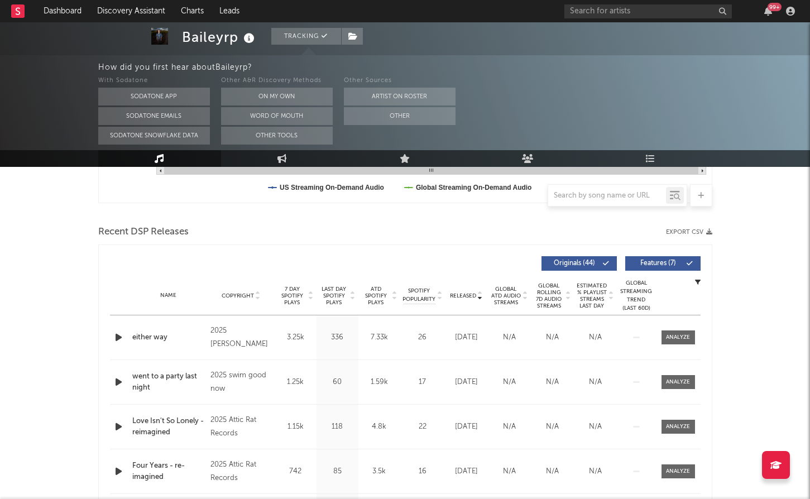
click at [641, 263] on span "Features ( 7 )" at bounding box center [658, 263] width 51 height 7
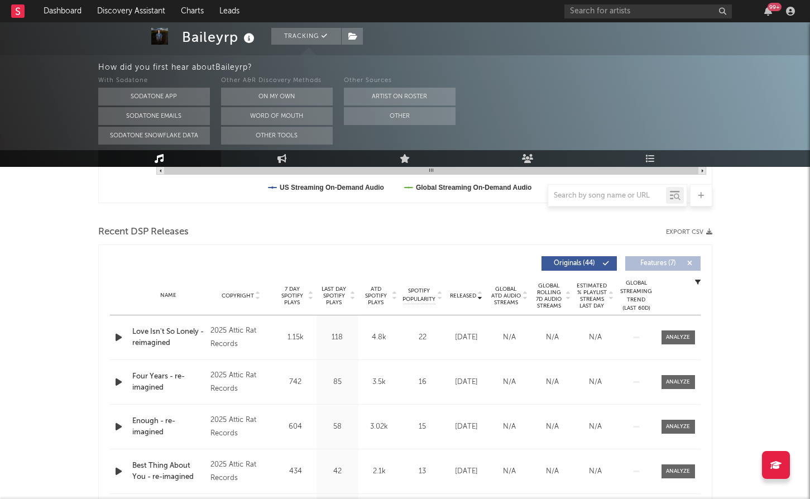
click at [377, 289] on span "ATD Spotify Plays" at bounding box center [376, 296] width 30 height 20
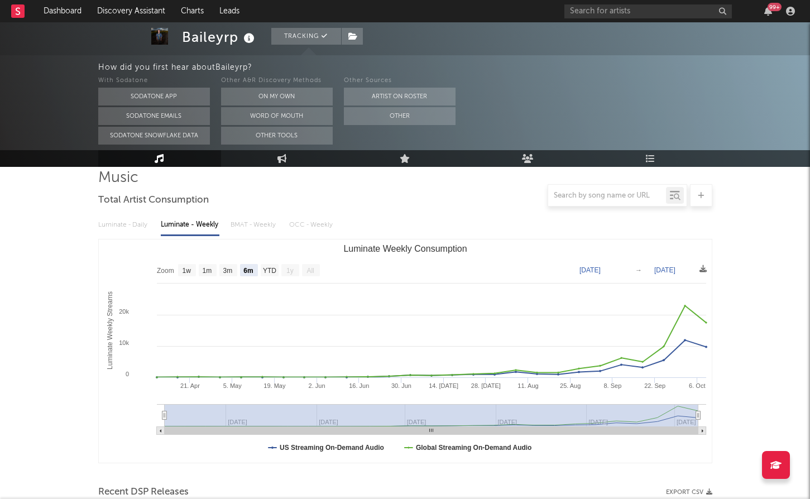
scroll to position [0, 0]
